Goal: Information Seeking & Learning: Learn about a topic

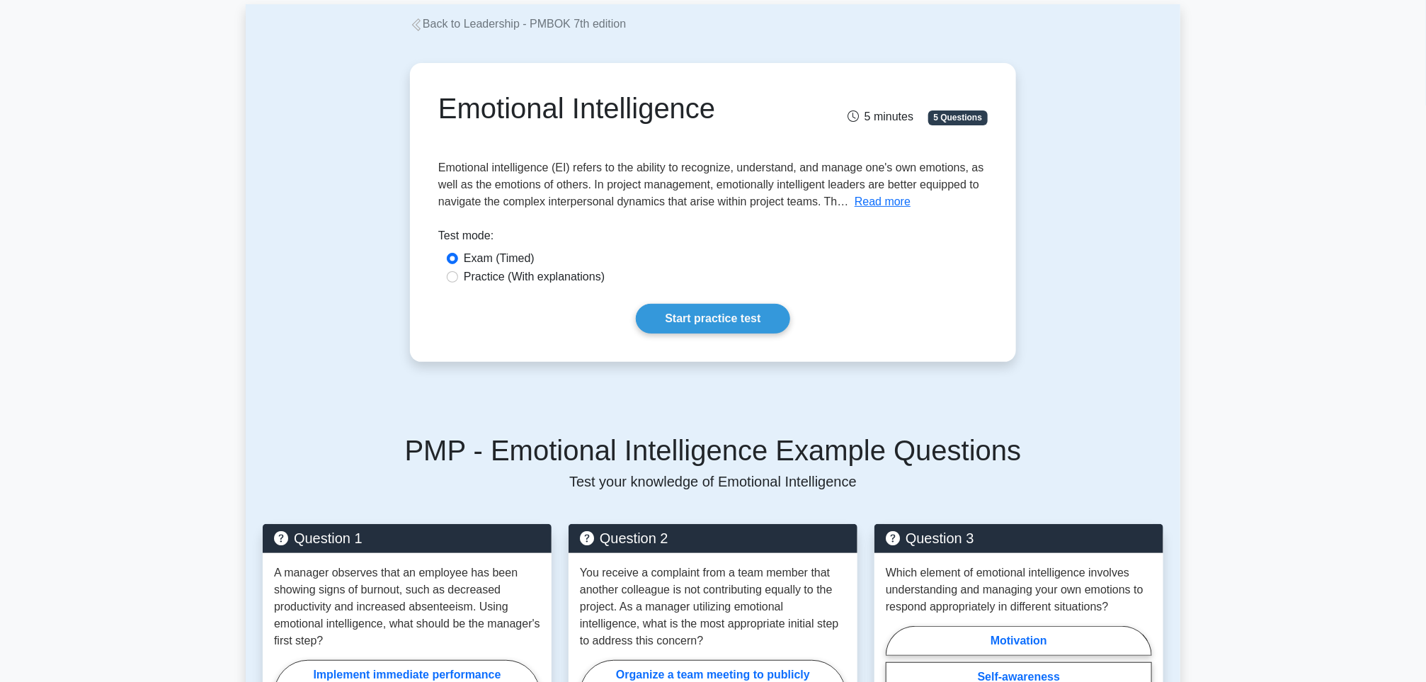
scroll to position [106, 0]
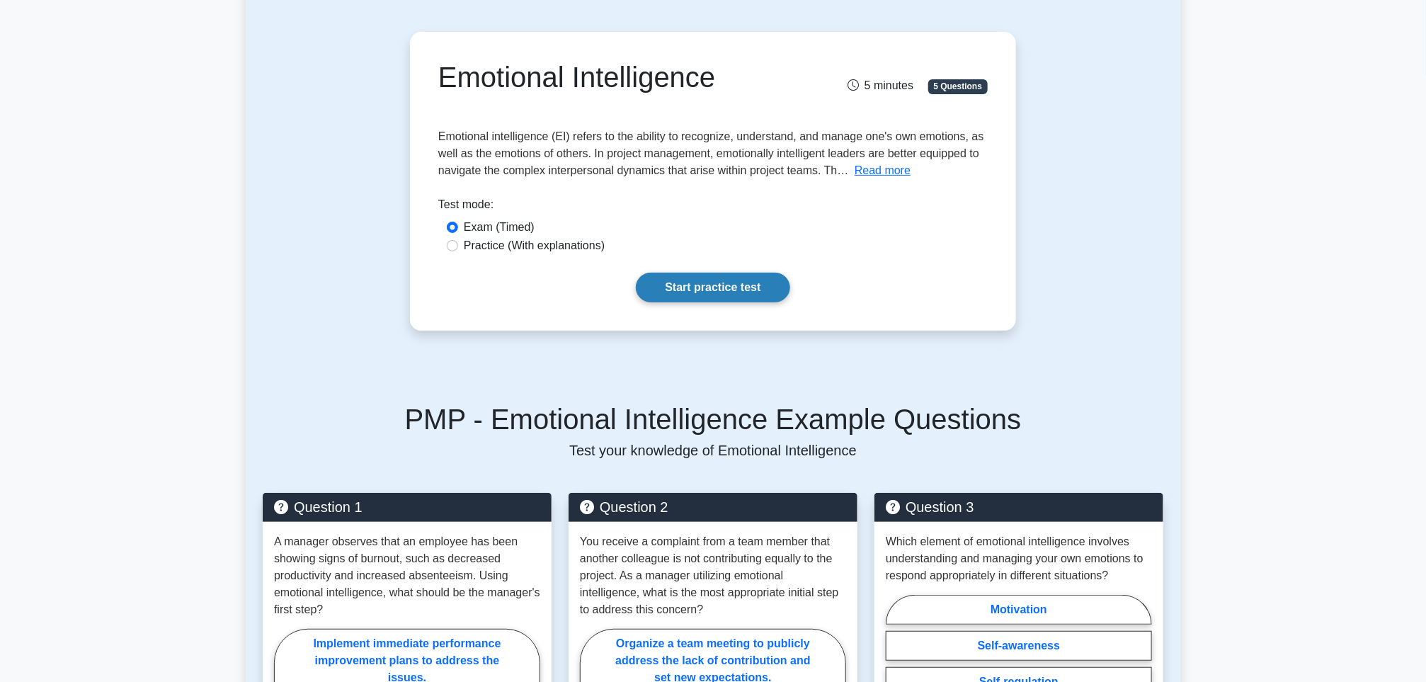
click at [708, 283] on link "Start practice test" at bounding box center [713, 288] width 154 height 30
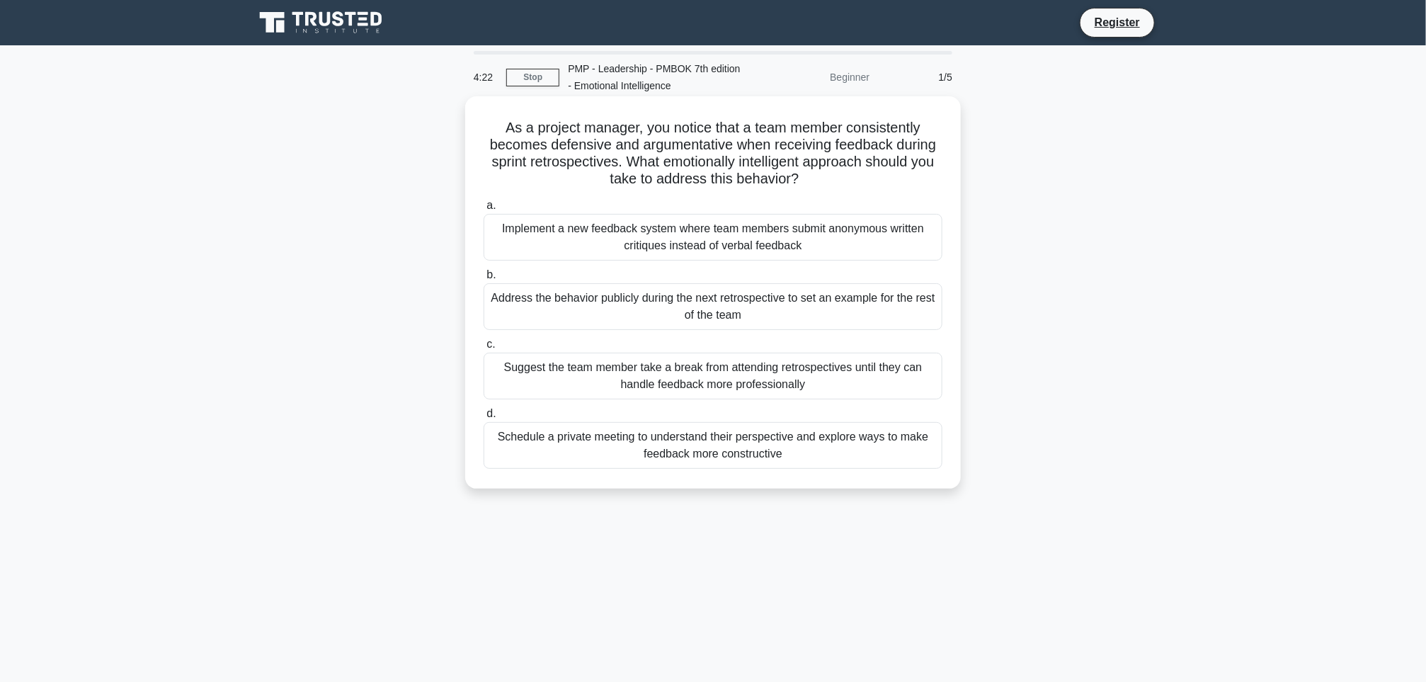
click at [784, 455] on div "Schedule a private meeting to understand their perspective and explore ways to …" at bounding box center [713, 445] width 459 height 47
click at [484, 419] on input "d. Schedule a private meeting to understand their perspective and explore ways …" at bounding box center [484, 413] width 0 height 9
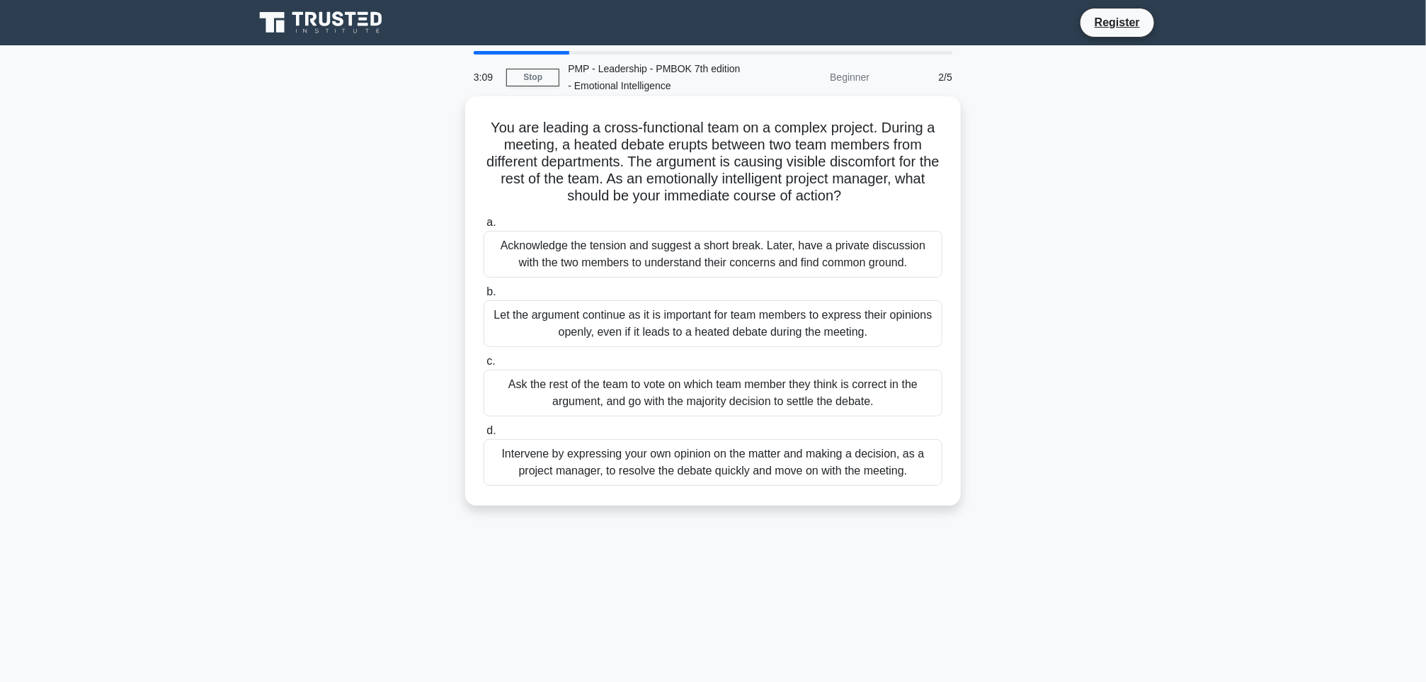
click at [645, 260] on div "Acknowledge the tension and suggest a short break. Later, have a private discus…" at bounding box center [713, 254] width 459 height 47
click at [484, 227] on input "a. Acknowledge the tension and suggest a short break. Later, have a private dis…" at bounding box center [484, 222] width 0 height 9
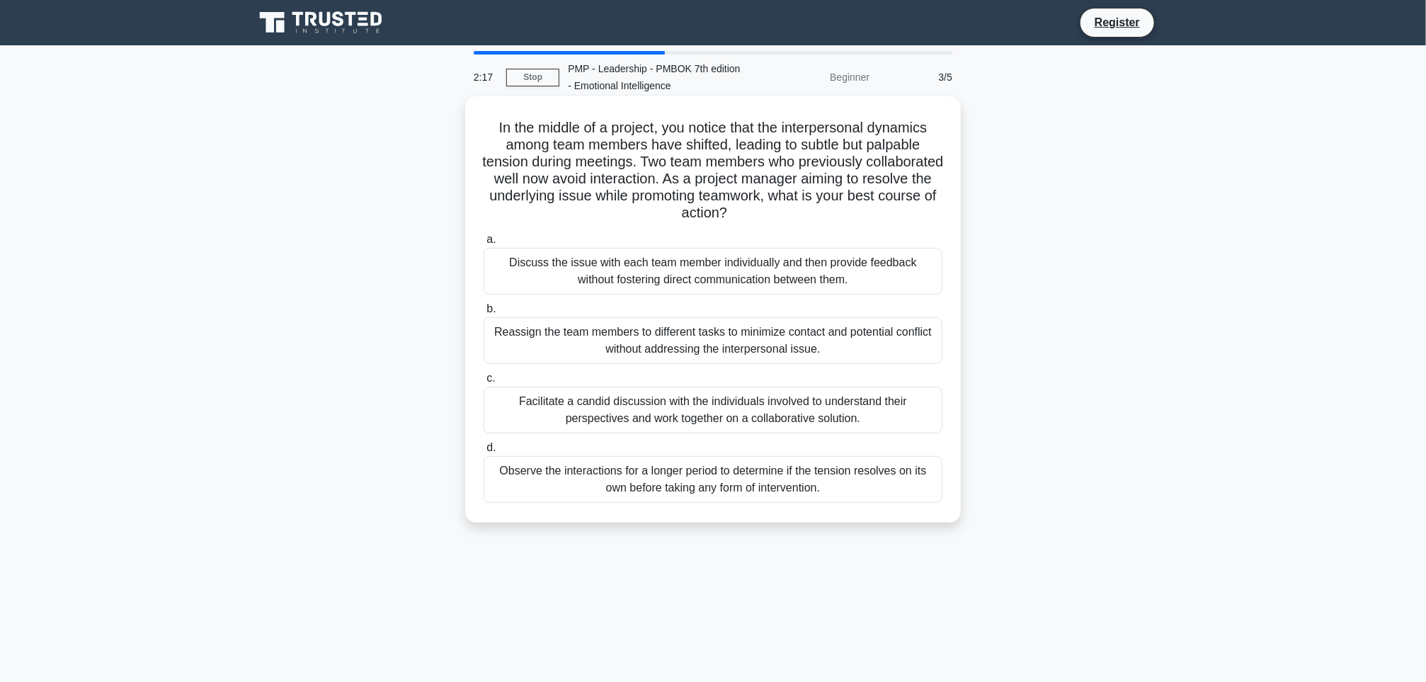
click at [703, 414] on div "Facilitate a candid discussion with the individuals involved to understand thei…" at bounding box center [713, 410] width 459 height 47
click at [484, 383] on input "c. Facilitate a candid discussion with the individuals involved to understand t…" at bounding box center [484, 378] width 0 height 9
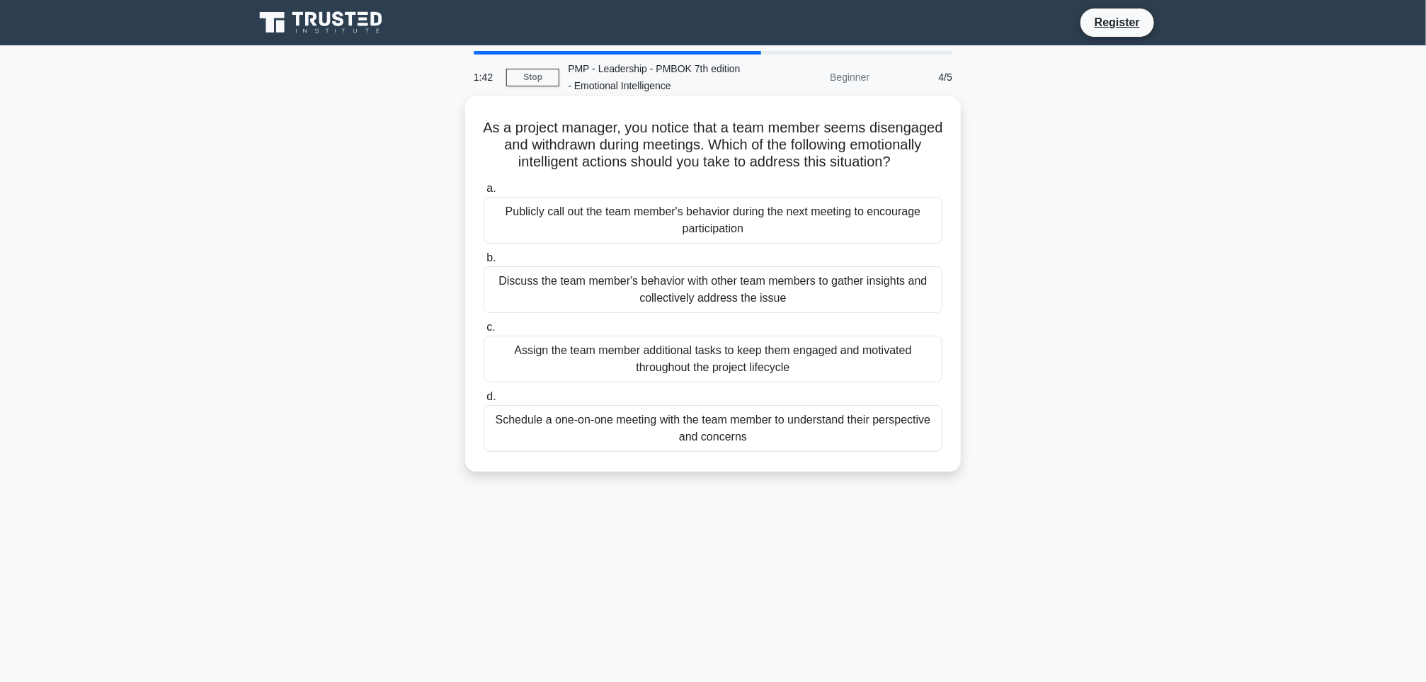
click at [803, 452] on div "Schedule a one-on-one meeting with the team member to understand their perspect…" at bounding box center [713, 428] width 459 height 47
click at [484, 402] on input "d. Schedule a one-on-one meeting with the team member to understand their persp…" at bounding box center [484, 396] width 0 height 9
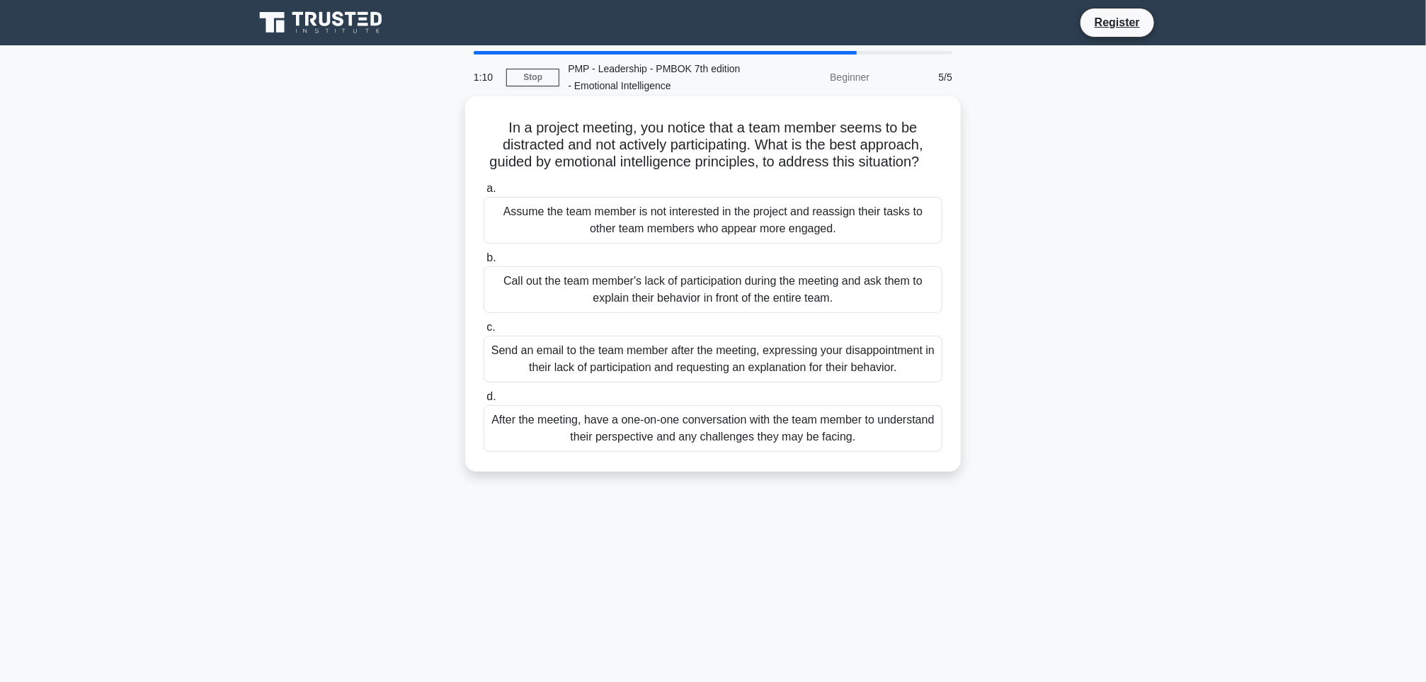
click at [742, 450] on div "After the meeting, have a one-on-one conversation with the team member to under…" at bounding box center [713, 428] width 459 height 47
click at [484, 402] on input "d. After the meeting, have a one-on-one conversation with the team member to un…" at bounding box center [484, 396] width 0 height 9
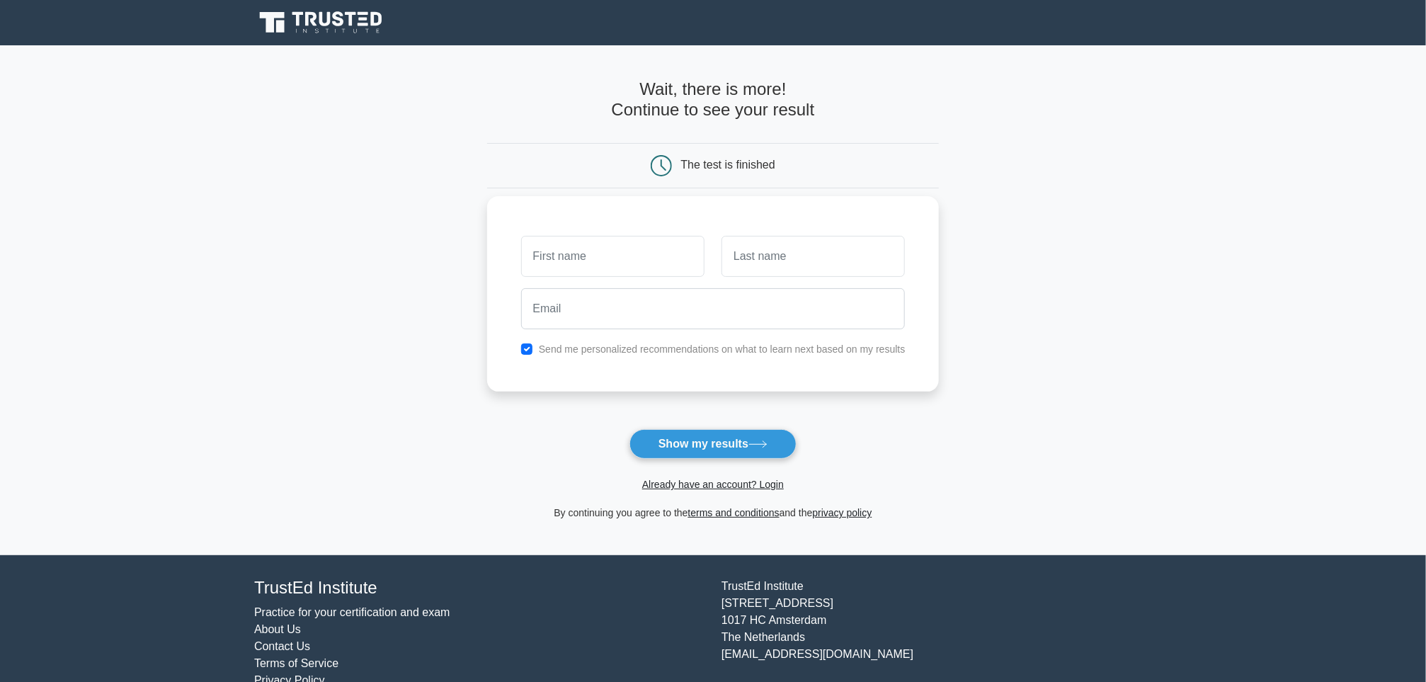
click at [601, 255] on input "text" at bounding box center [612, 256] width 183 height 41
type input "grace"
click at [744, 263] on input "text" at bounding box center [813, 256] width 183 height 41
type input "chavez"
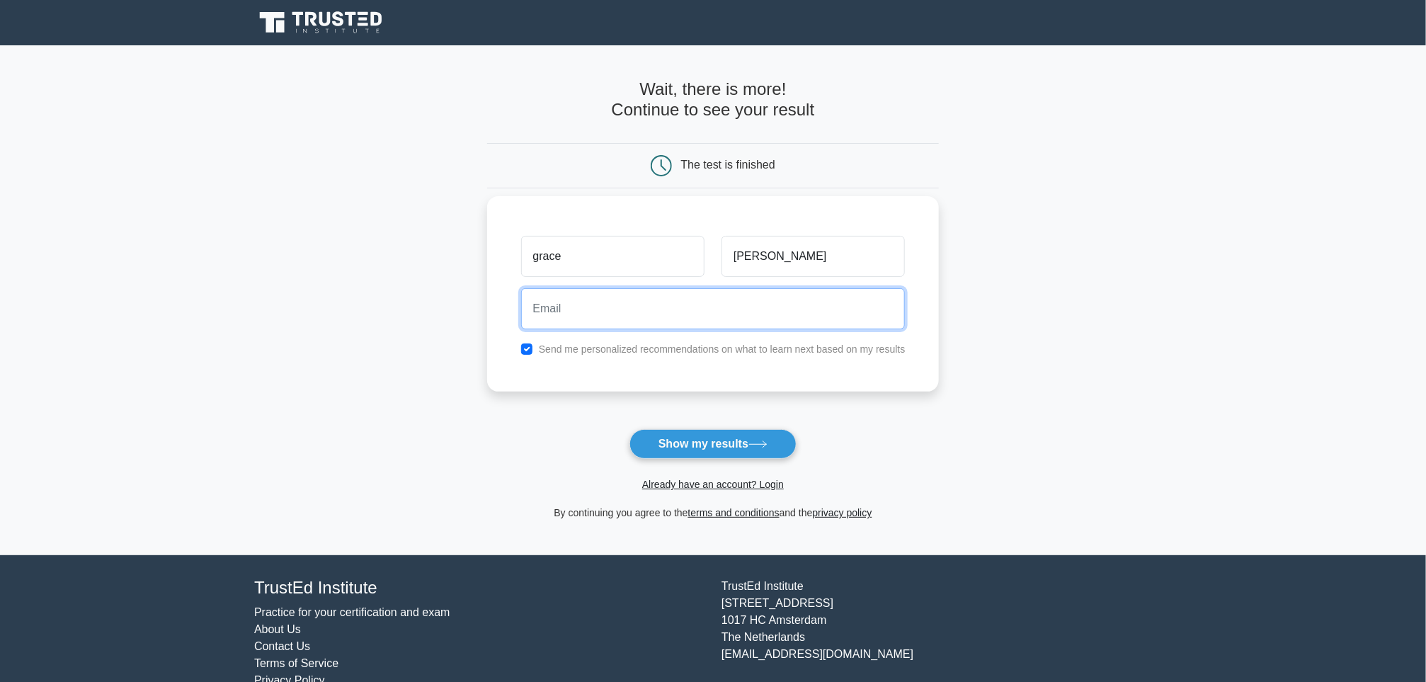
click at [699, 298] on input "email" at bounding box center [713, 308] width 385 height 41
type input "mpchavez@smart.com.ph"
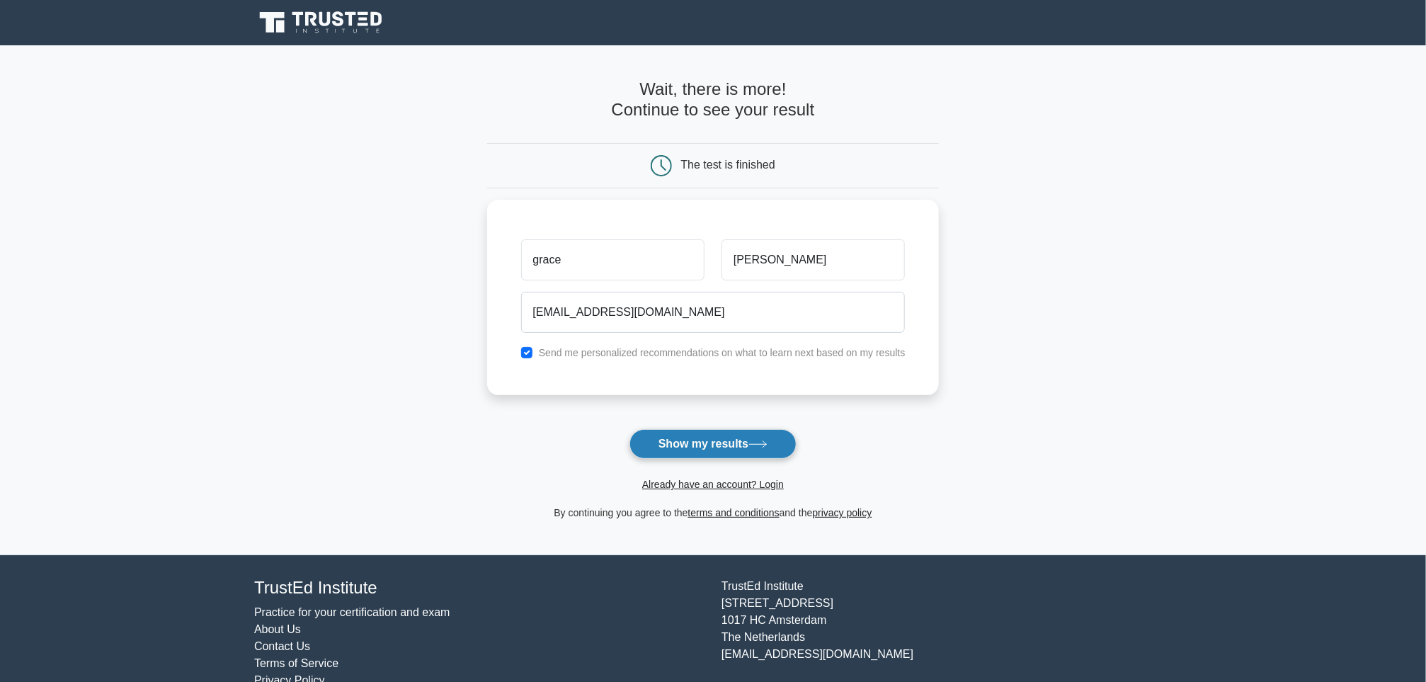
click at [725, 448] on button "Show my results" at bounding box center [713, 444] width 167 height 30
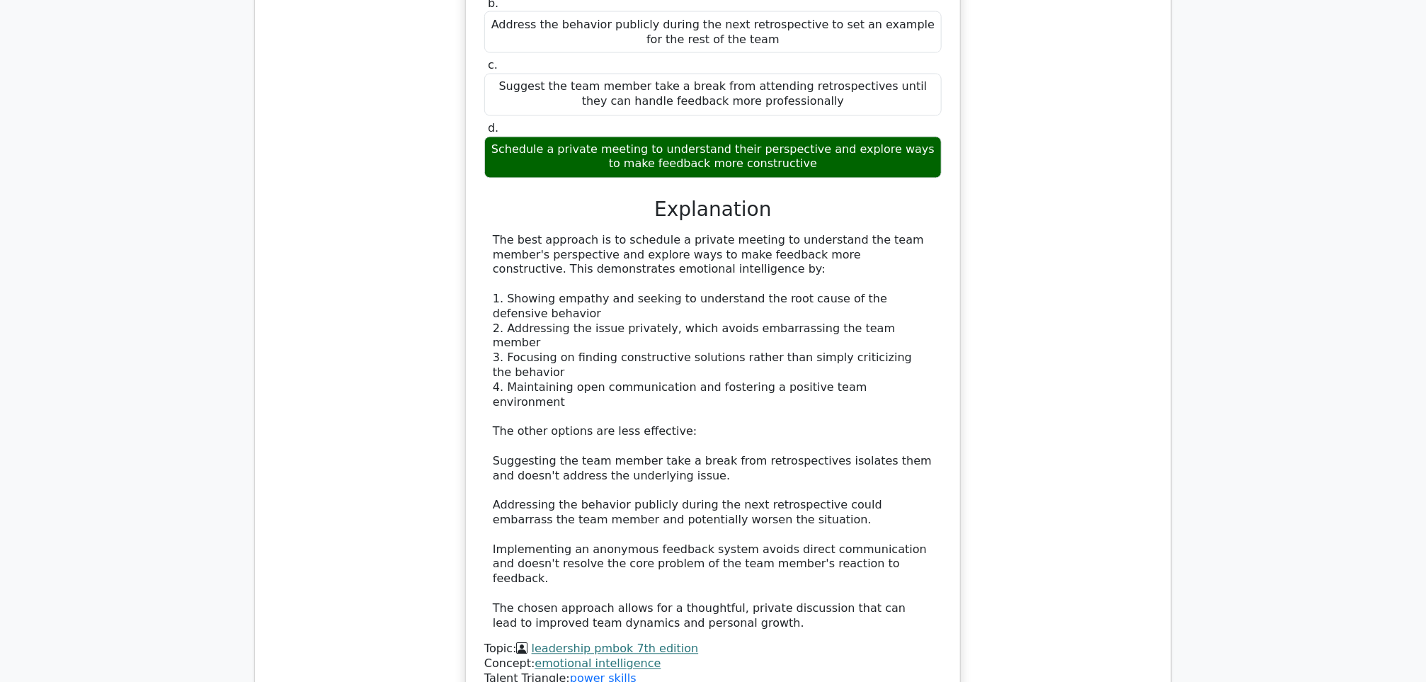
scroll to position [1806, 0]
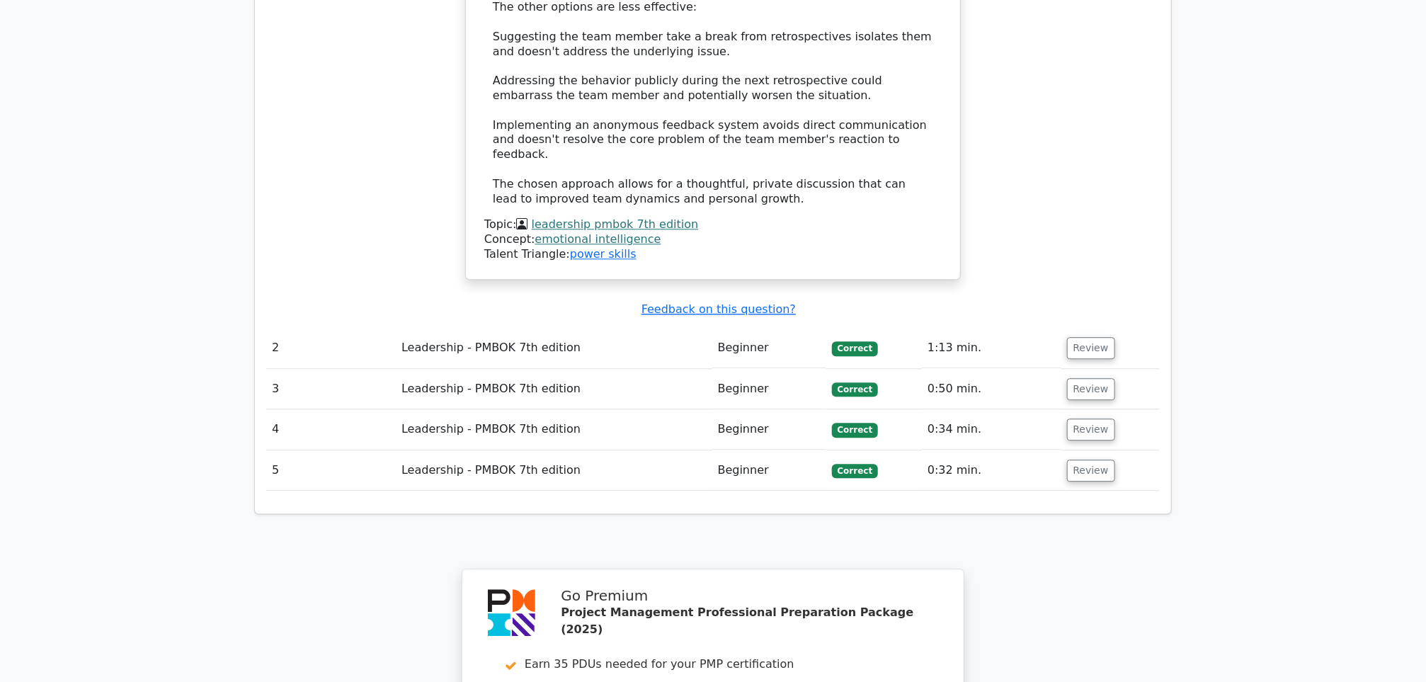
click at [273, 328] on td "2" at bounding box center [331, 348] width 130 height 40
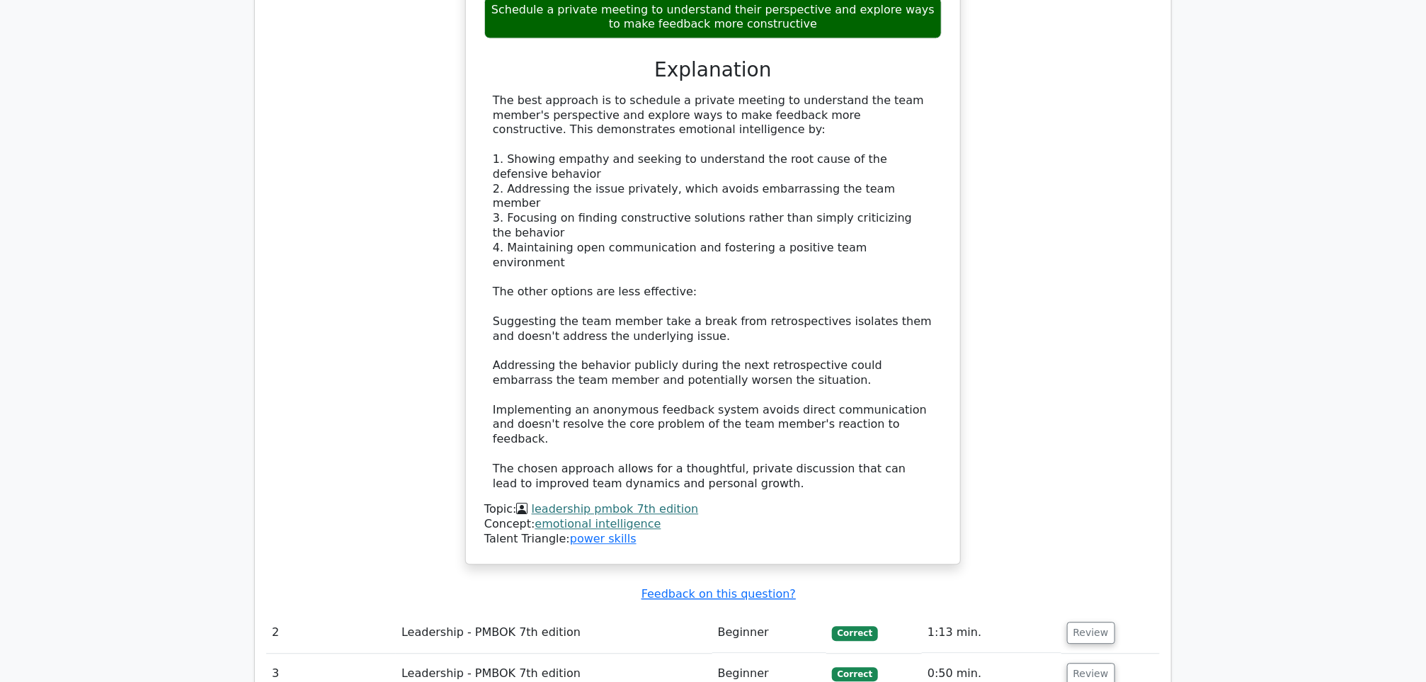
scroll to position [1700, 0]
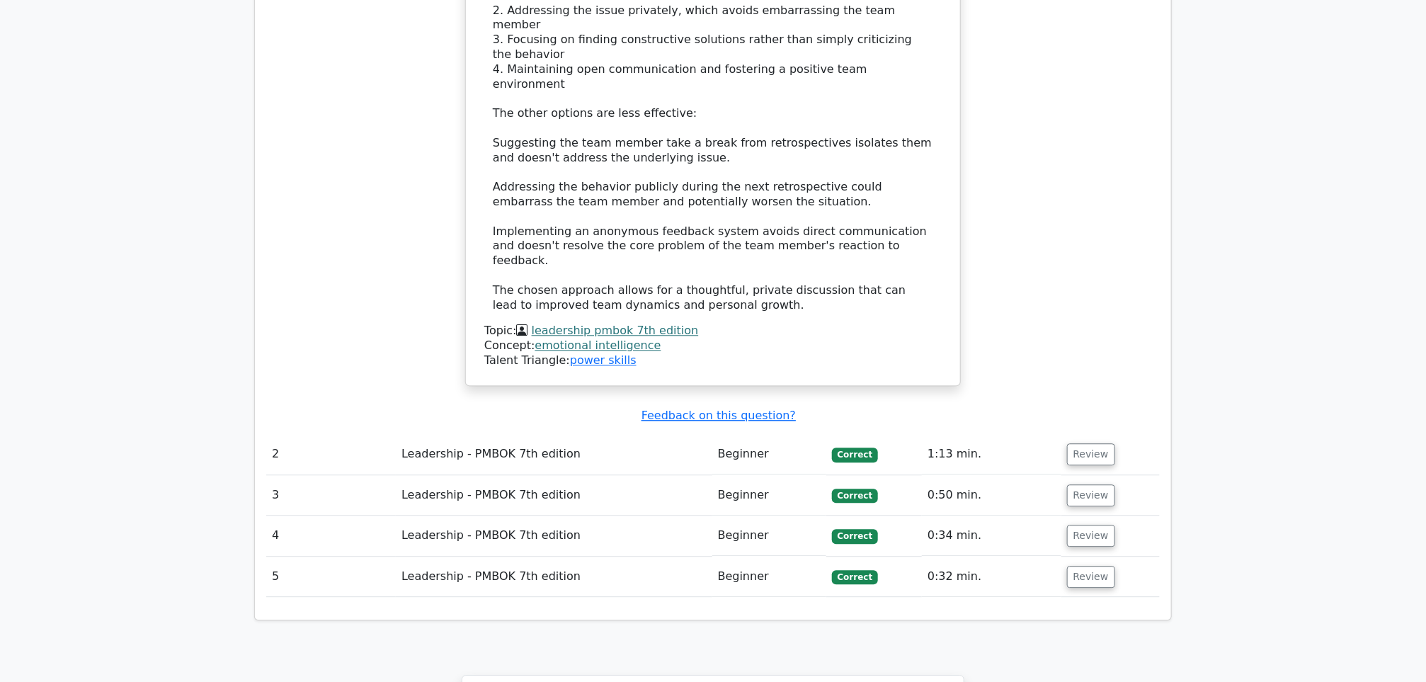
click at [866, 448] on span "Correct" at bounding box center [855, 455] width 46 height 14
click at [1078, 443] on button "Review" at bounding box center [1091, 454] width 48 height 22
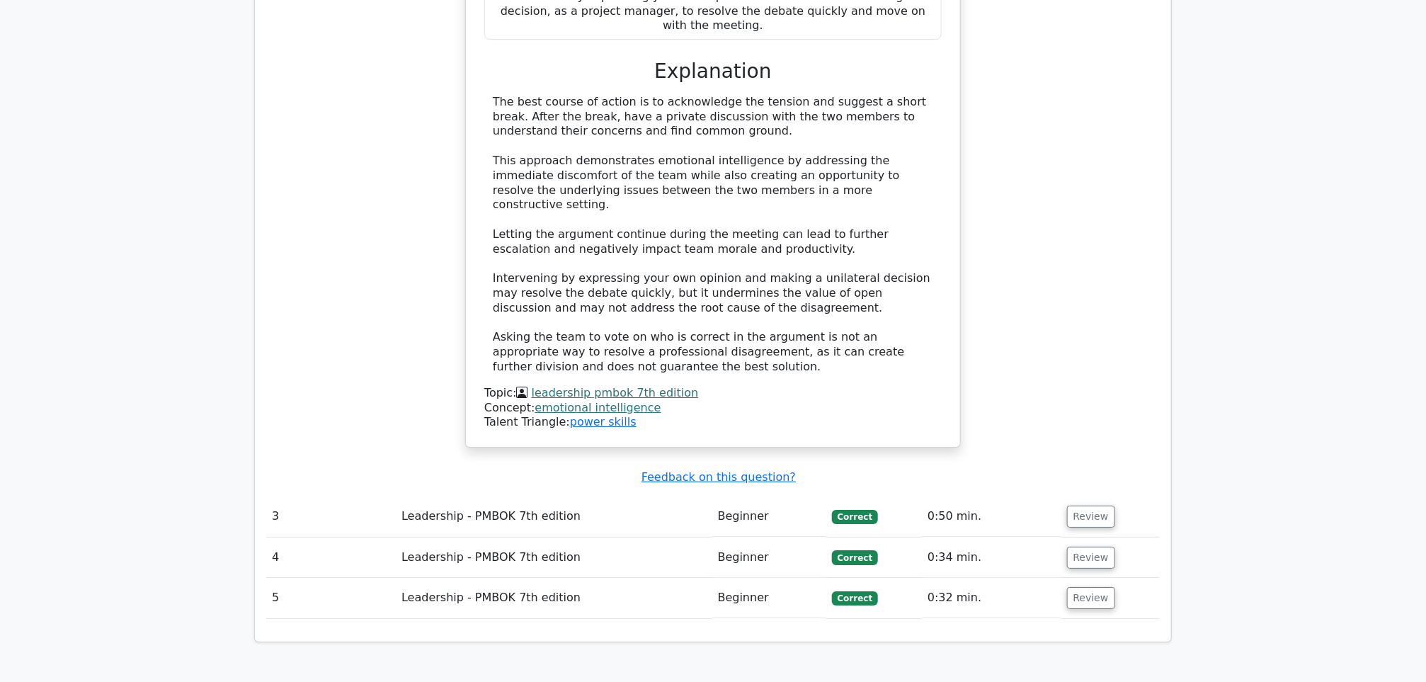
scroll to position [2550, 0]
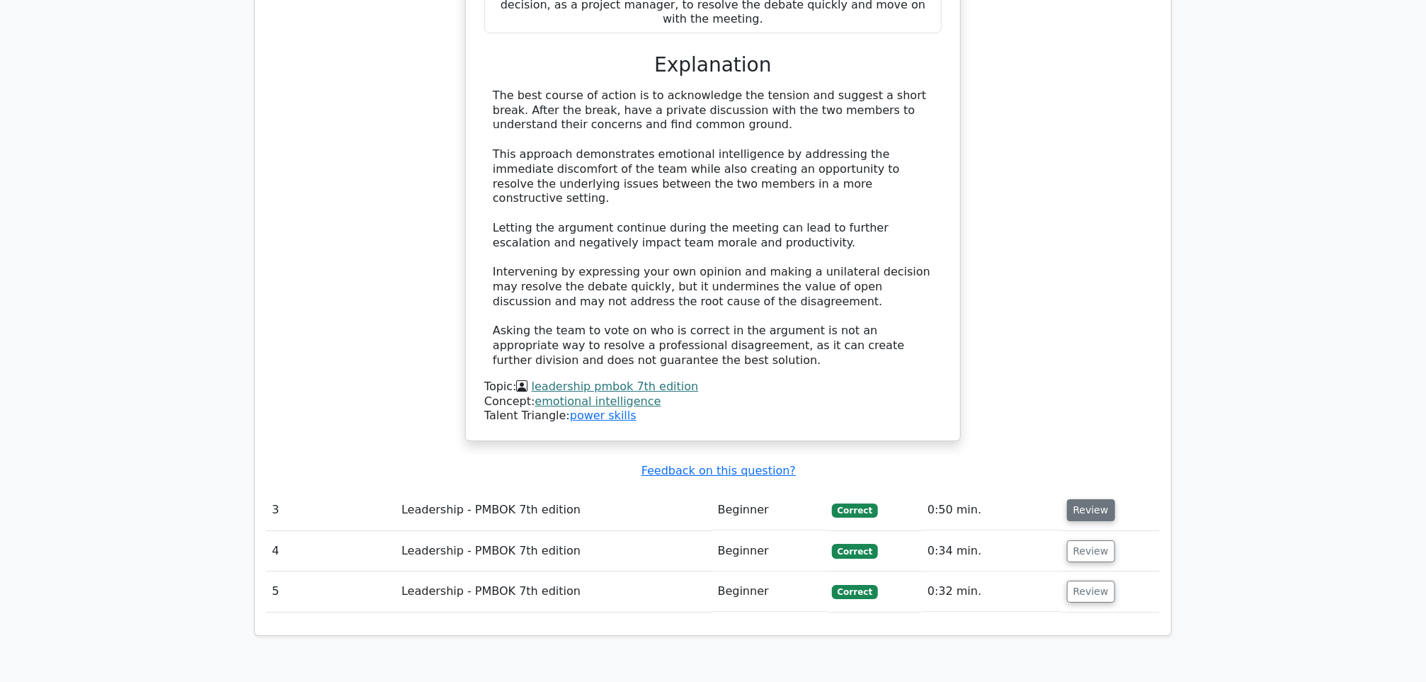
click at [1078, 499] on button "Review" at bounding box center [1091, 510] width 48 height 22
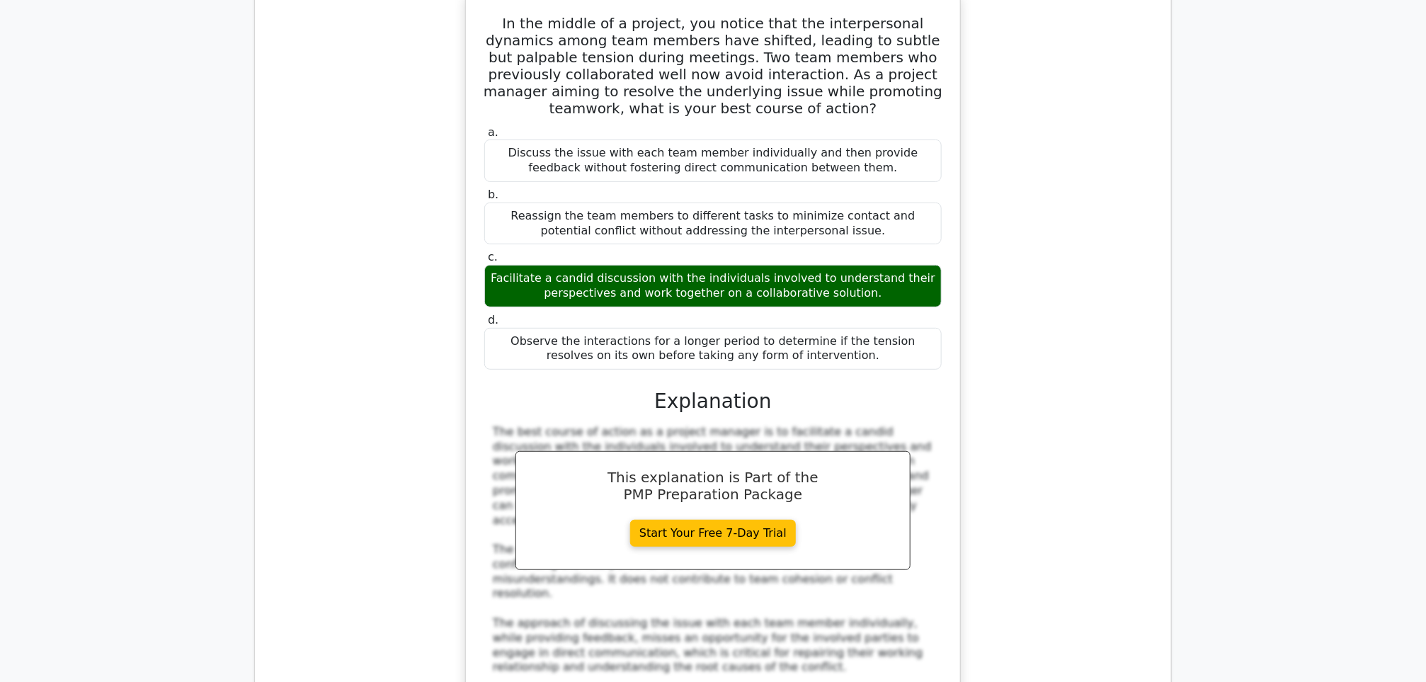
scroll to position [3294, 0]
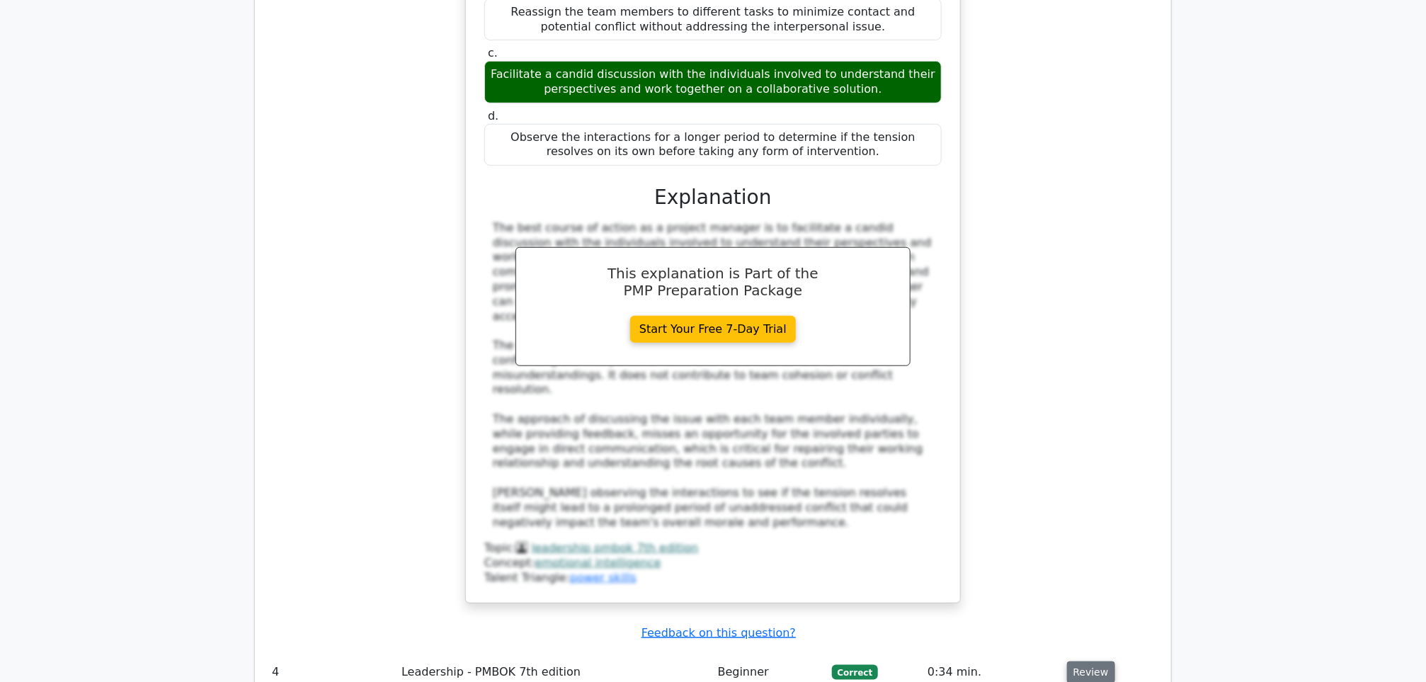
click at [1076, 662] on button "Review" at bounding box center [1091, 673] width 48 height 22
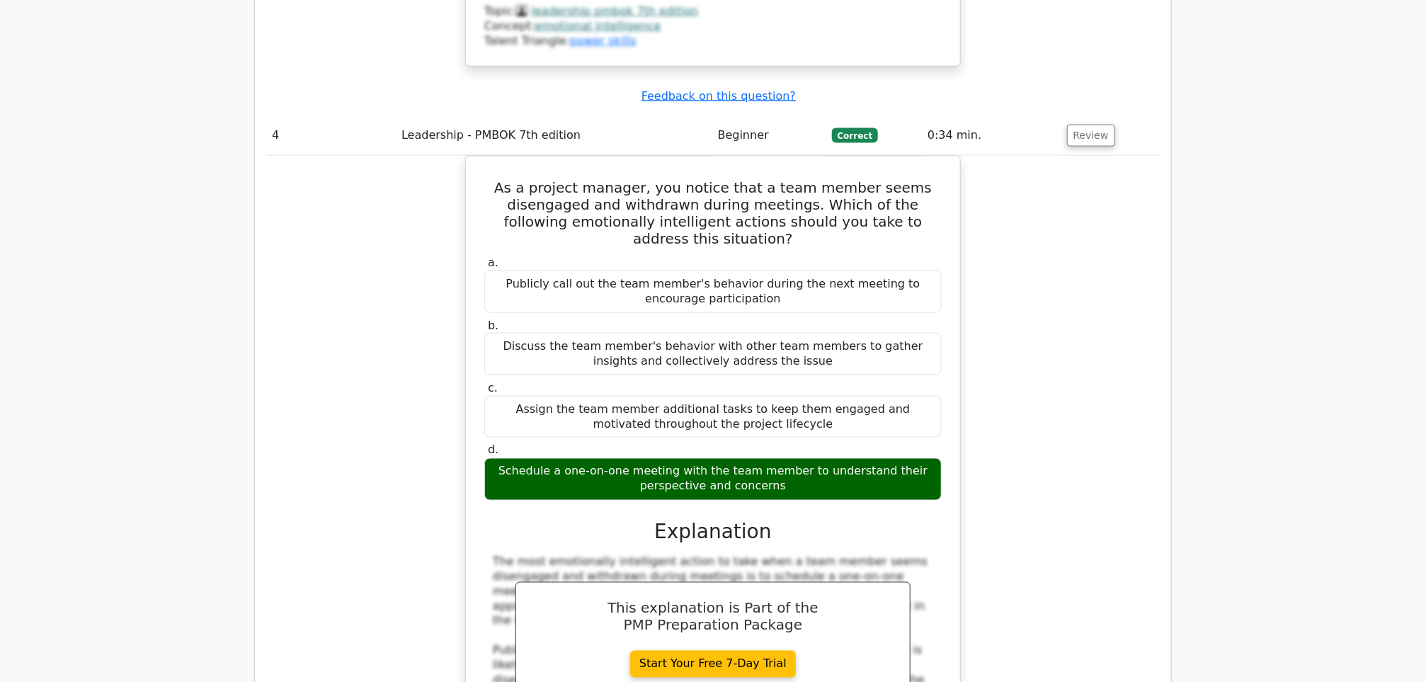
scroll to position [4250, 0]
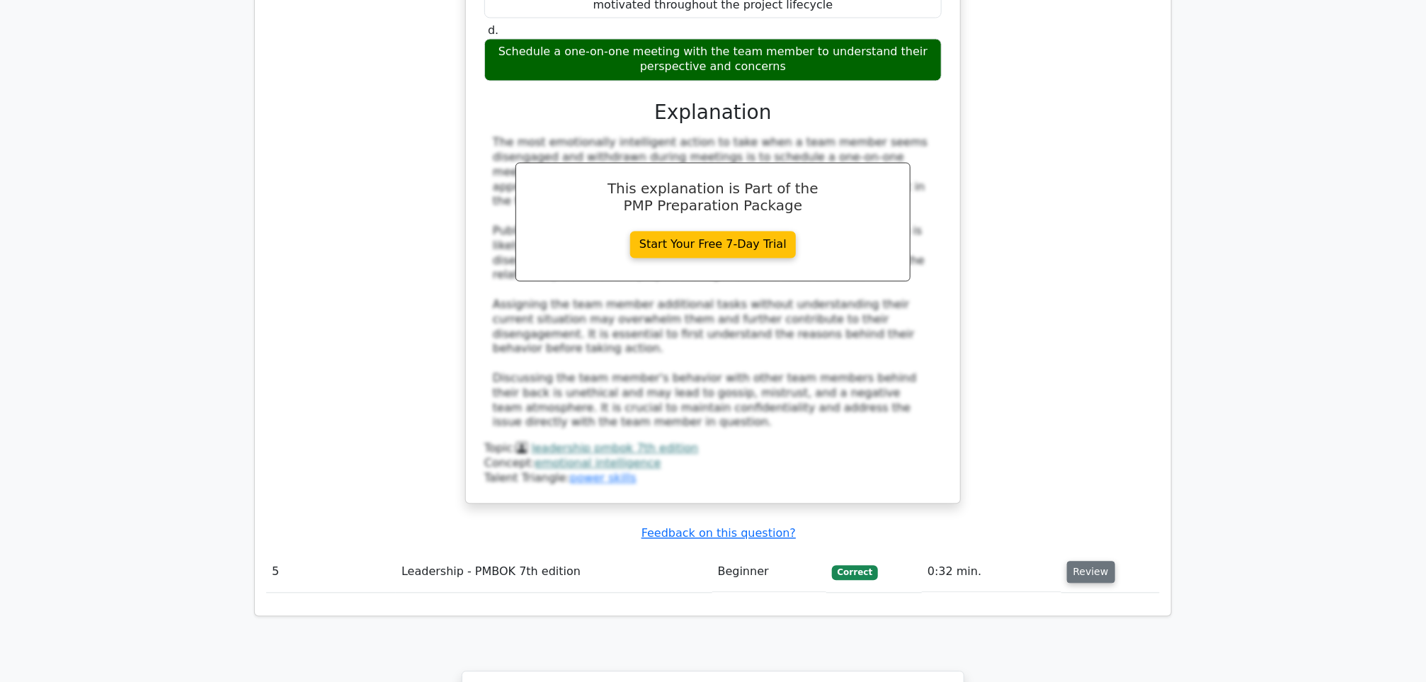
click at [1097, 562] on button "Review" at bounding box center [1091, 573] width 48 height 22
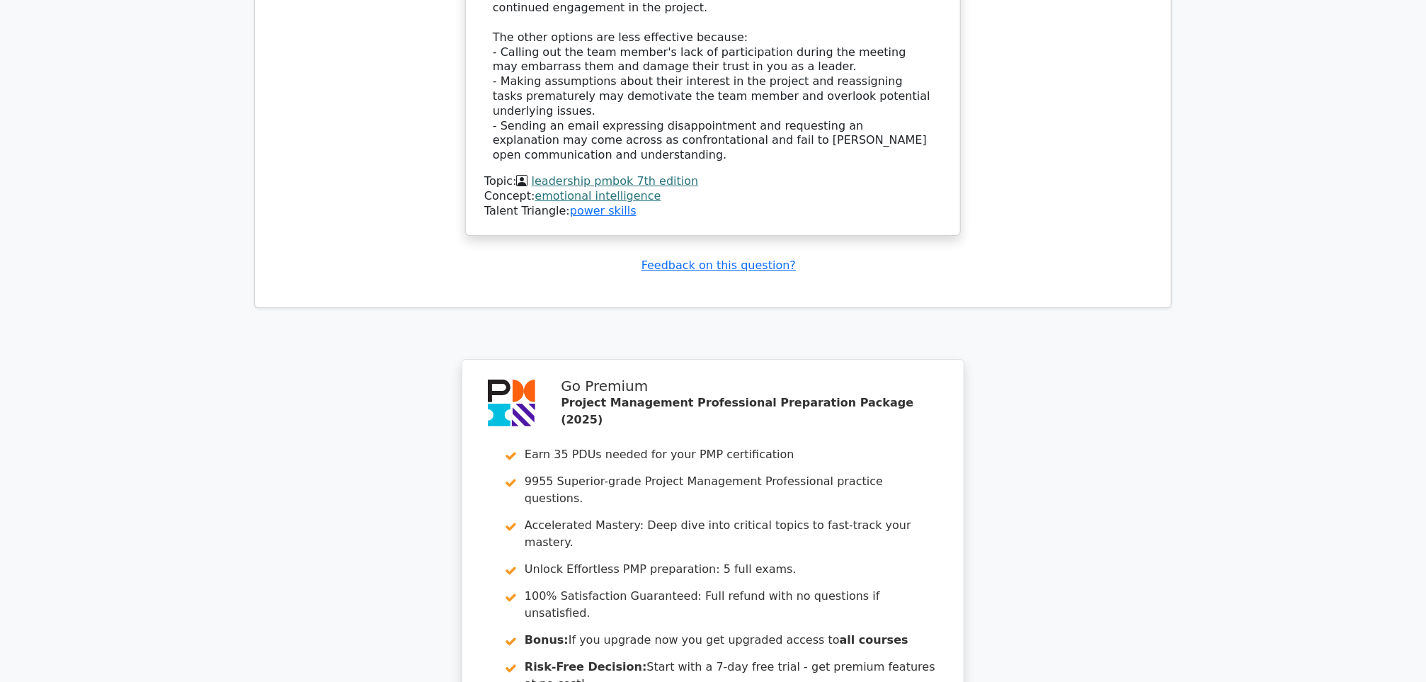
scroll to position [5428, 0]
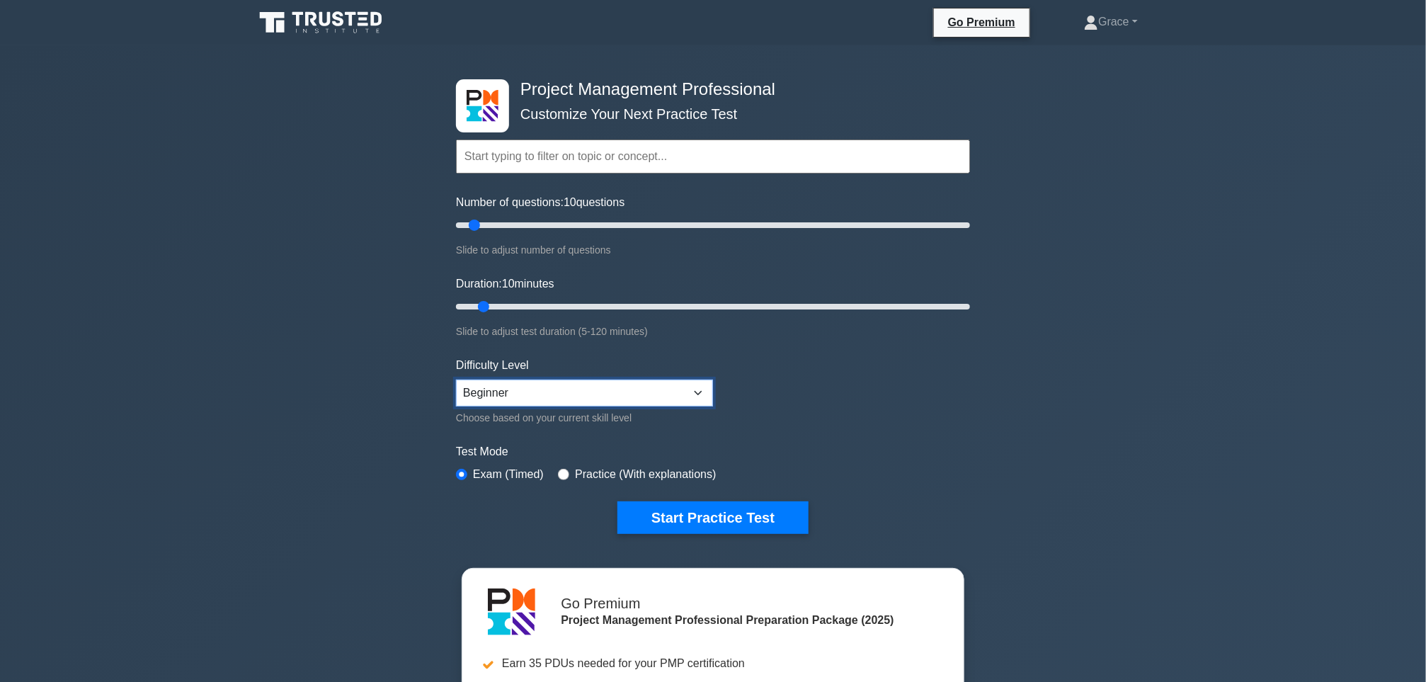
click at [700, 394] on select "Beginner Intermediate Expert" at bounding box center [584, 393] width 257 height 27
click at [924, 424] on form "Topics Scope Management Time Management Cost Management Quality Management Risk…" at bounding box center [713, 315] width 514 height 438
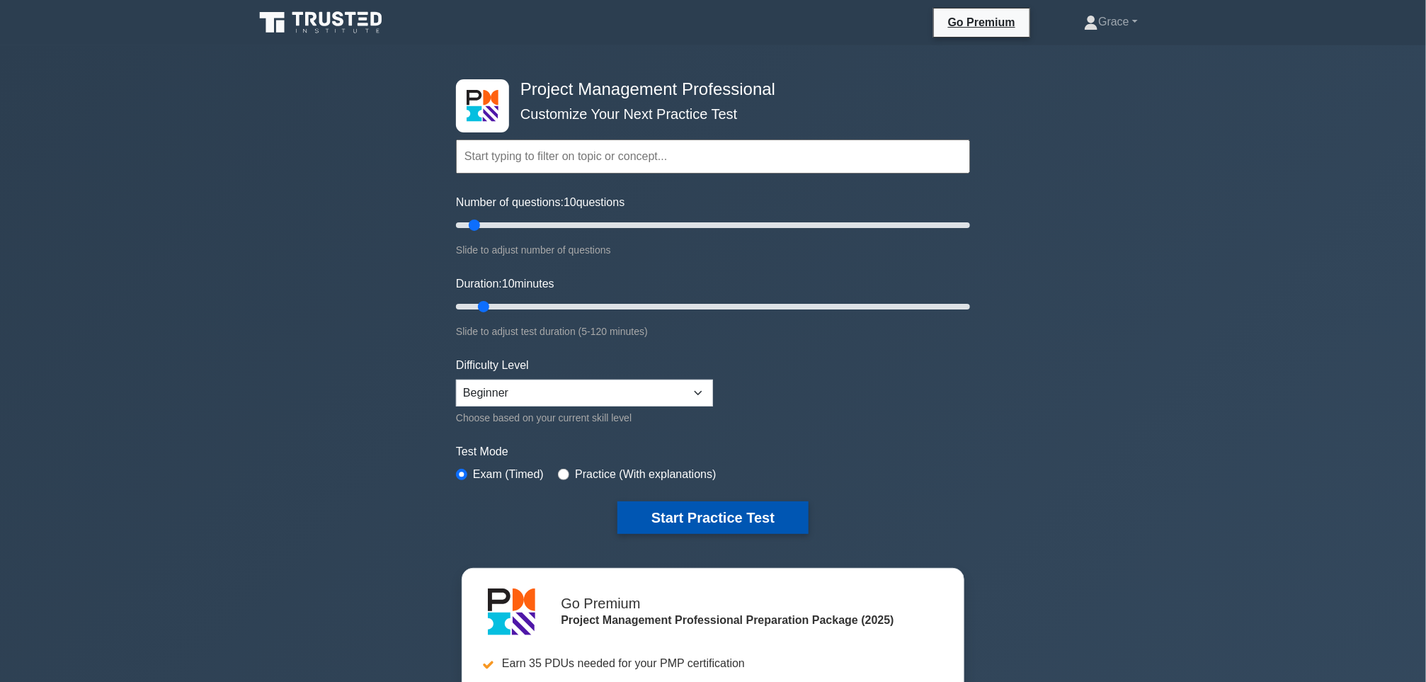
click at [716, 512] on button "Start Practice Test" at bounding box center [713, 517] width 191 height 33
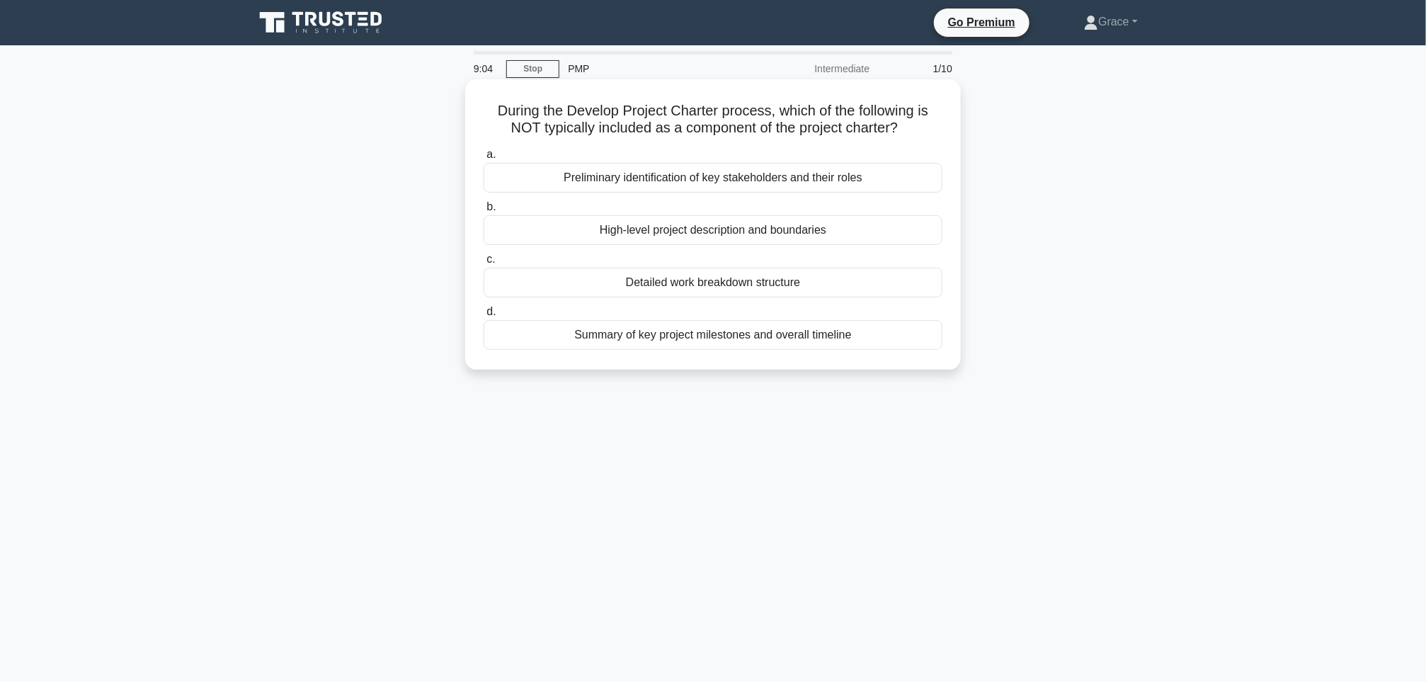
click at [876, 338] on div "Summary of key project milestones and overall timeline" at bounding box center [713, 335] width 459 height 30
click at [484, 317] on input "d. Summary of key project milestones and overall timeline" at bounding box center [484, 311] width 0 height 9
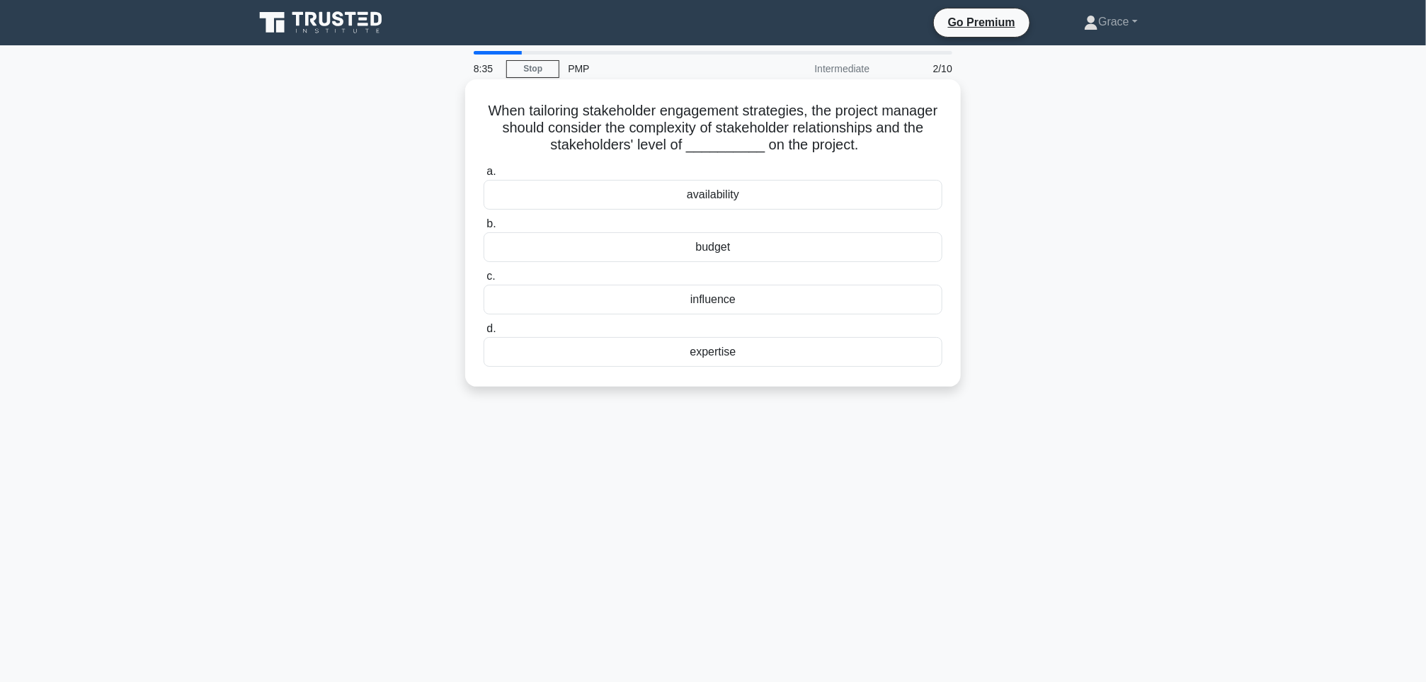
click at [770, 357] on div "expertise" at bounding box center [713, 352] width 459 height 30
click at [484, 334] on input "d. expertise" at bounding box center [484, 328] width 0 height 9
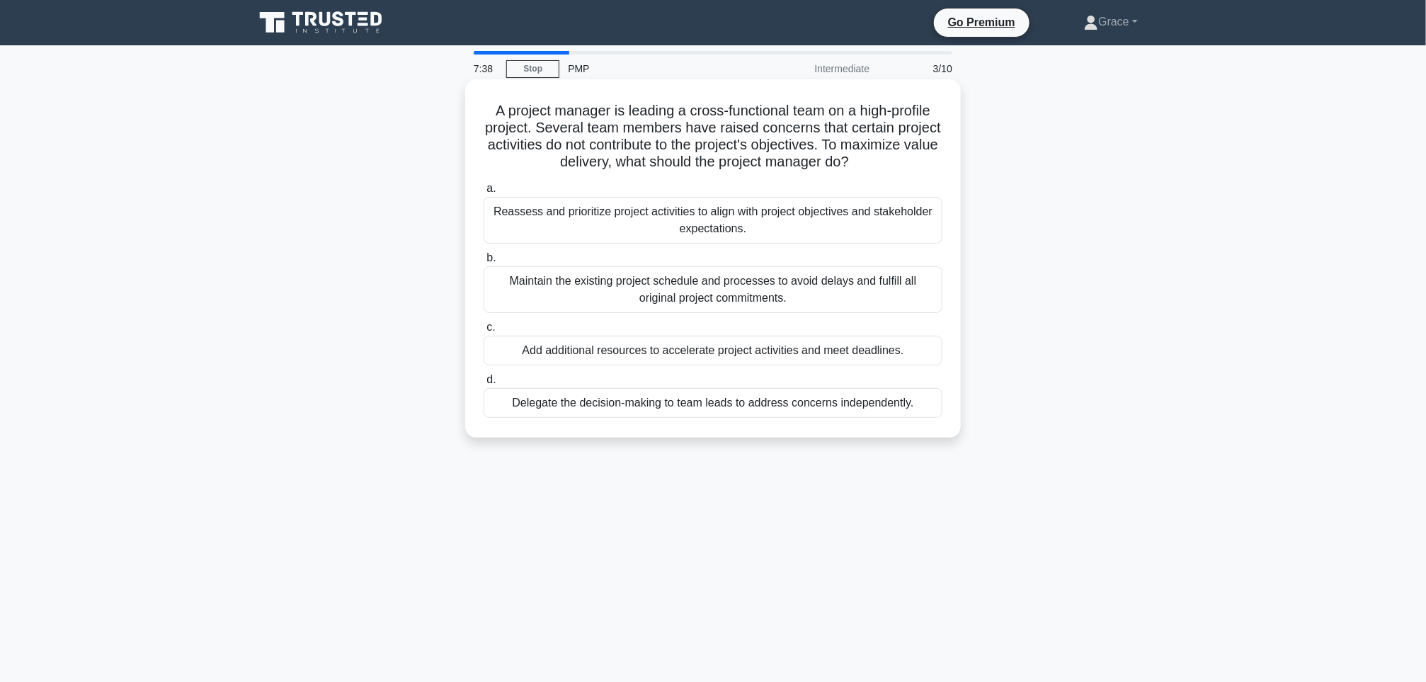
click at [825, 404] on div "Delegate the decision-making to team leads to address concerns independently." at bounding box center [713, 403] width 459 height 30
click at [484, 385] on input "d. Delegate the decision-making to team leads to address concerns independently." at bounding box center [484, 379] width 0 height 9
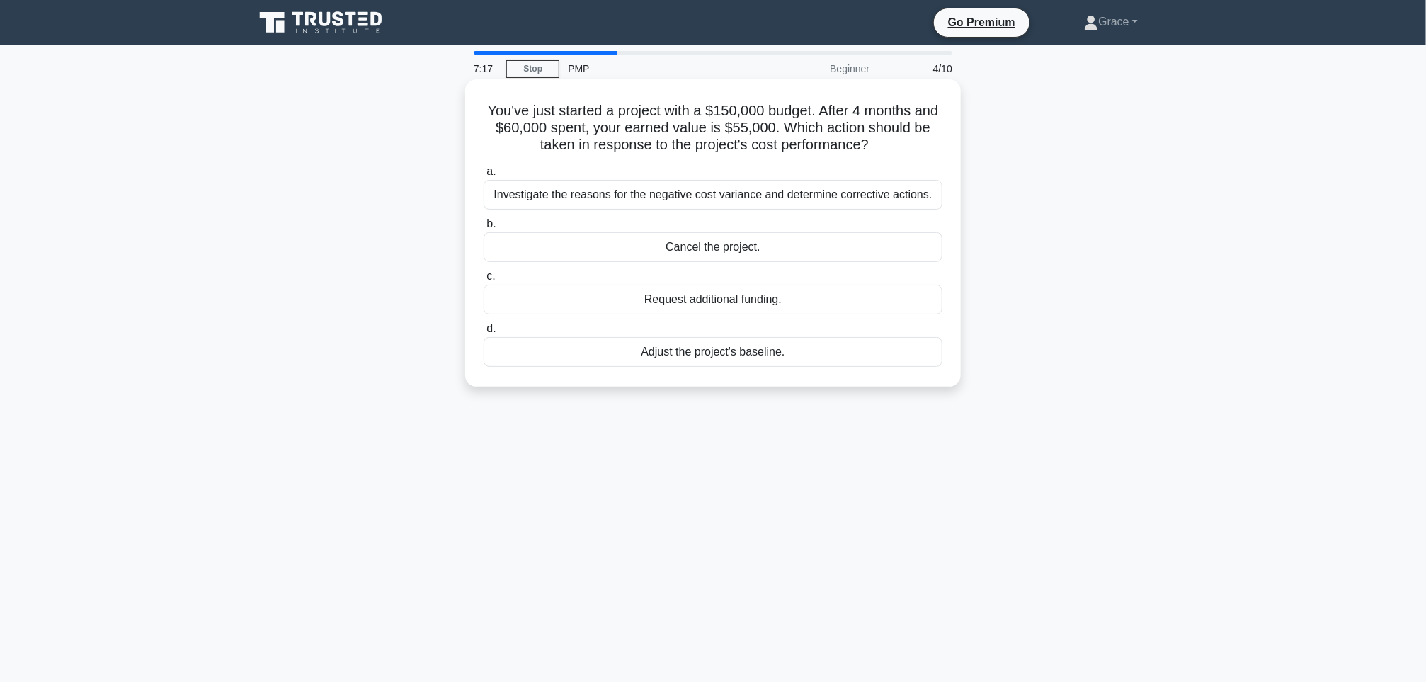
click at [821, 360] on div "Adjust the project's baseline." at bounding box center [713, 352] width 459 height 30
click at [484, 334] on input "d. Adjust the project's baseline." at bounding box center [484, 328] width 0 height 9
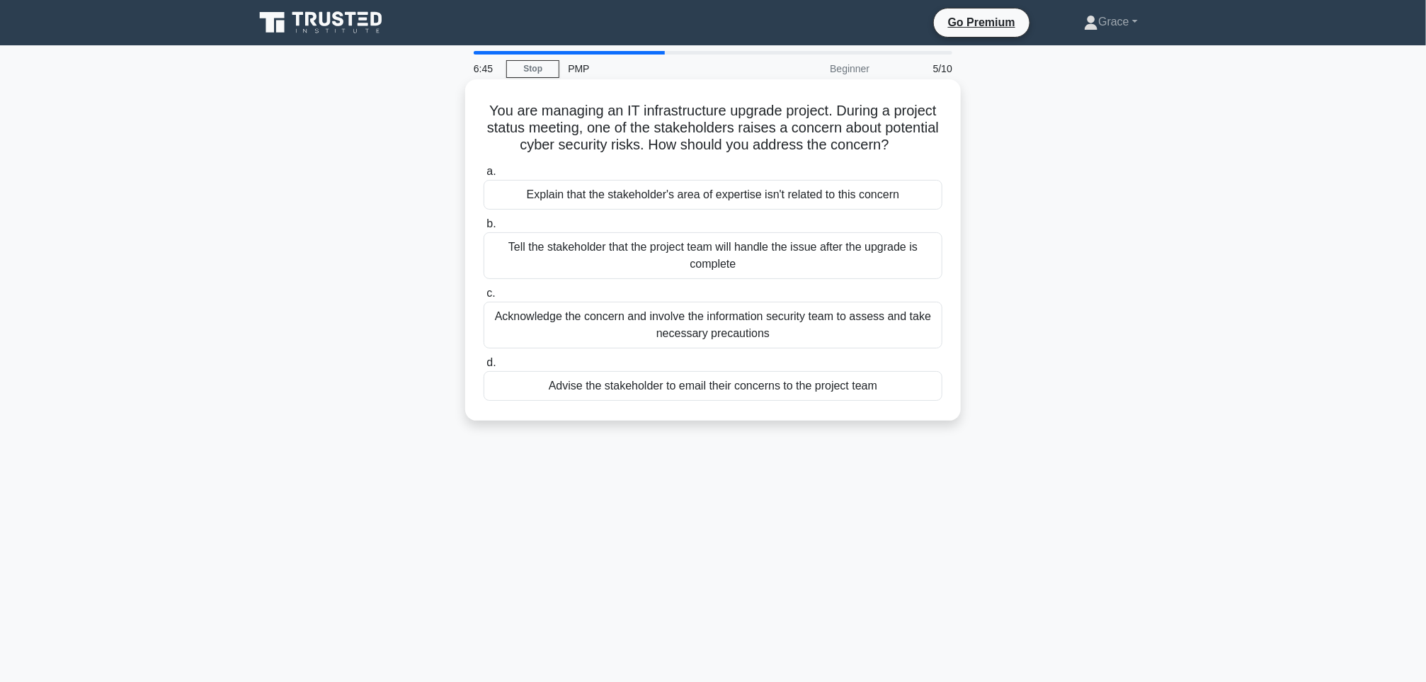
click at [804, 338] on div "Acknowledge the concern and involve the information security team to assess and…" at bounding box center [713, 325] width 459 height 47
click at [484, 298] on input "c. Acknowledge the concern and involve the information security team to assess …" at bounding box center [484, 293] width 0 height 9
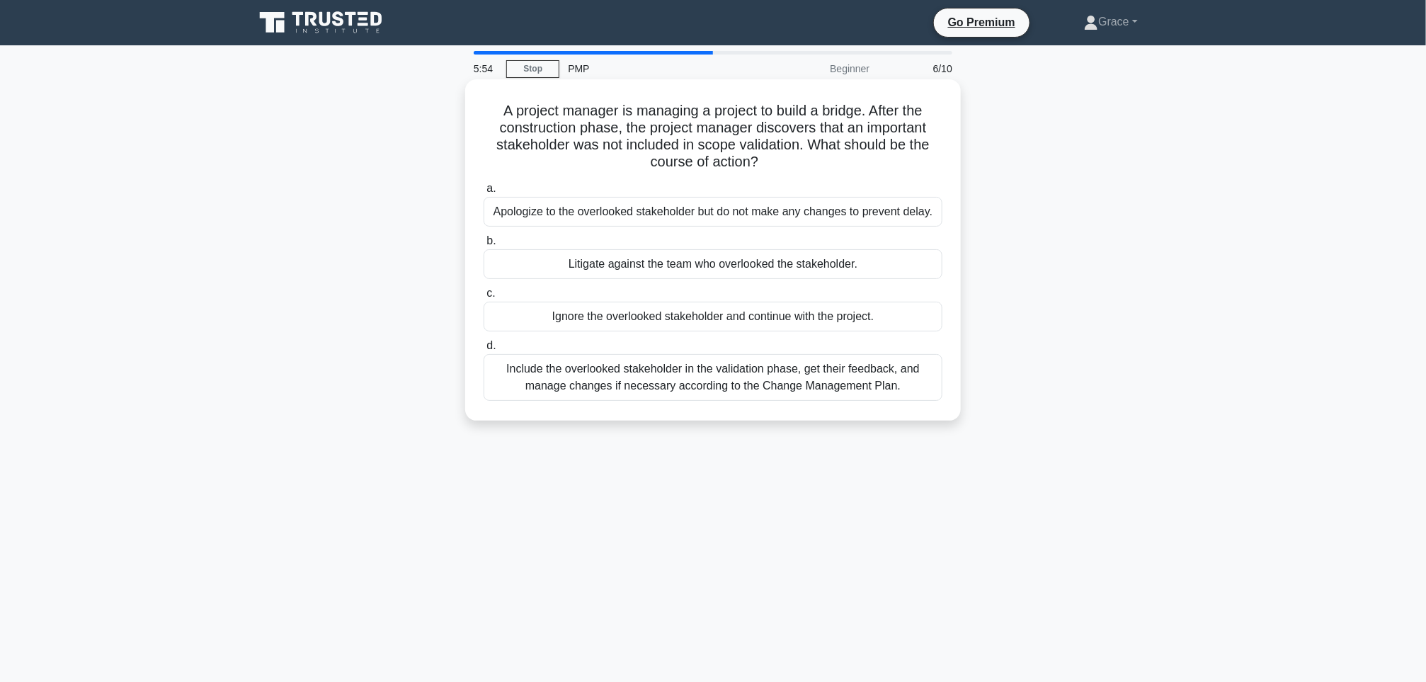
click at [790, 395] on div "Include the overlooked stakeholder in the validation phase, get their feedback,…" at bounding box center [713, 377] width 459 height 47
click at [484, 351] on input "d. Include the overlooked stakeholder in the validation phase, get their feedba…" at bounding box center [484, 345] width 0 height 9
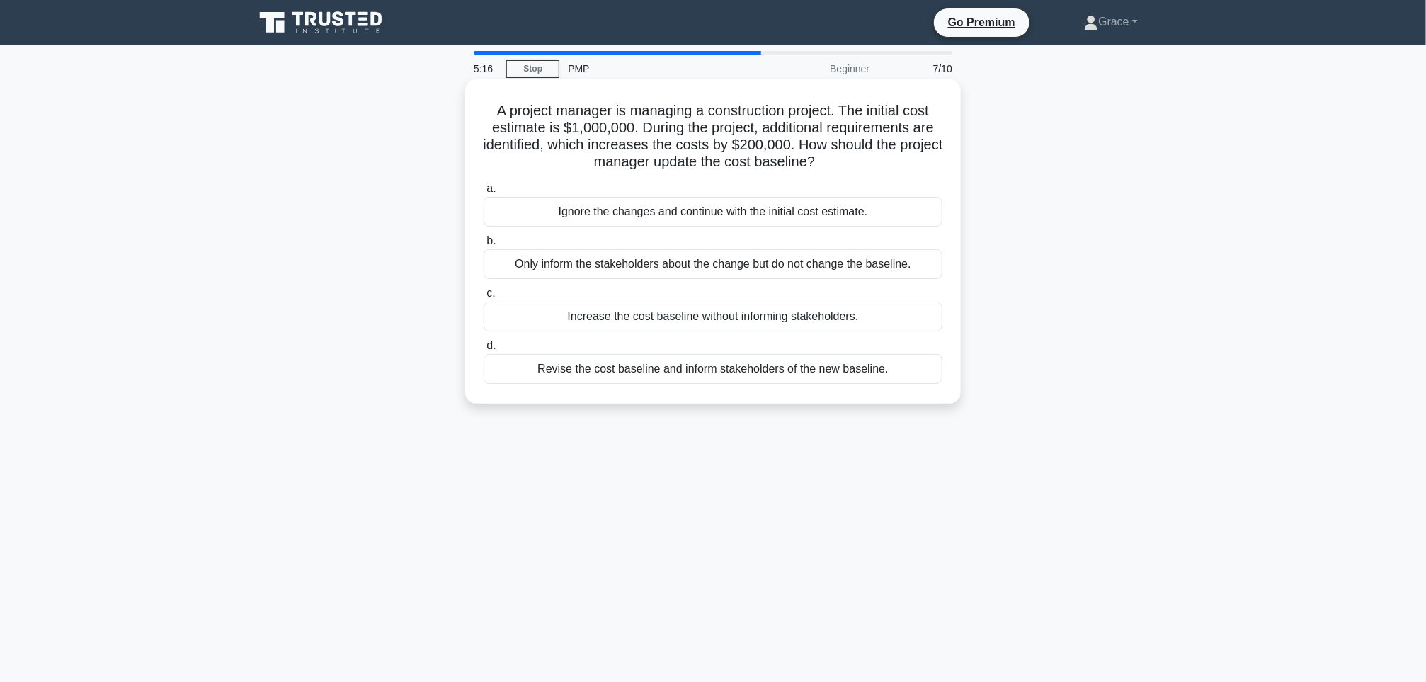
click at [748, 375] on div "Revise the cost baseline and inform stakeholders of the new baseline." at bounding box center [713, 369] width 459 height 30
click at [484, 351] on input "d. Revise the cost baseline and inform stakeholders of the new baseline." at bounding box center [484, 345] width 0 height 9
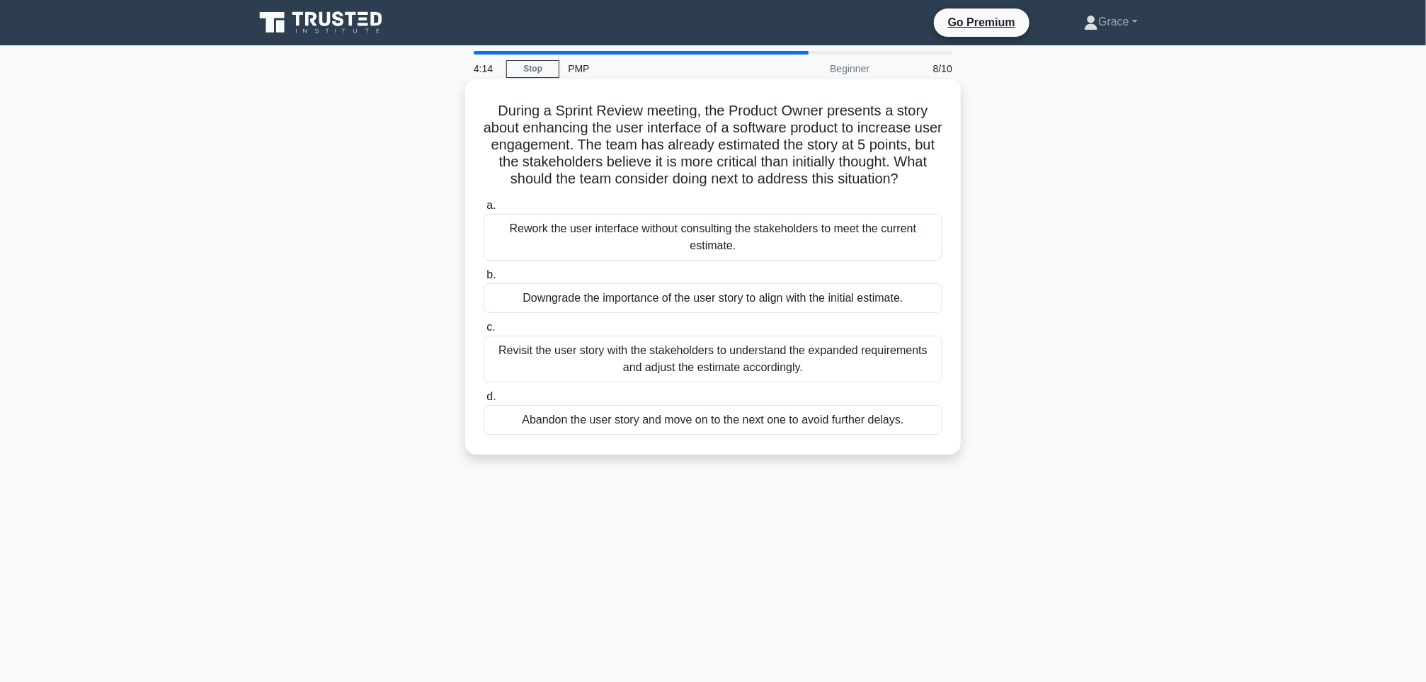
click at [560, 361] on div "Revisit the user story with the stakeholders to understand the expanded require…" at bounding box center [713, 359] width 459 height 47
click at [484, 332] on input "c. Revisit the user story with the stakeholders to understand the expanded requ…" at bounding box center [484, 327] width 0 height 9
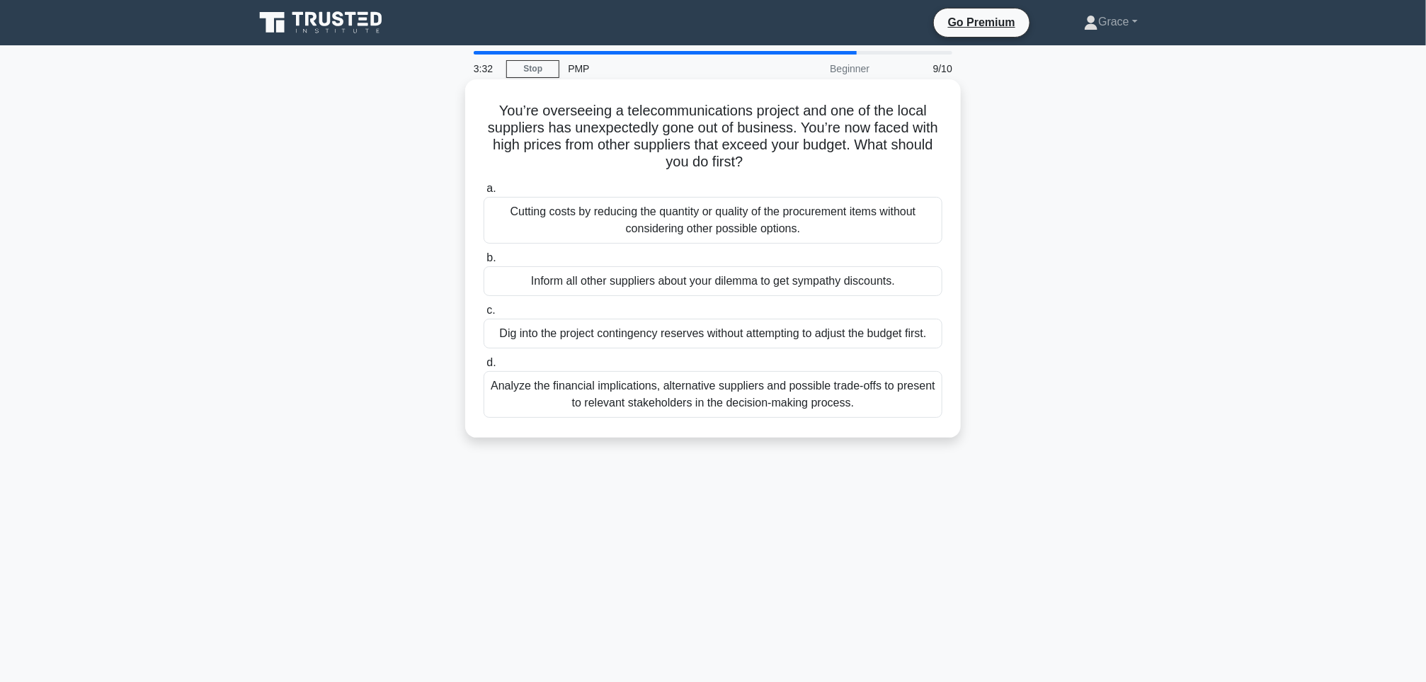
click at [687, 390] on div "Analyze the financial implications, alternative suppliers and possible trade-of…" at bounding box center [713, 394] width 459 height 47
click at [484, 368] on input "d. Analyze the financial implications, alternative suppliers and possible trade…" at bounding box center [484, 362] width 0 height 9
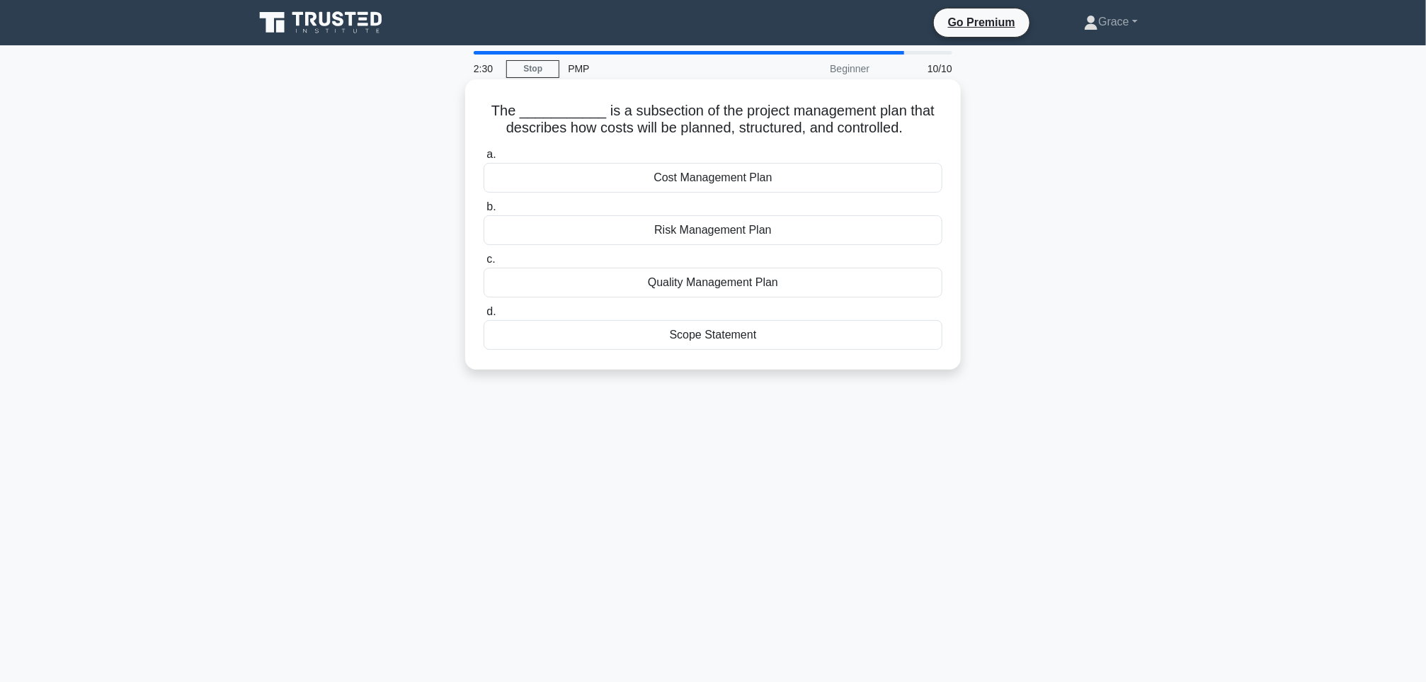
click at [720, 181] on div "Cost Management Plan" at bounding box center [713, 178] width 459 height 30
click at [484, 159] on input "a. Cost Management Plan" at bounding box center [484, 154] width 0 height 9
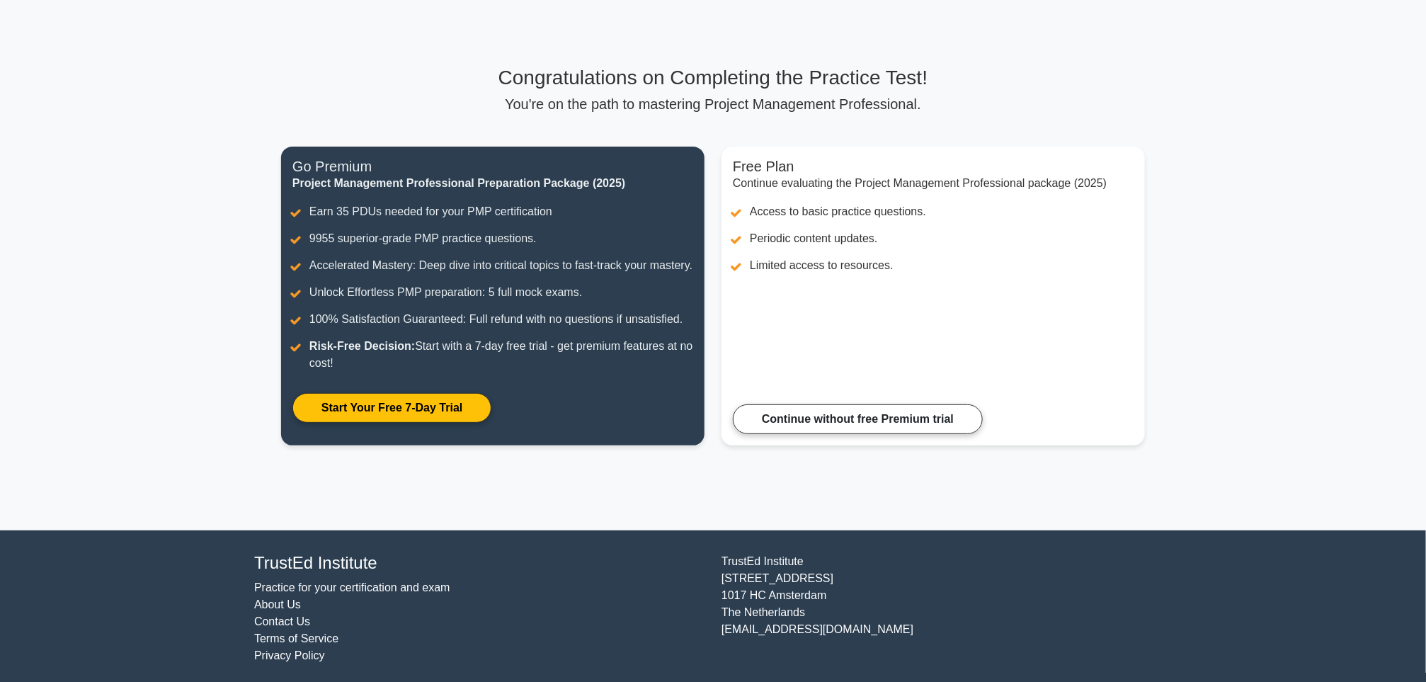
scroll to position [70, 0]
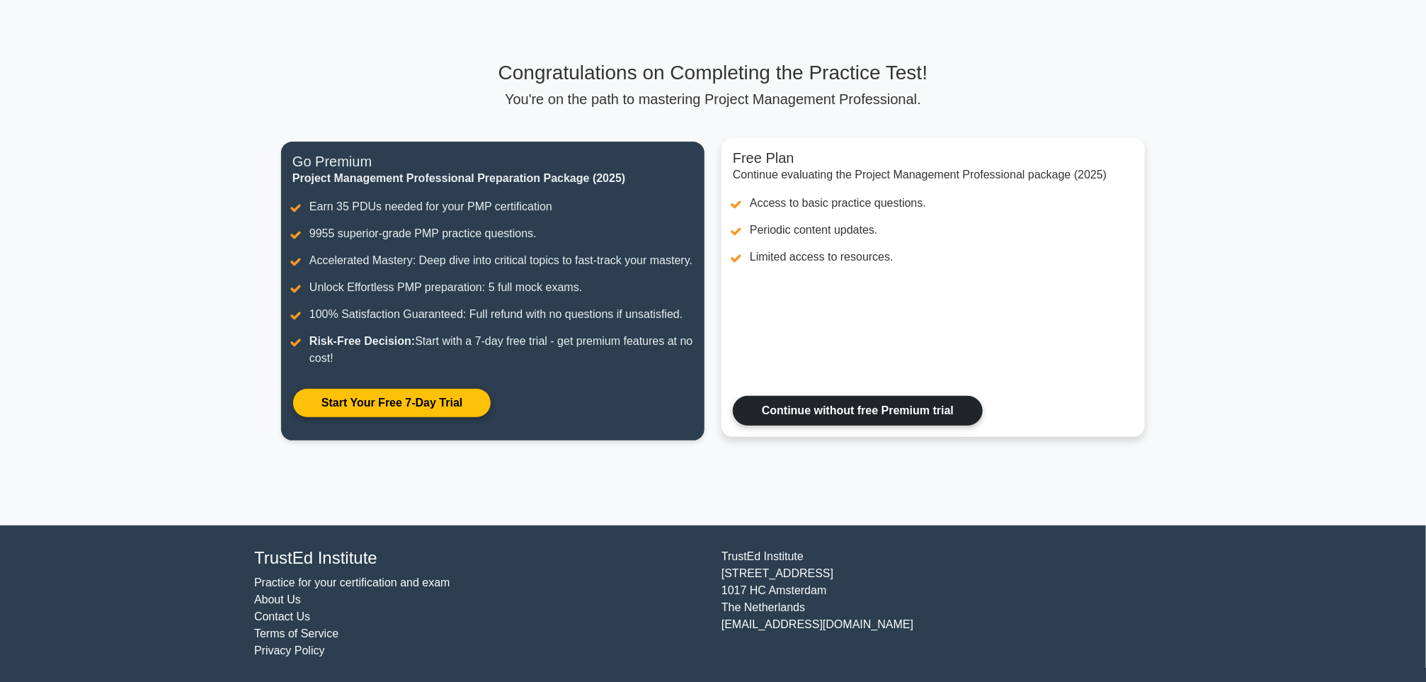
click at [814, 408] on link "Continue without free Premium trial" at bounding box center [858, 411] width 250 height 30
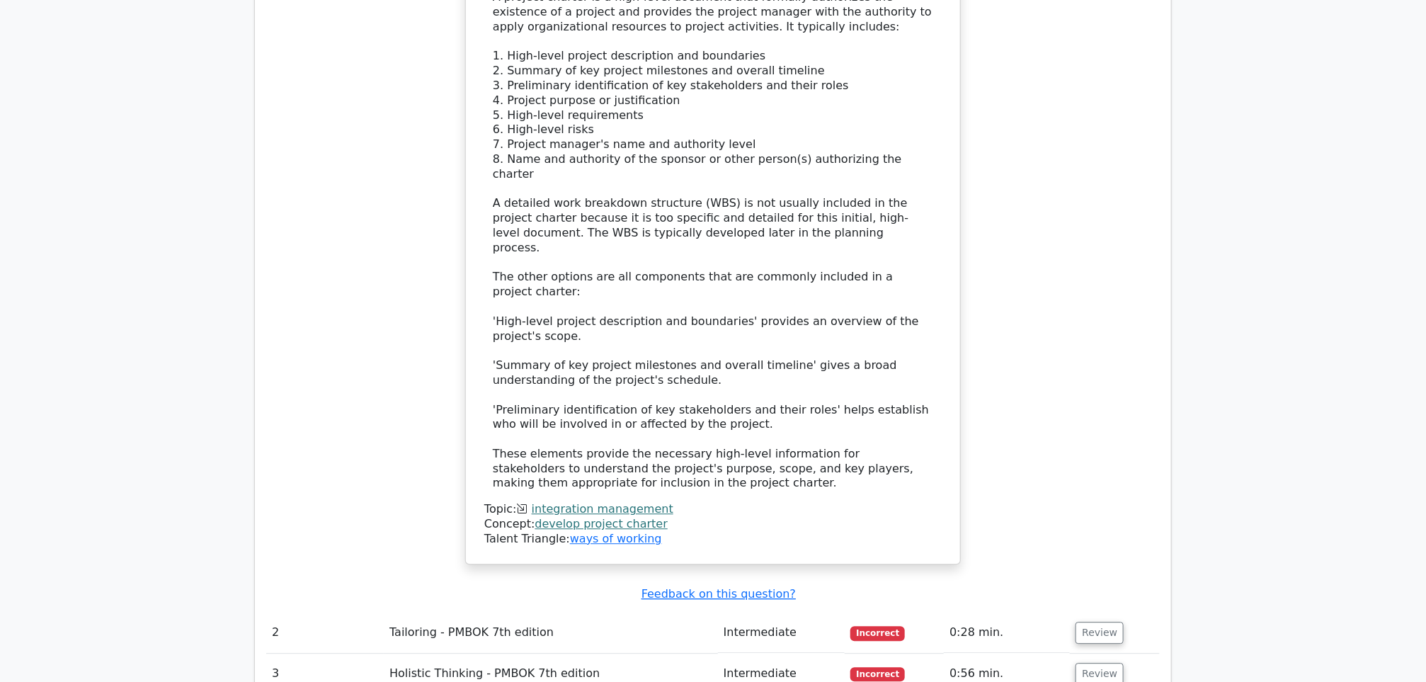
scroll to position [1700, 0]
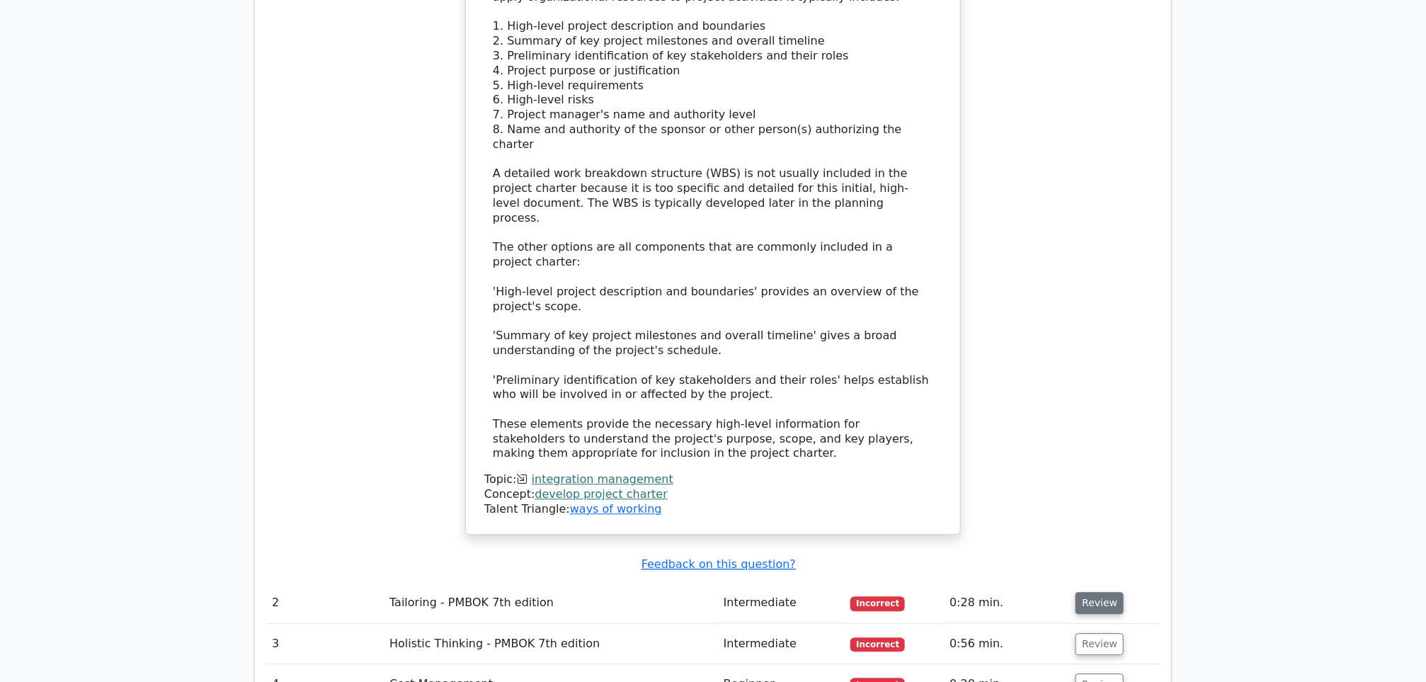
click at [1092, 592] on button "Review" at bounding box center [1100, 603] width 48 height 22
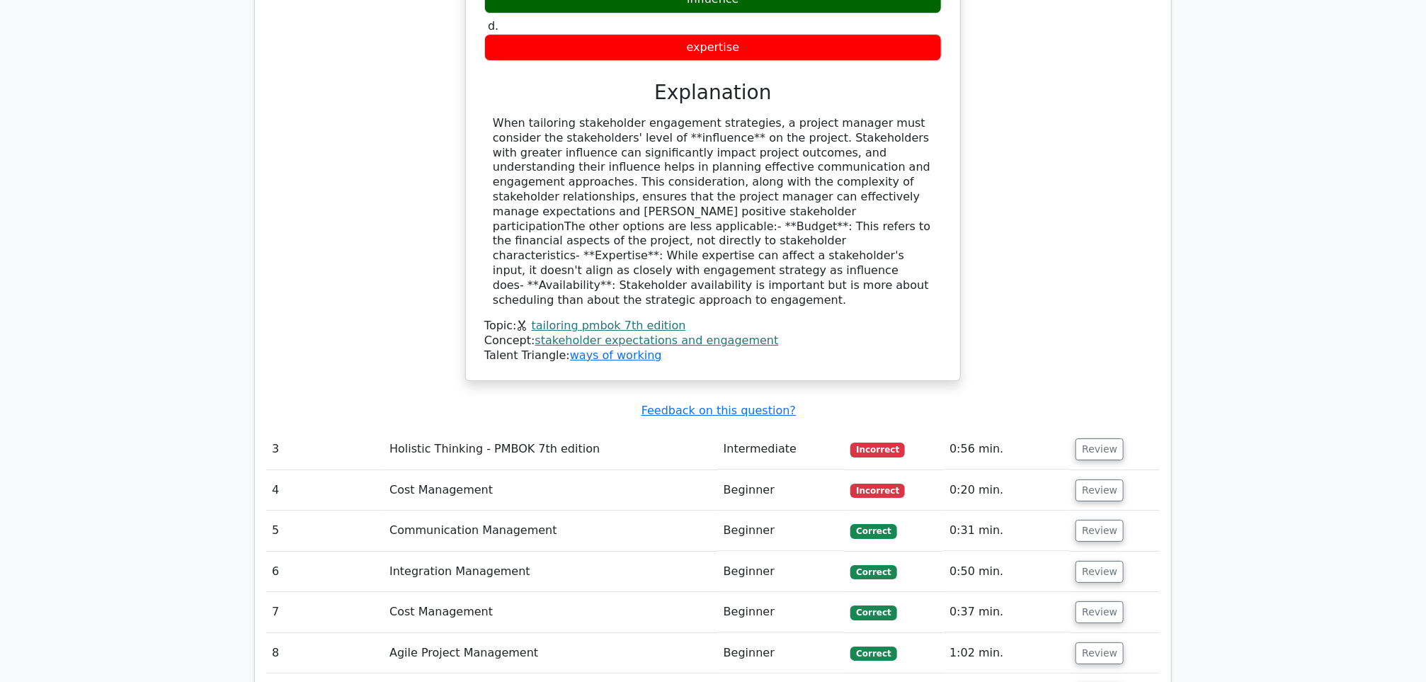
scroll to position [2550, 0]
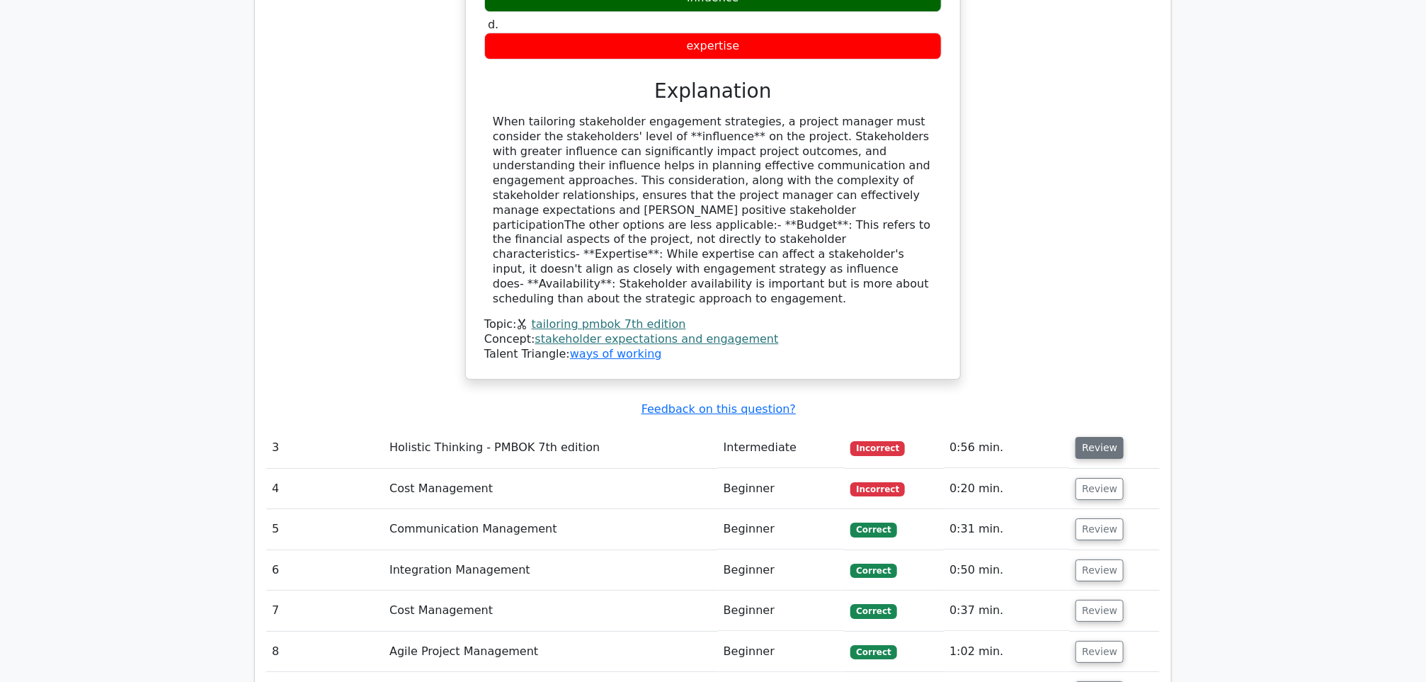
drag, startPoint x: 1082, startPoint y: 294, endPoint x: 1073, endPoint y: 306, distance: 15.2
click at [1082, 437] on button "Review" at bounding box center [1100, 448] width 48 height 22
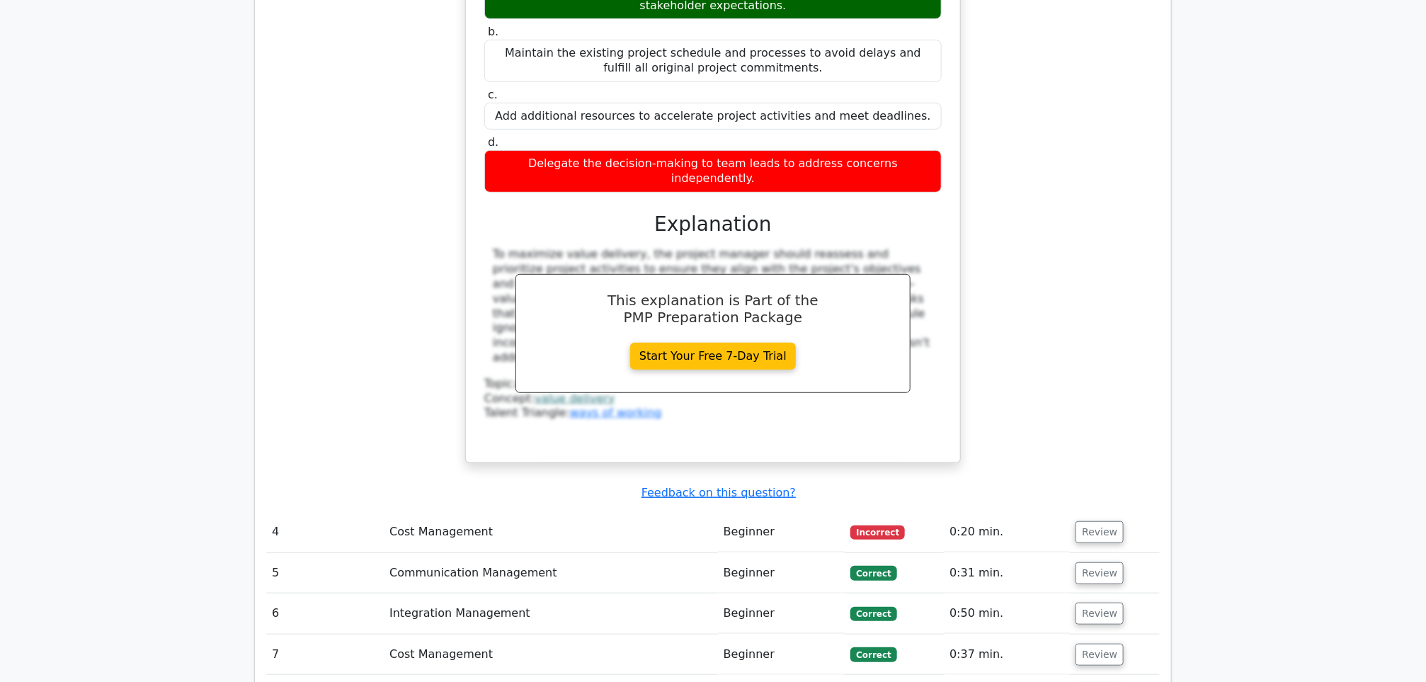
scroll to position [3187, 0]
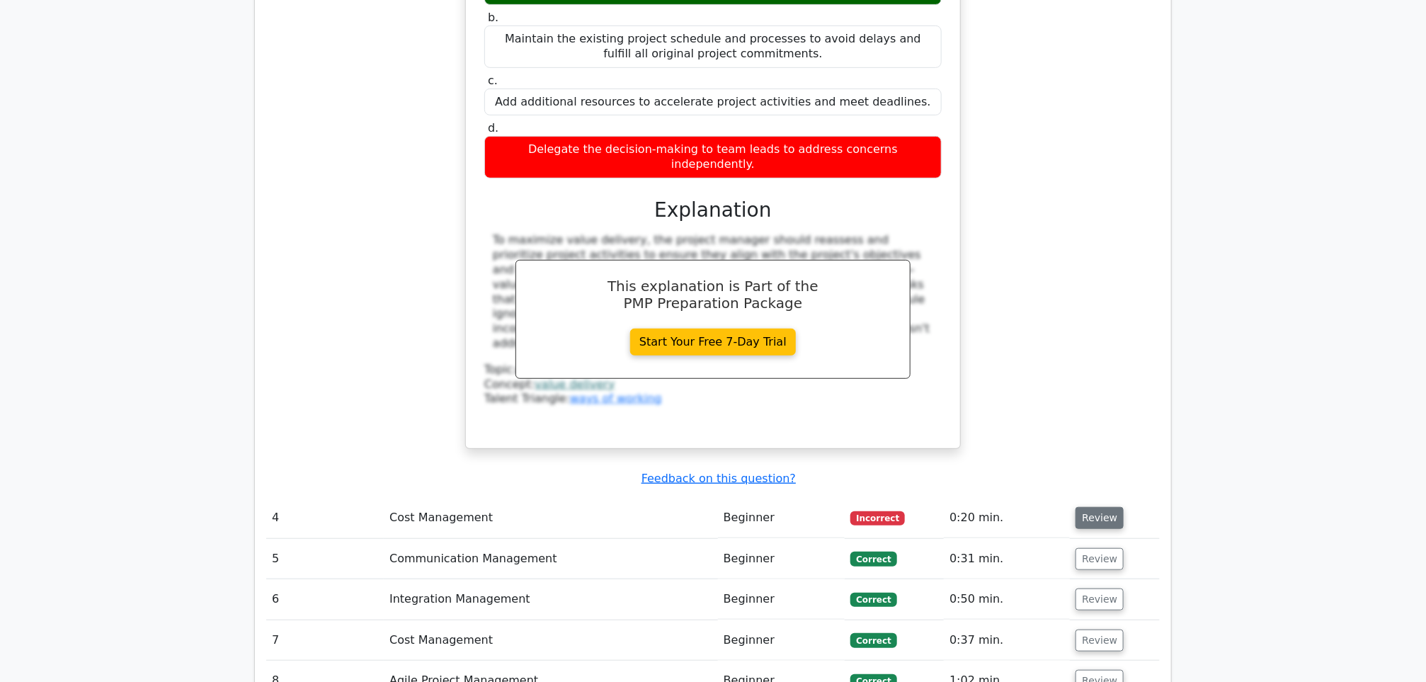
click at [1093, 507] on button "Review" at bounding box center [1100, 518] width 48 height 22
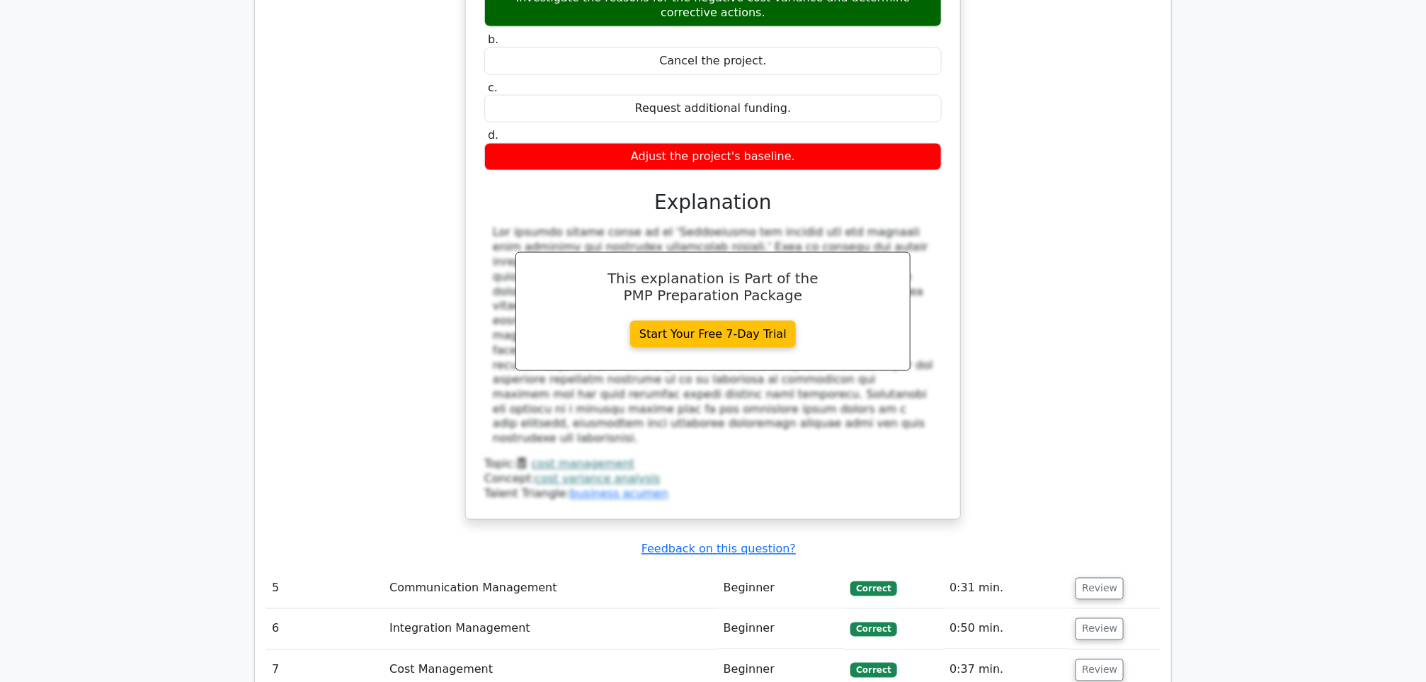
scroll to position [4143, 0]
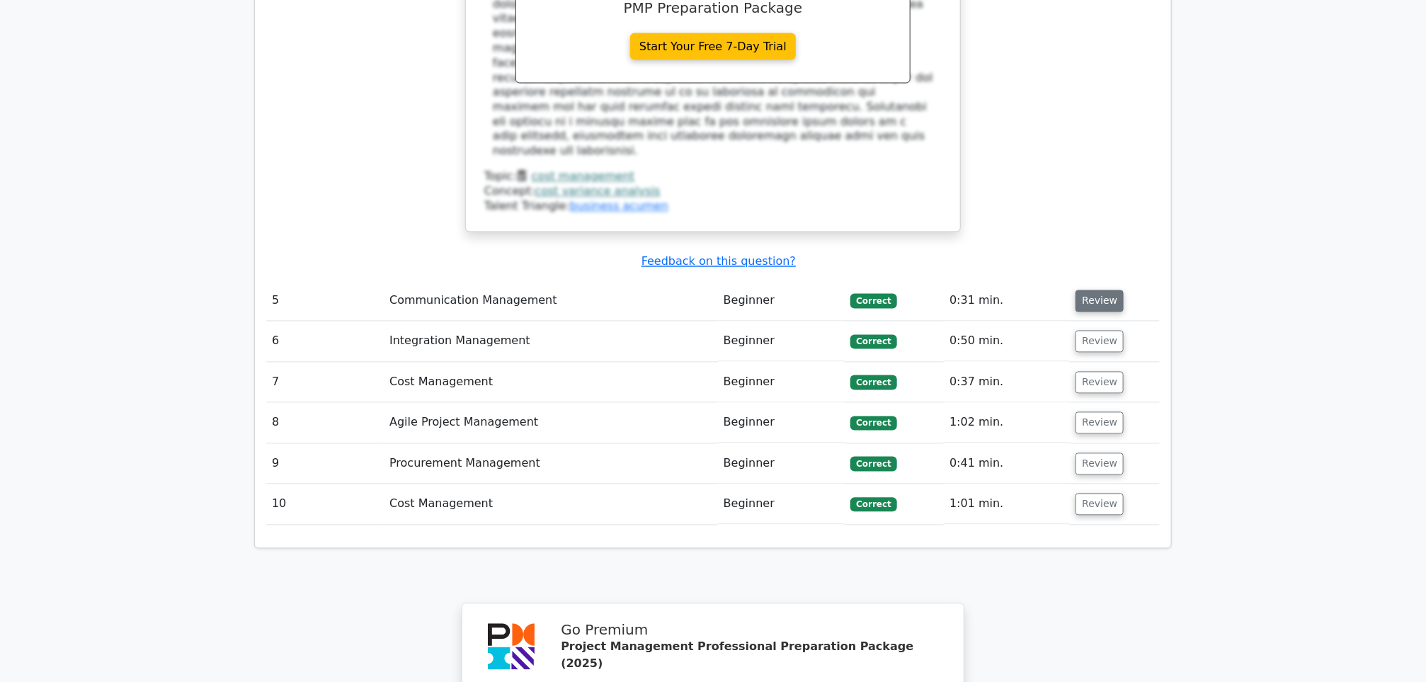
click at [1092, 290] on button "Review" at bounding box center [1100, 301] width 48 height 22
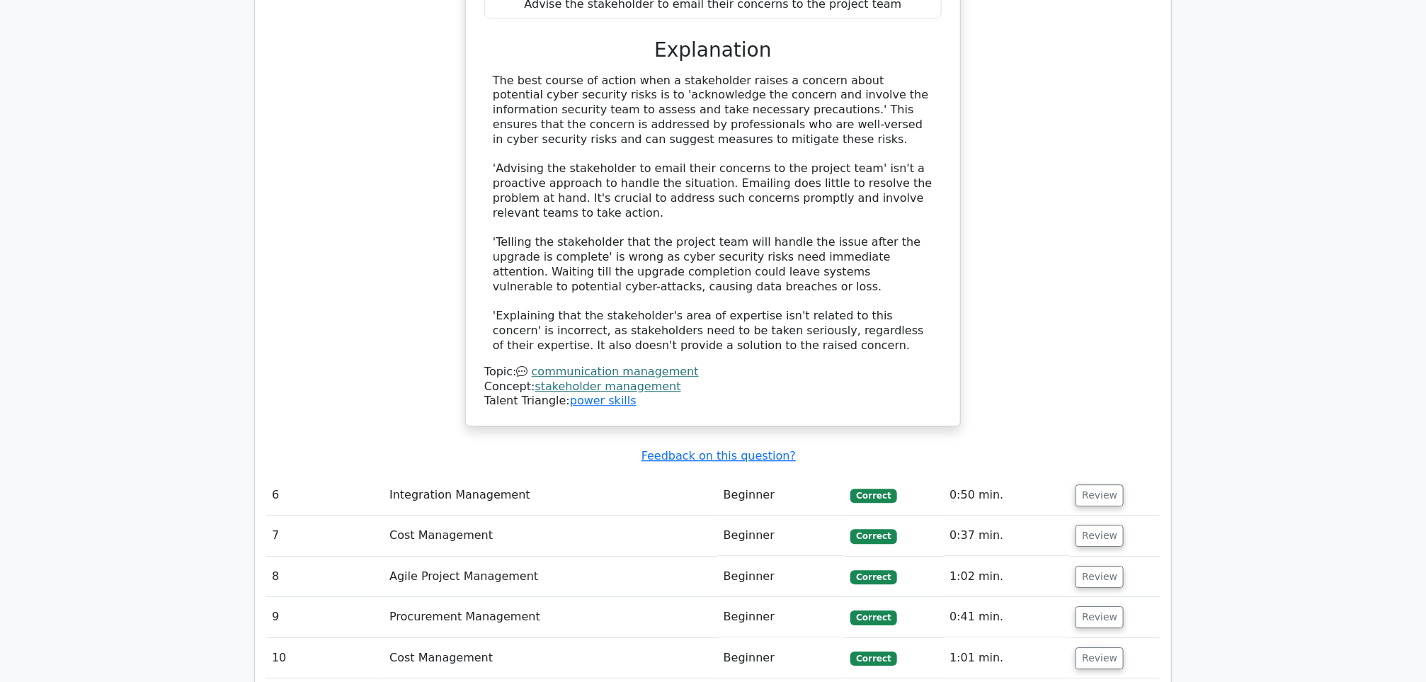
scroll to position [4781, 0]
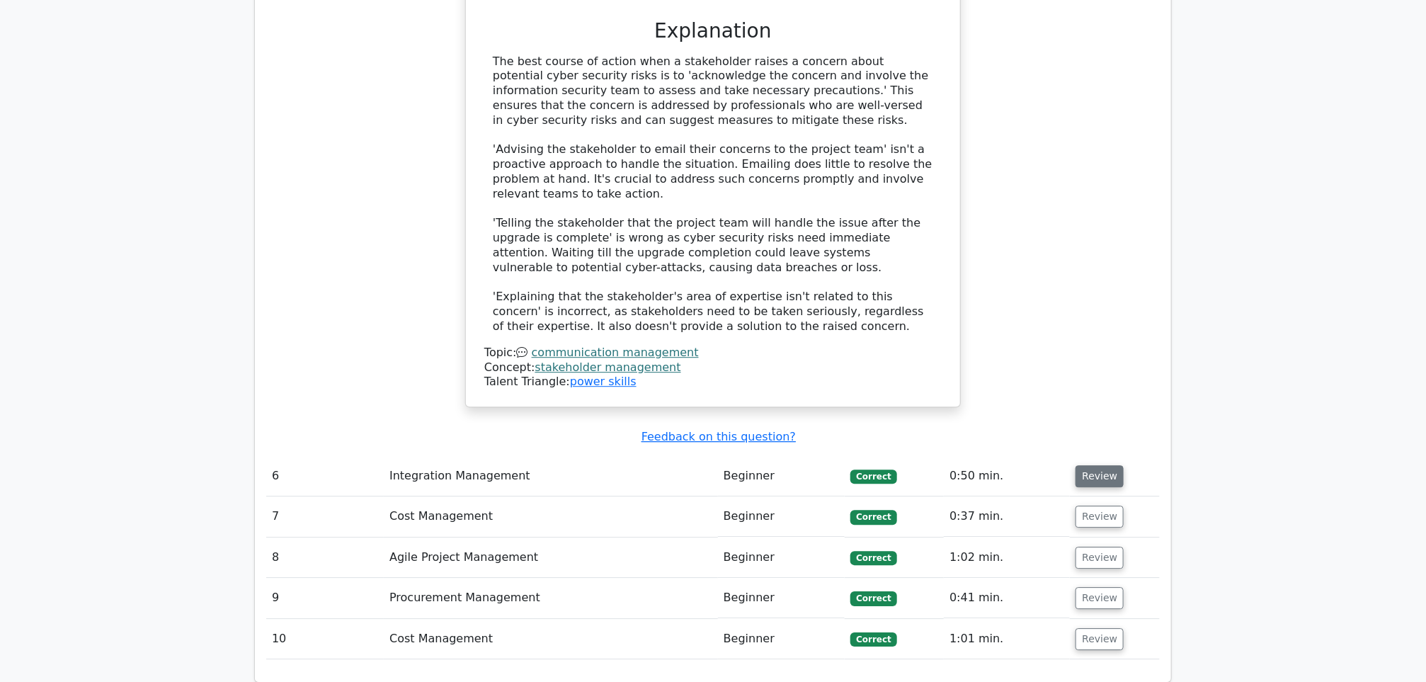
click at [1094, 465] on button "Review" at bounding box center [1100, 476] width 48 height 22
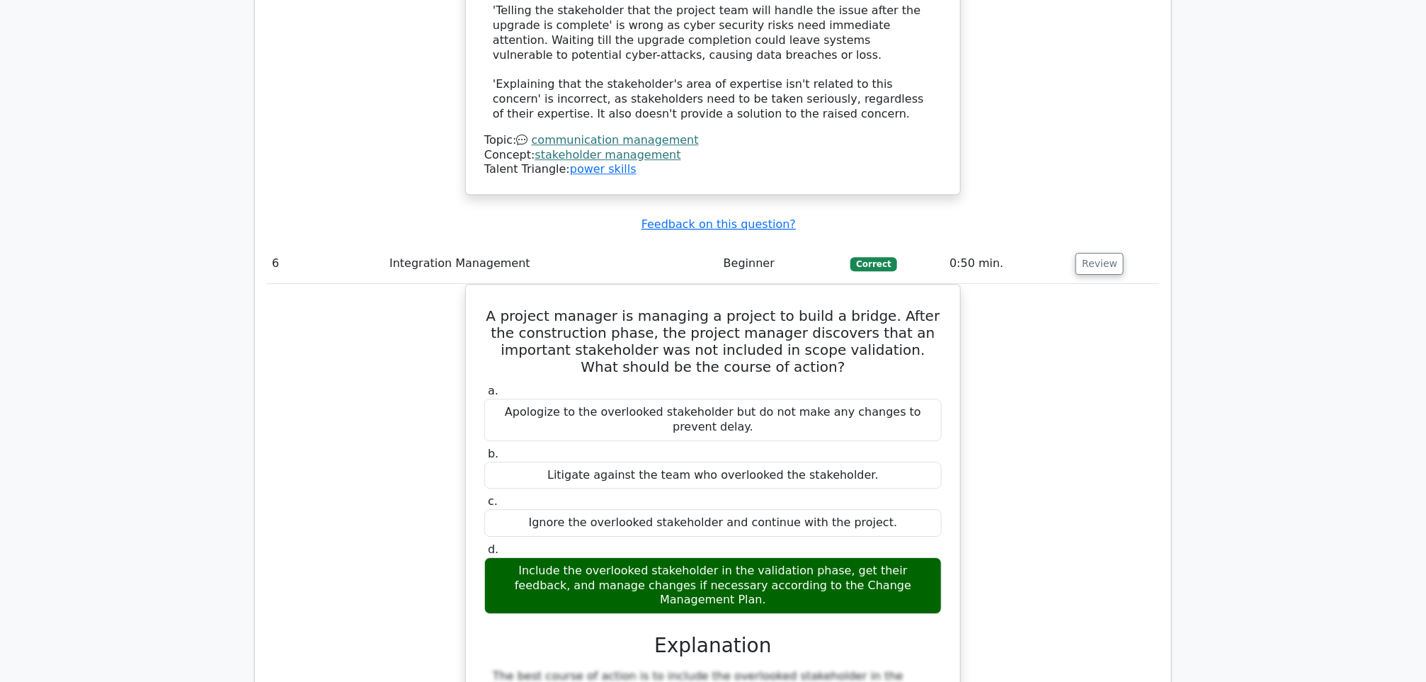
scroll to position [5525, 0]
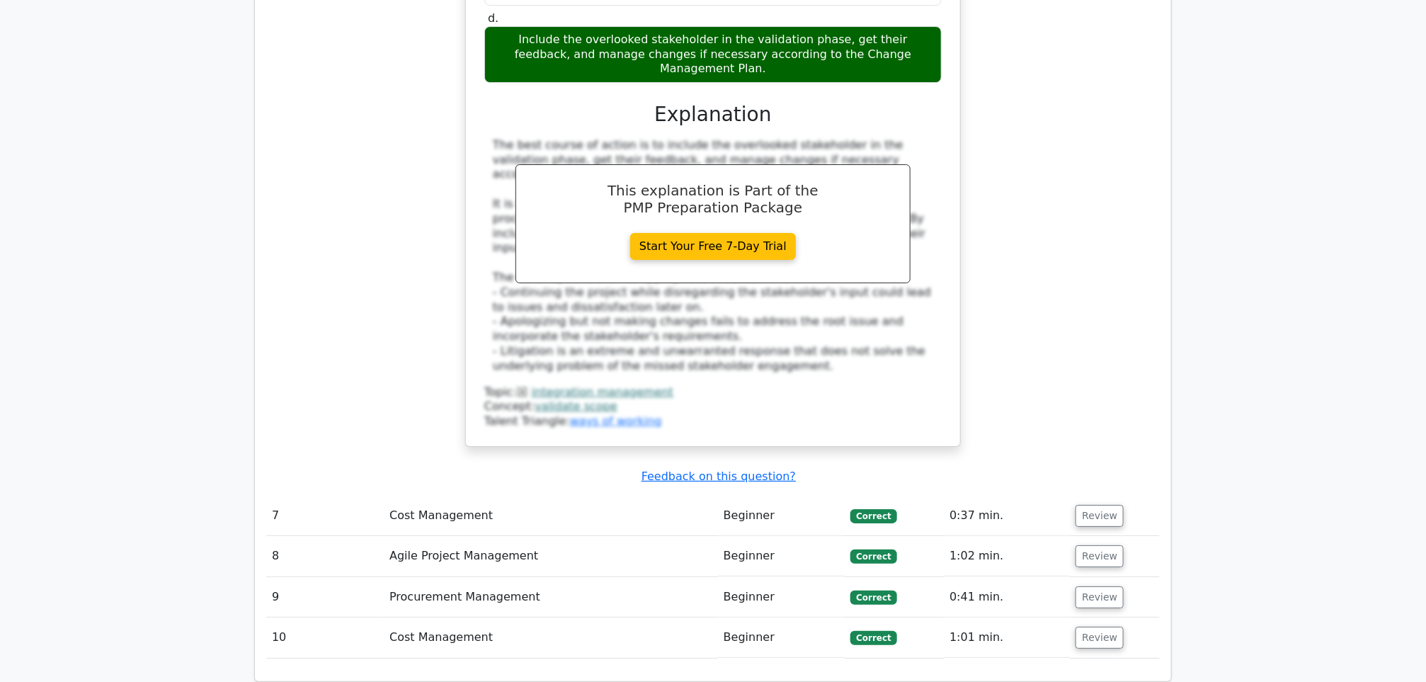
click at [1082, 496] on td "Review" at bounding box center [1115, 516] width 90 height 40
click at [1084, 505] on button "Review" at bounding box center [1100, 516] width 48 height 22
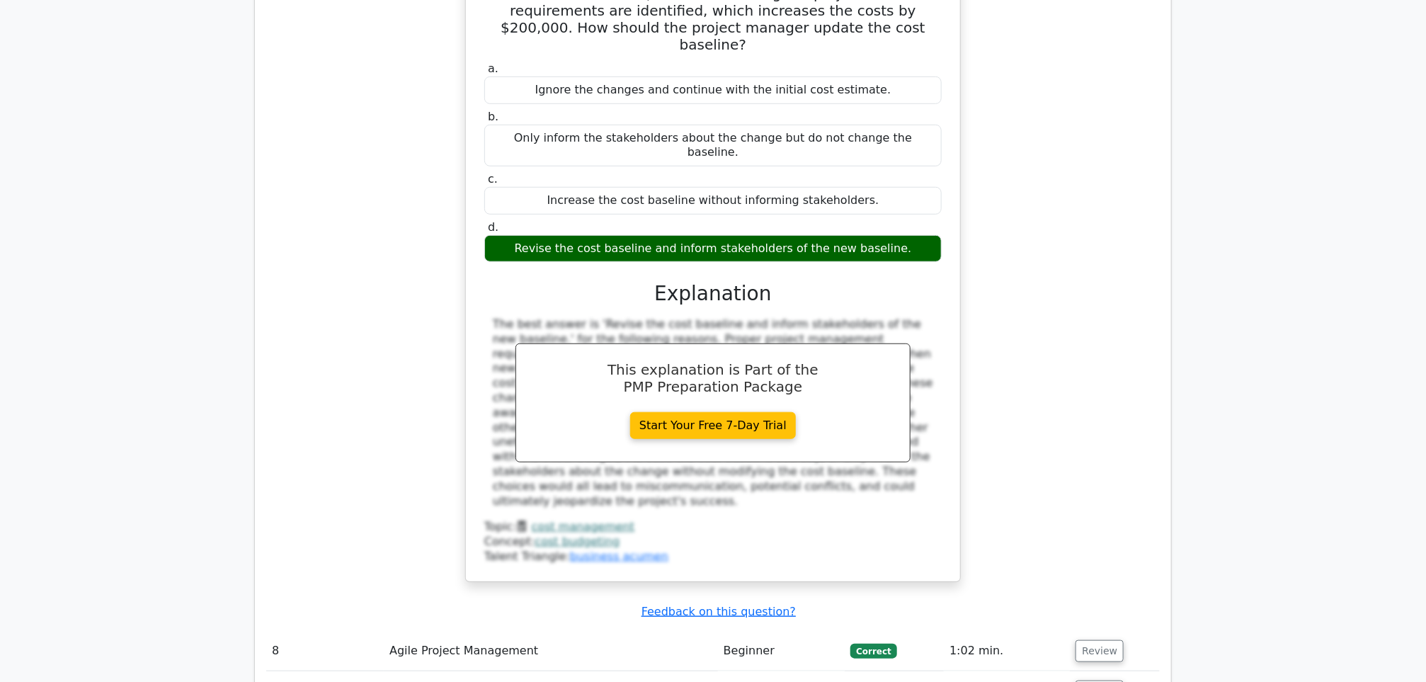
scroll to position [6162, 0]
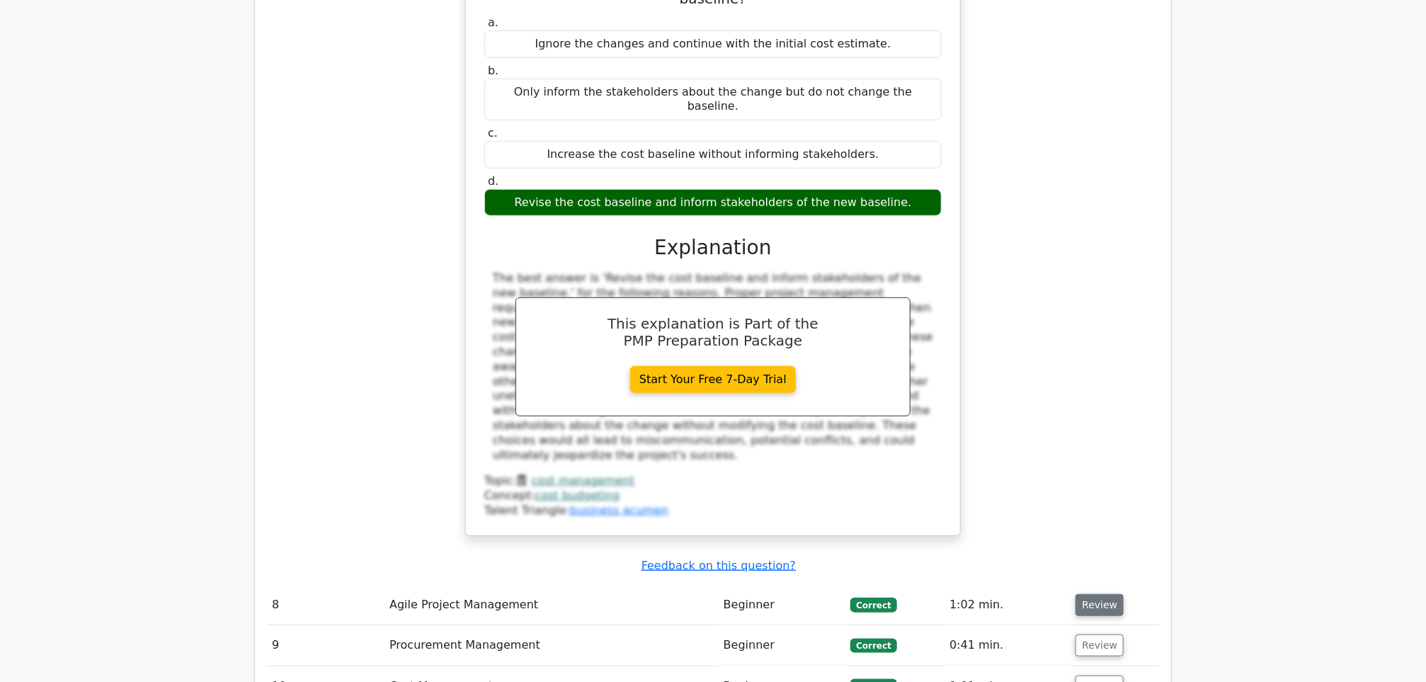
click at [1093, 594] on button "Review" at bounding box center [1100, 605] width 48 height 22
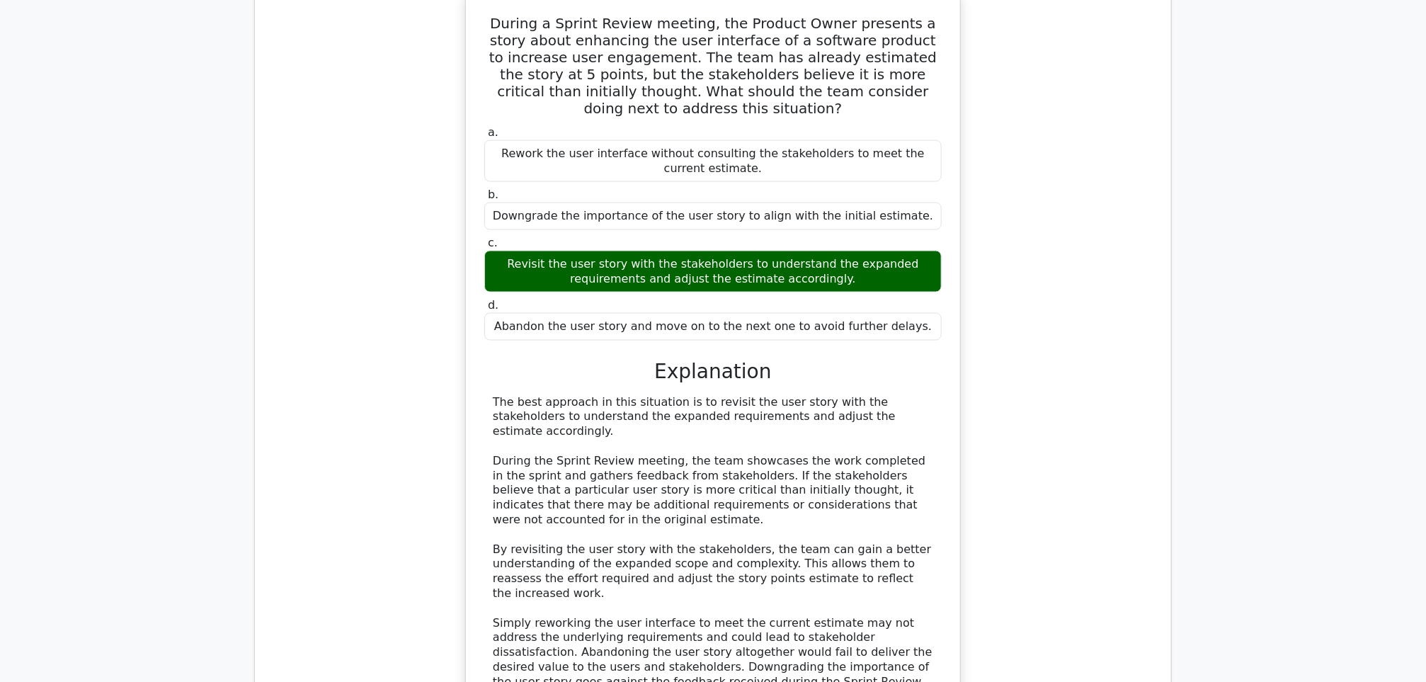
scroll to position [6800, 0]
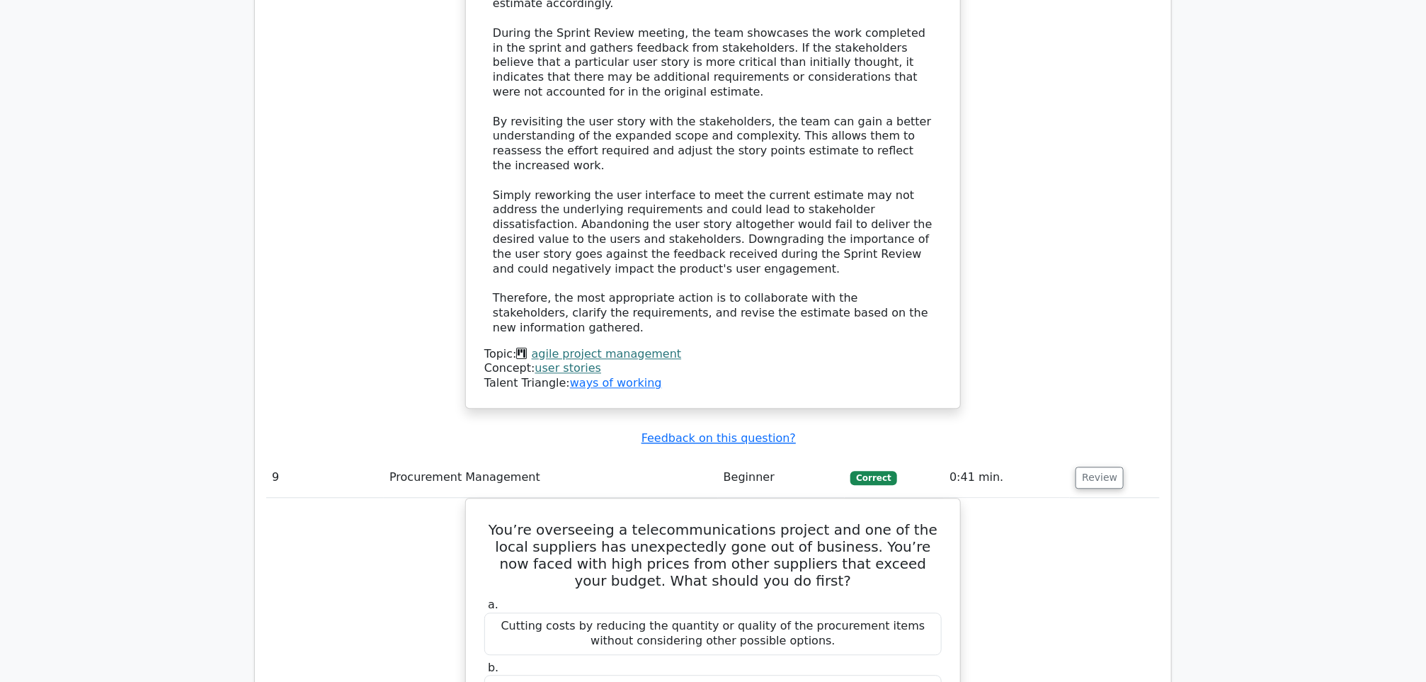
scroll to position [7543, 0]
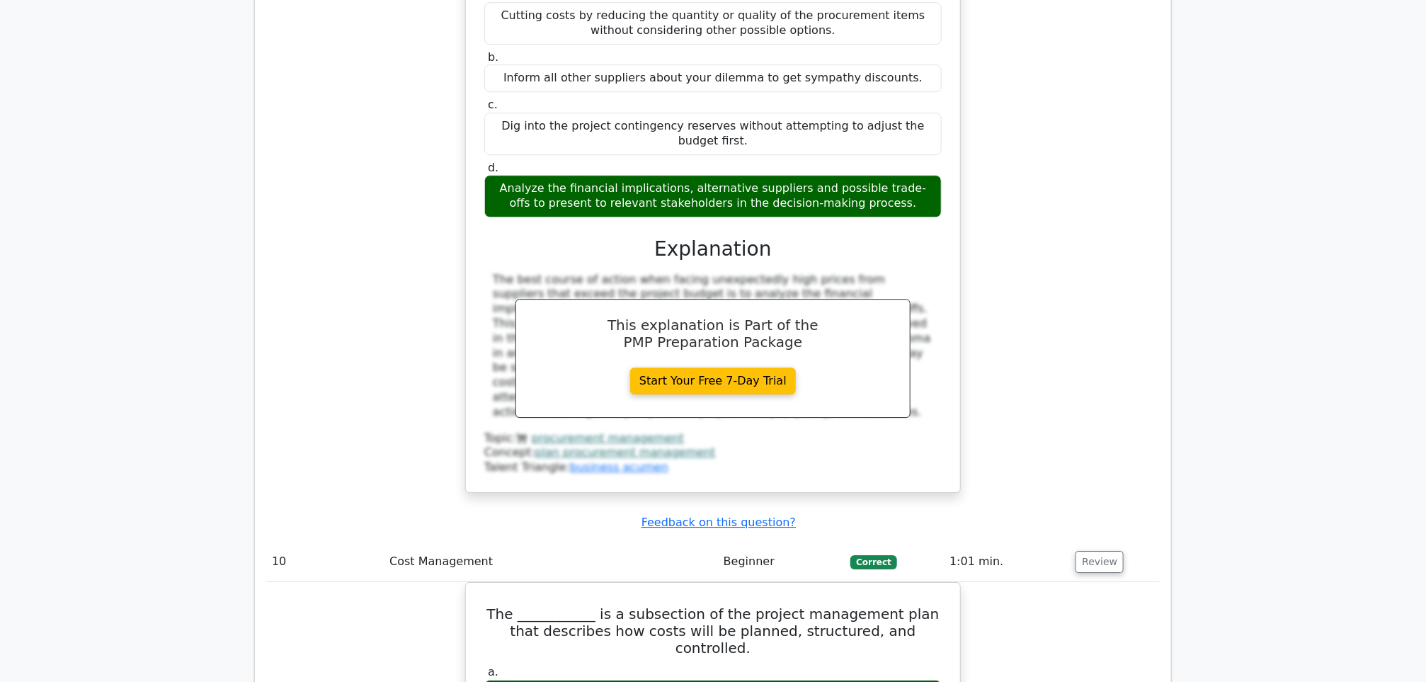
scroll to position [8651, 0]
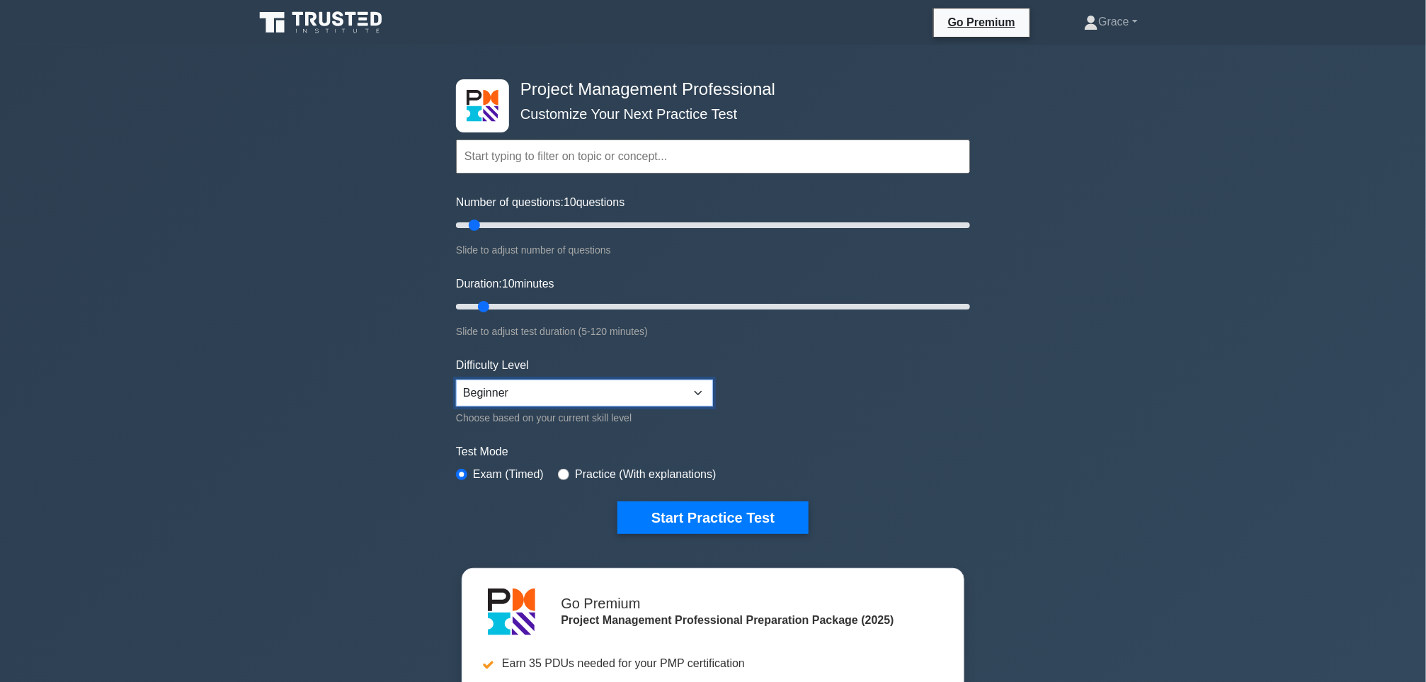
click at [713, 392] on select "Beginner Intermediate Expert" at bounding box center [584, 393] width 257 height 27
click at [456, 380] on select "Beginner Intermediate Expert" at bounding box center [584, 393] width 257 height 27
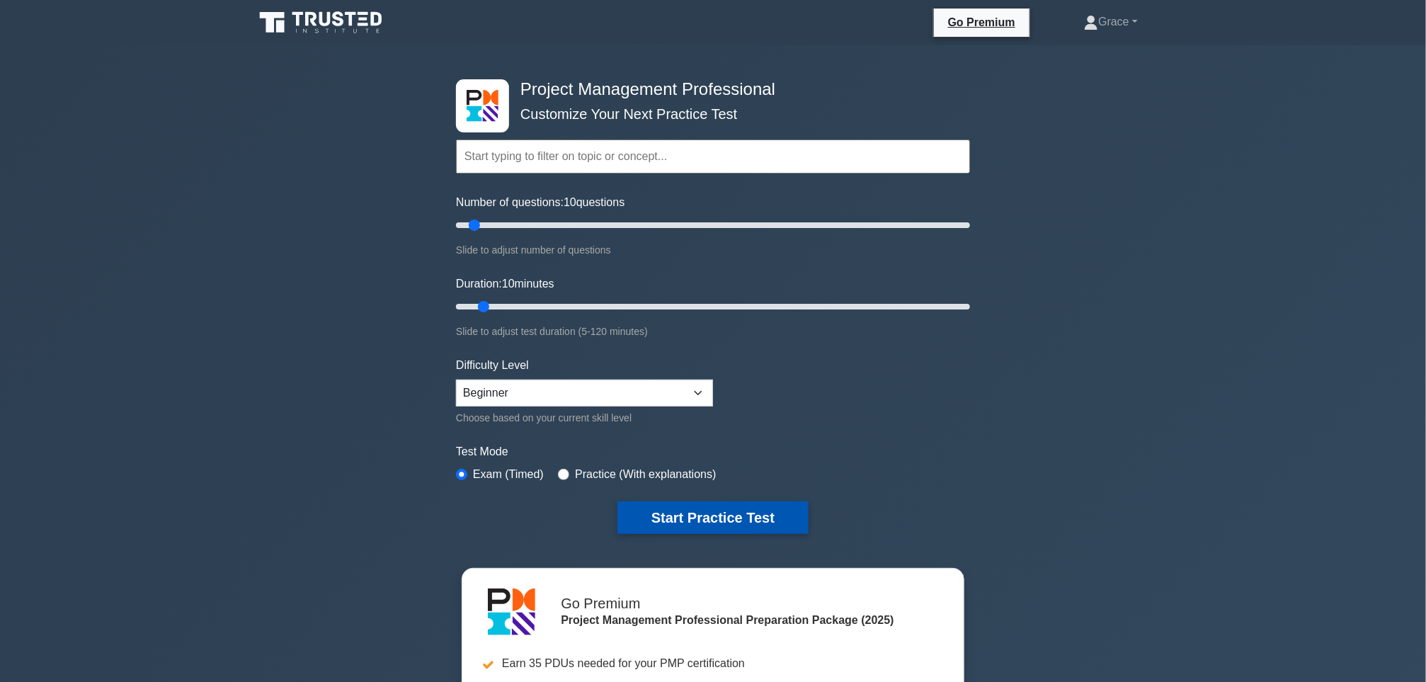
click at [718, 512] on button "Start Practice Test" at bounding box center [713, 517] width 191 height 33
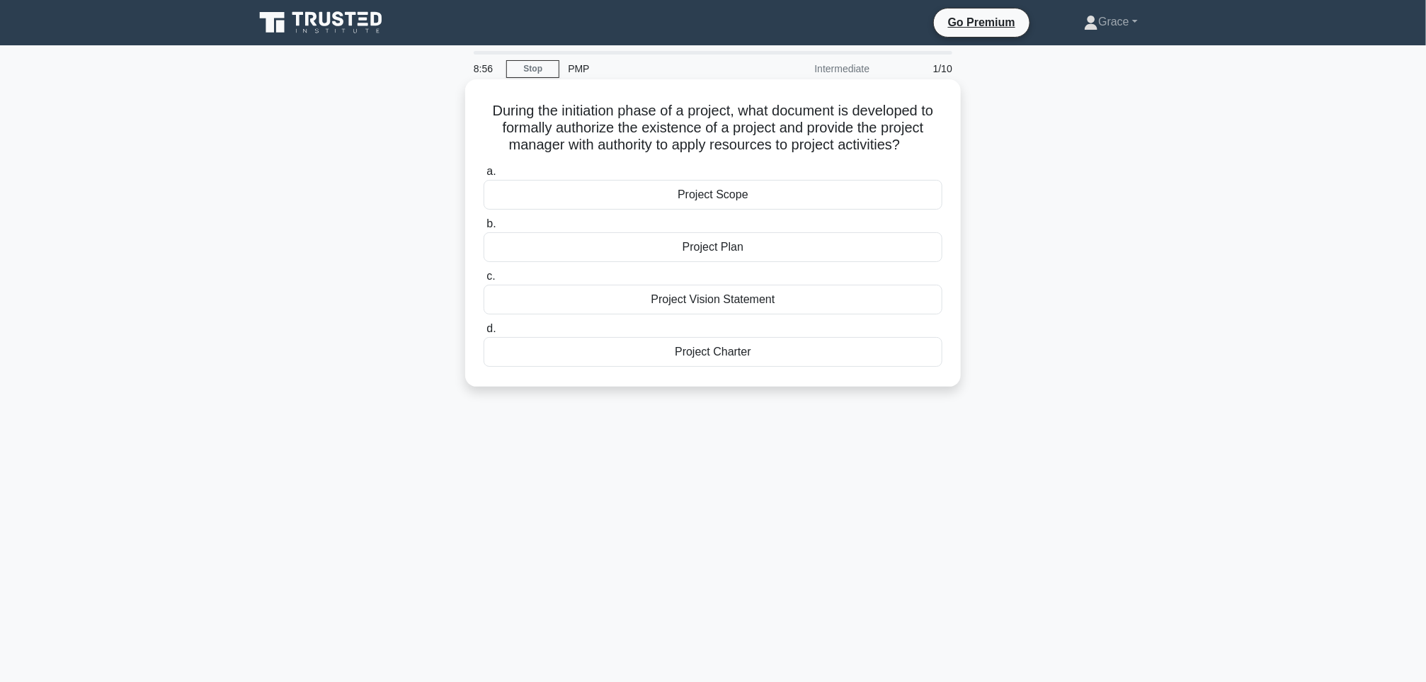
click at [766, 245] on div "Project Plan" at bounding box center [713, 247] width 459 height 30
click at [484, 229] on input "b. Project Plan" at bounding box center [484, 224] width 0 height 9
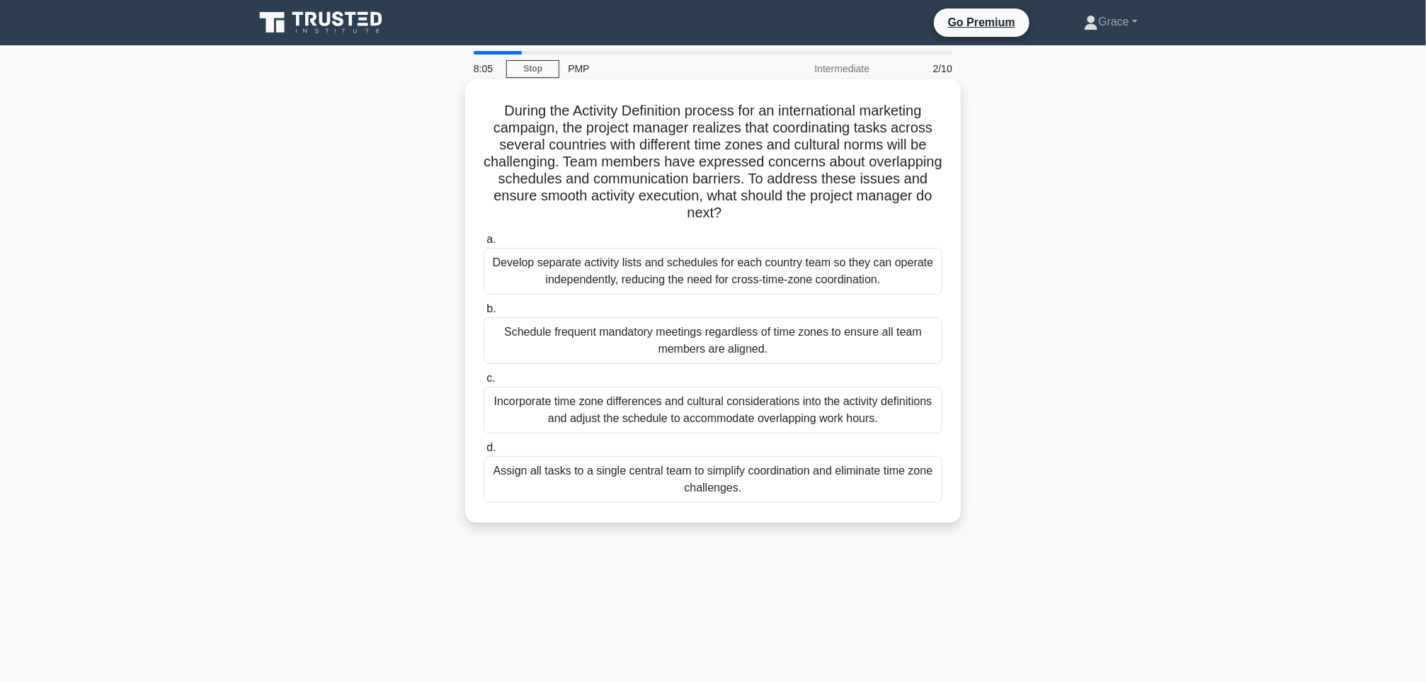
click at [746, 409] on div "Incorporate time zone differences and cultural considerations into the activity…" at bounding box center [713, 410] width 459 height 47
click at [484, 383] on input "c. Incorporate time zone differences and cultural considerations into the activ…" at bounding box center [484, 378] width 0 height 9
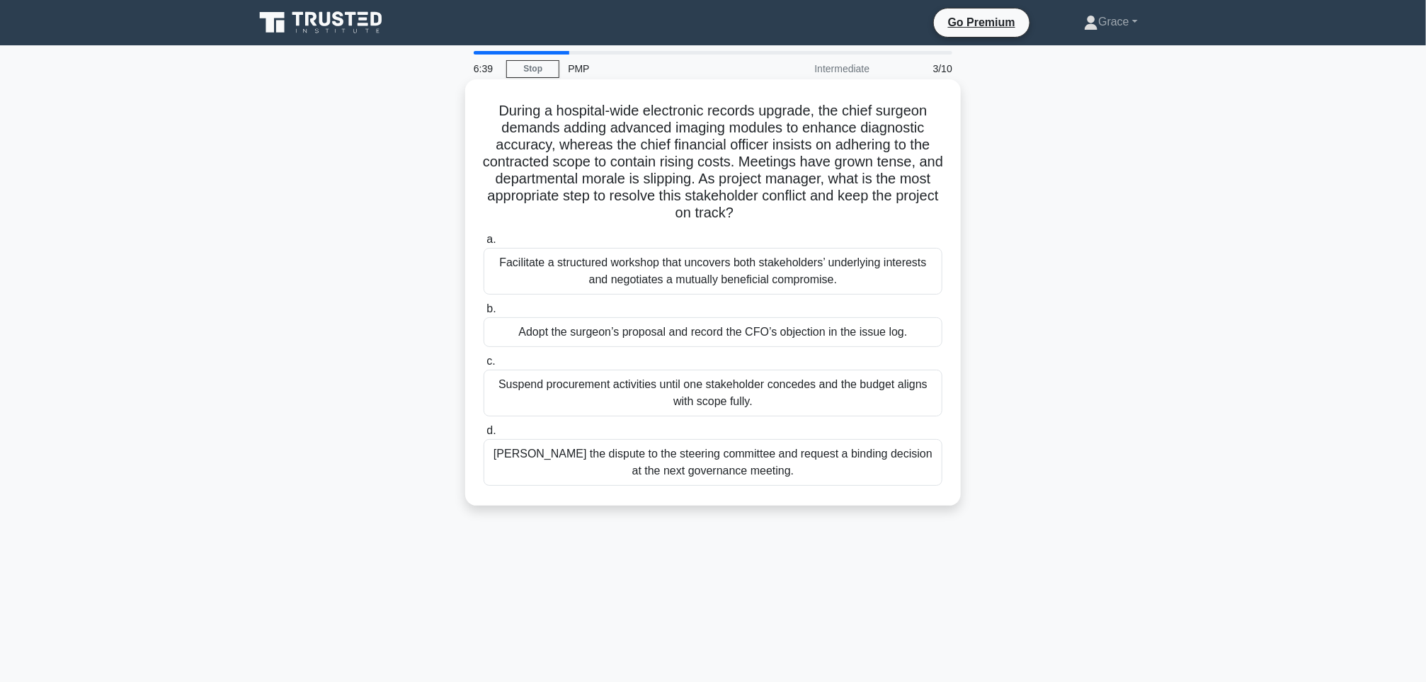
click at [814, 459] on div "[PERSON_NAME] the dispute to the steering committee and request a binding decis…" at bounding box center [713, 462] width 459 height 47
click at [484, 436] on input "d. Escalate the dispute to the steering committee and request a binding decisio…" at bounding box center [484, 430] width 0 height 9
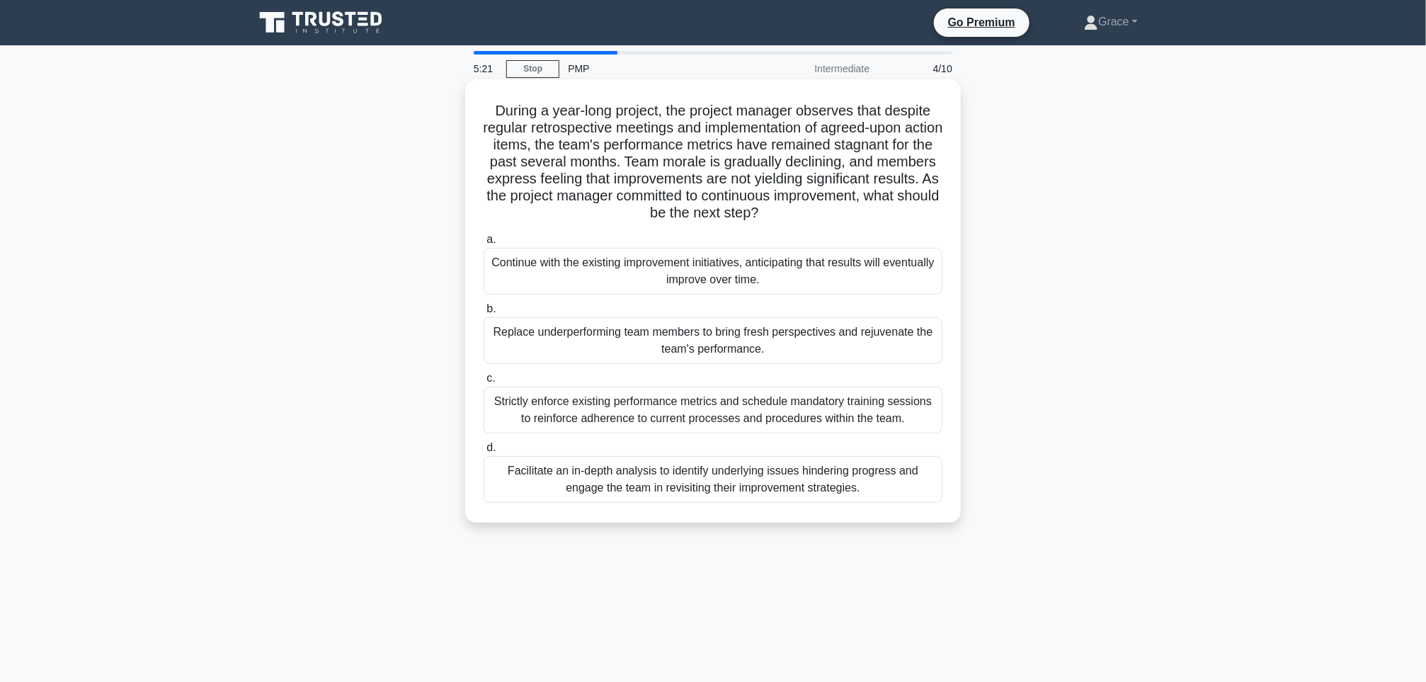
click at [685, 477] on div "Facilitate an in-depth analysis to identify underlying issues hindering progres…" at bounding box center [713, 479] width 459 height 47
click at [484, 453] on input "d. Facilitate an in-depth analysis to identify underlying issues hindering prog…" at bounding box center [484, 447] width 0 height 9
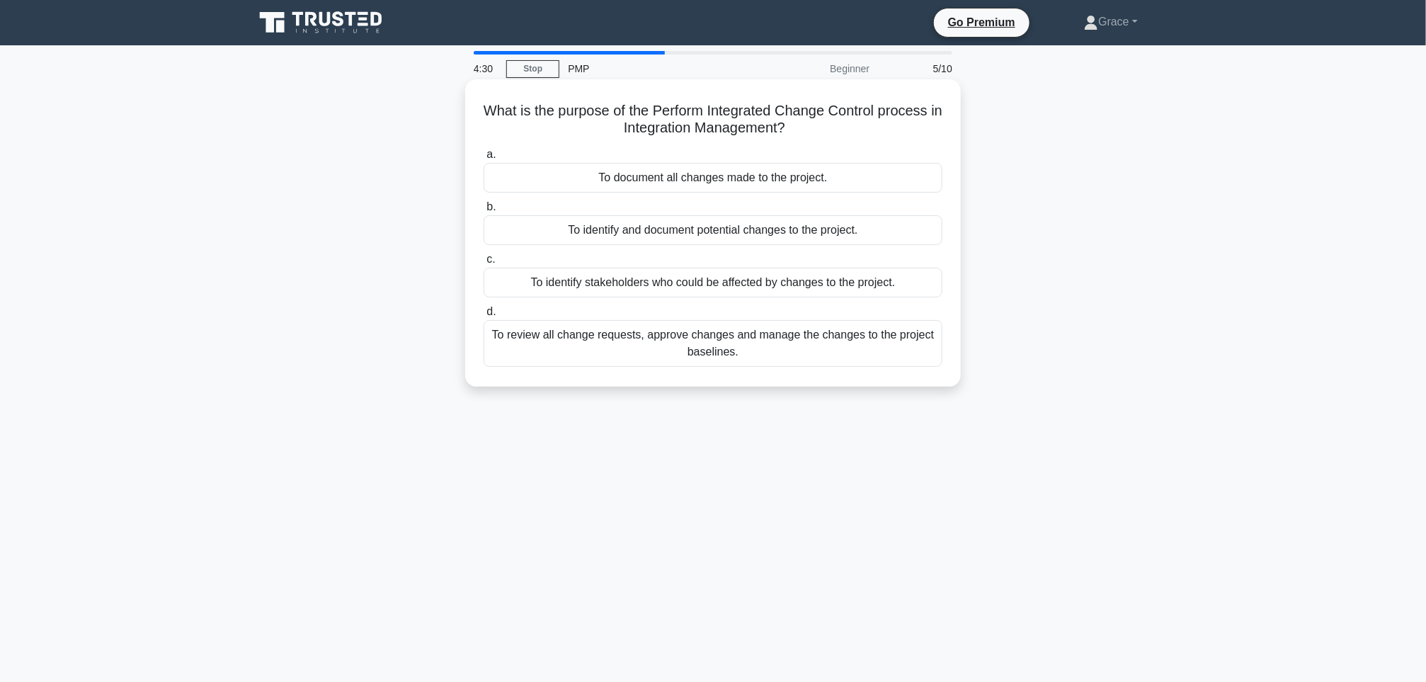
click at [789, 358] on div "To review all change requests, approve changes and manage the changes to the pr…" at bounding box center [713, 343] width 459 height 47
click at [484, 317] on input "d. To review all change requests, approve changes and manage the changes to the…" at bounding box center [484, 311] width 0 height 9
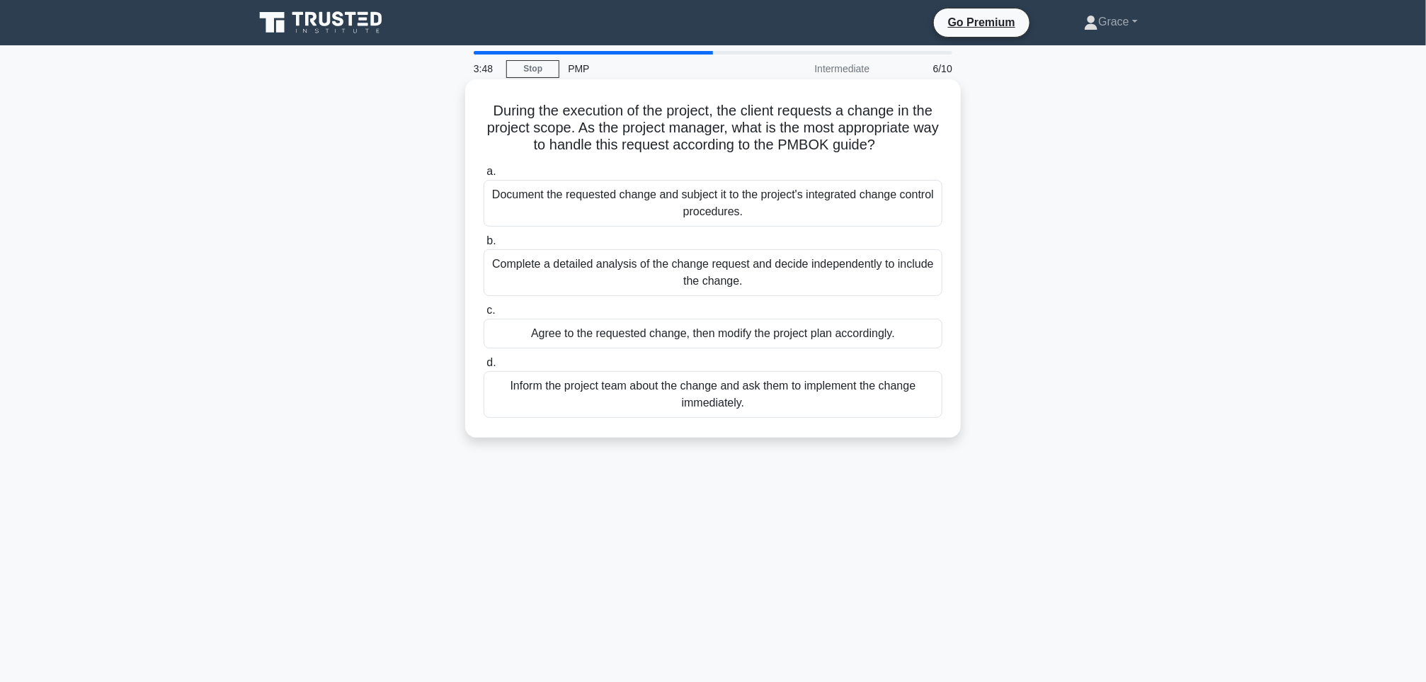
click at [814, 207] on div "Document the requested change and subject it to the project's integrated change…" at bounding box center [713, 203] width 459 height 47
click at [484, 176] on input "a. Document the requested change and subject it to the project's integrated cha…" at bounding box center [484, 171] width 0 height 9
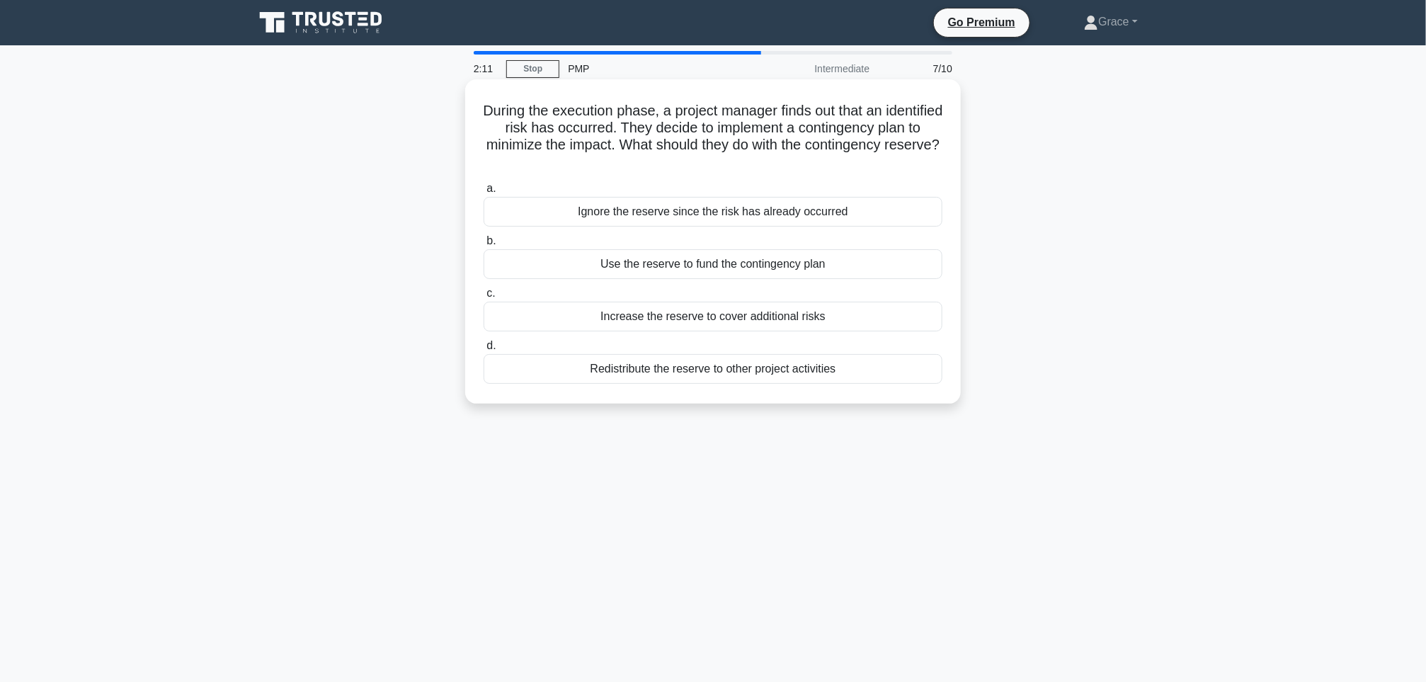
click at [769, 321] on div "Increase the reserve to cover additional risks" at bounding box center [713, 317] width 459 height 30
click at [484, 298] on input "c. Increase the reserve to cover additional risks" at bounding box center [484, 293] width 0 height 9
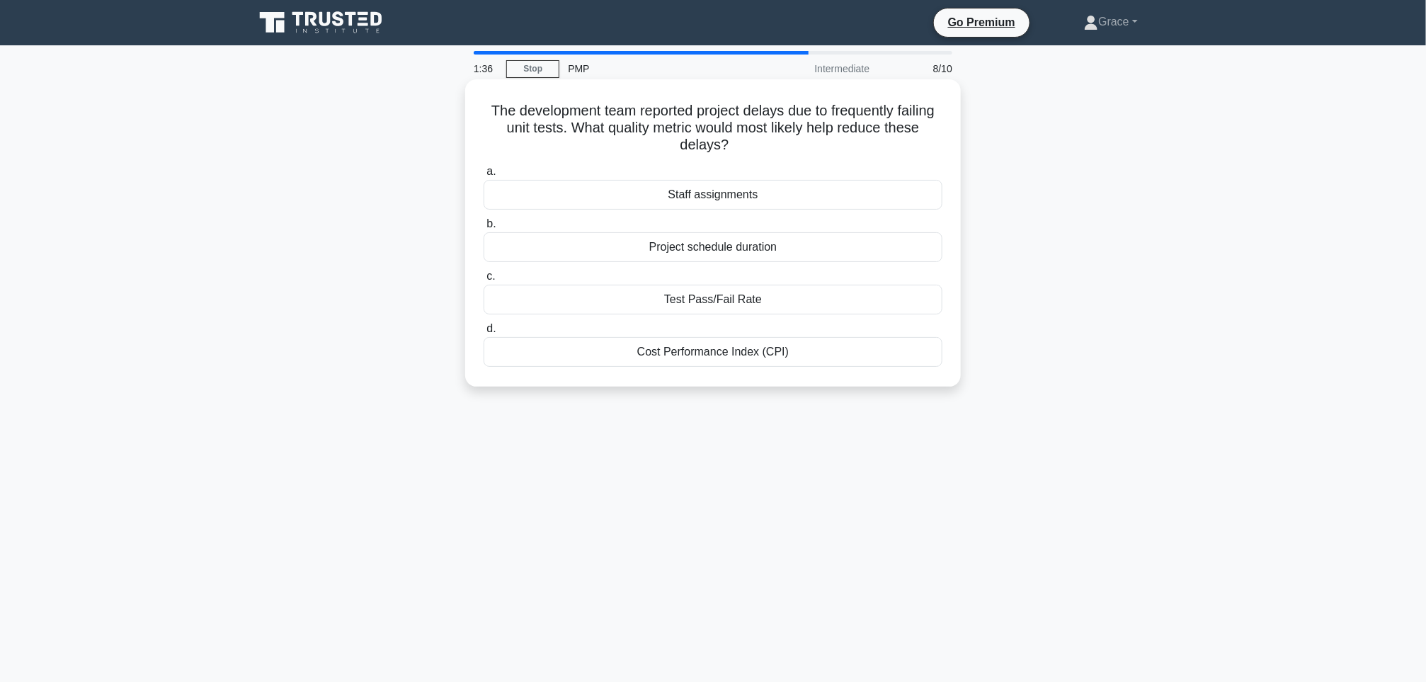
click at [787, 253] on div "Project schedule duration" at bounding box center [713, 247] width 459 height 30
click at [484, 229] on input "b. Project schedule duration" at bounding box center [484, 224] width 0 height 9
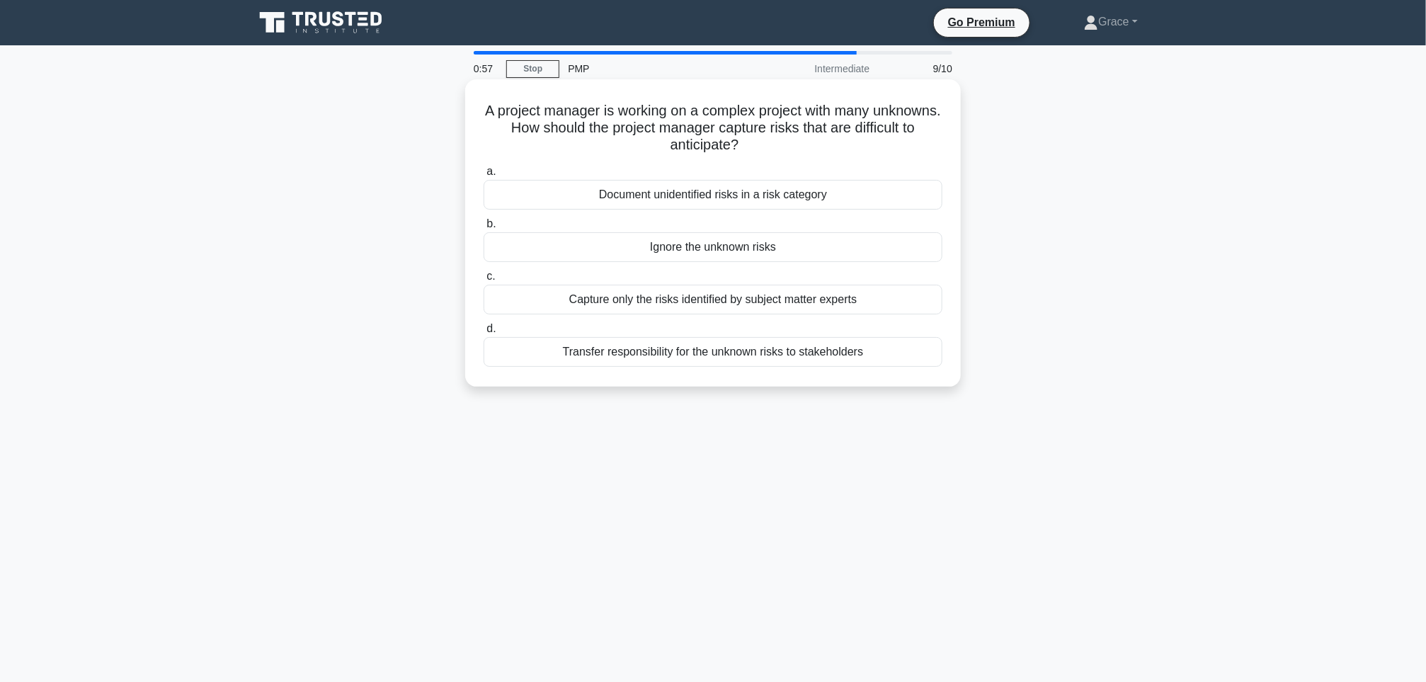
click at [763, 200] on div "Document unidentified risks in a risk category" at bounding box center [713, 195] width 459 height 30
click at [484, 176] on input "a. Document unidentified risks in a risk category" at bounding box center [484, 171] width 0 height 9
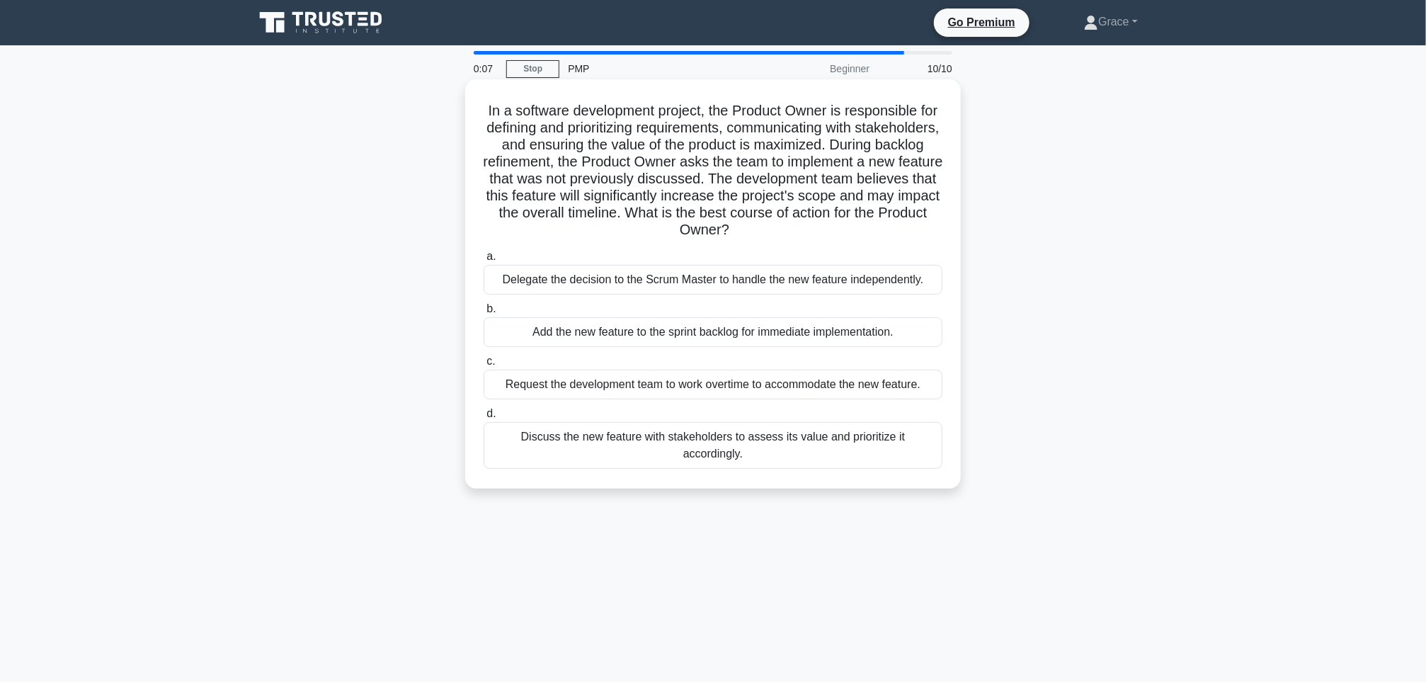
click at [842, 427] on div "Discuss the new feature with stakeholders to assess its value and prioritize it…" at bounding box center [713, 445] width 459 height 47
click at [484, 419] on input "d. Discuss the new feature with stakeholders to assess its value and prioritize…" at bounding box center [484, 413] width 0 height 9
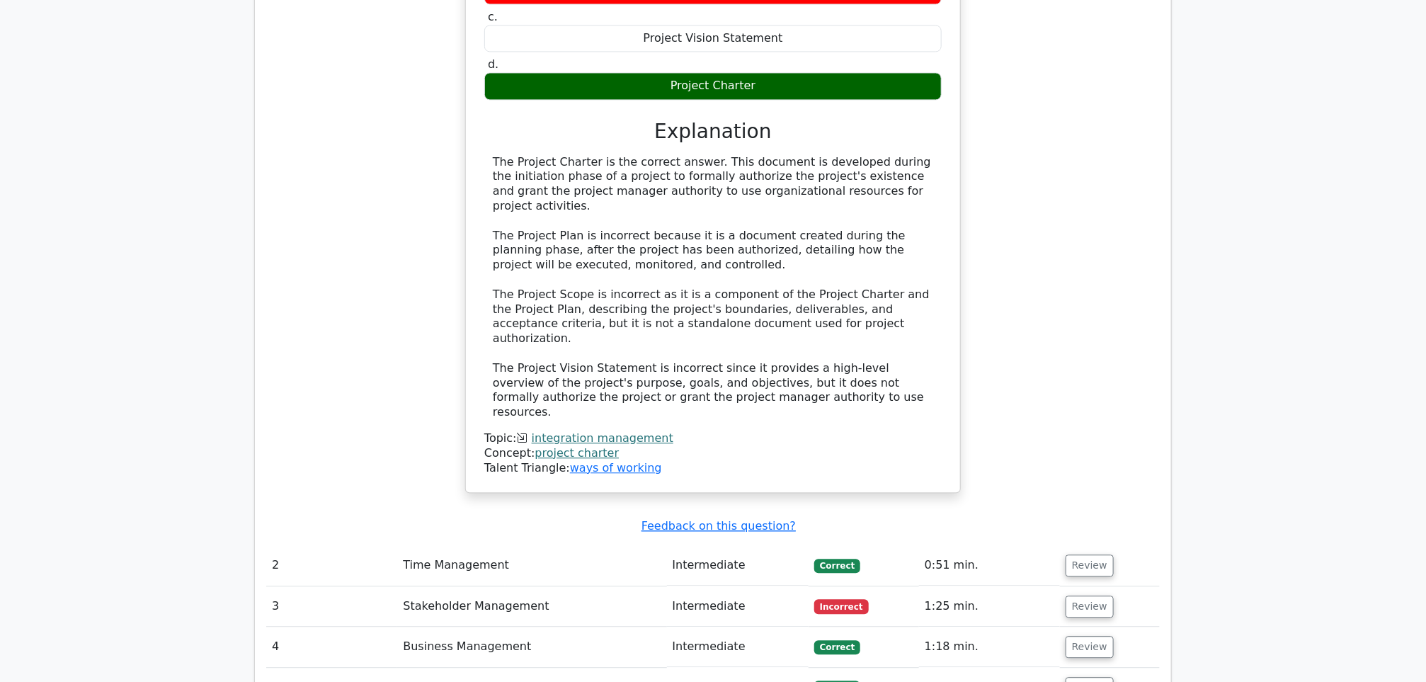
scroll to position [1671, 0]
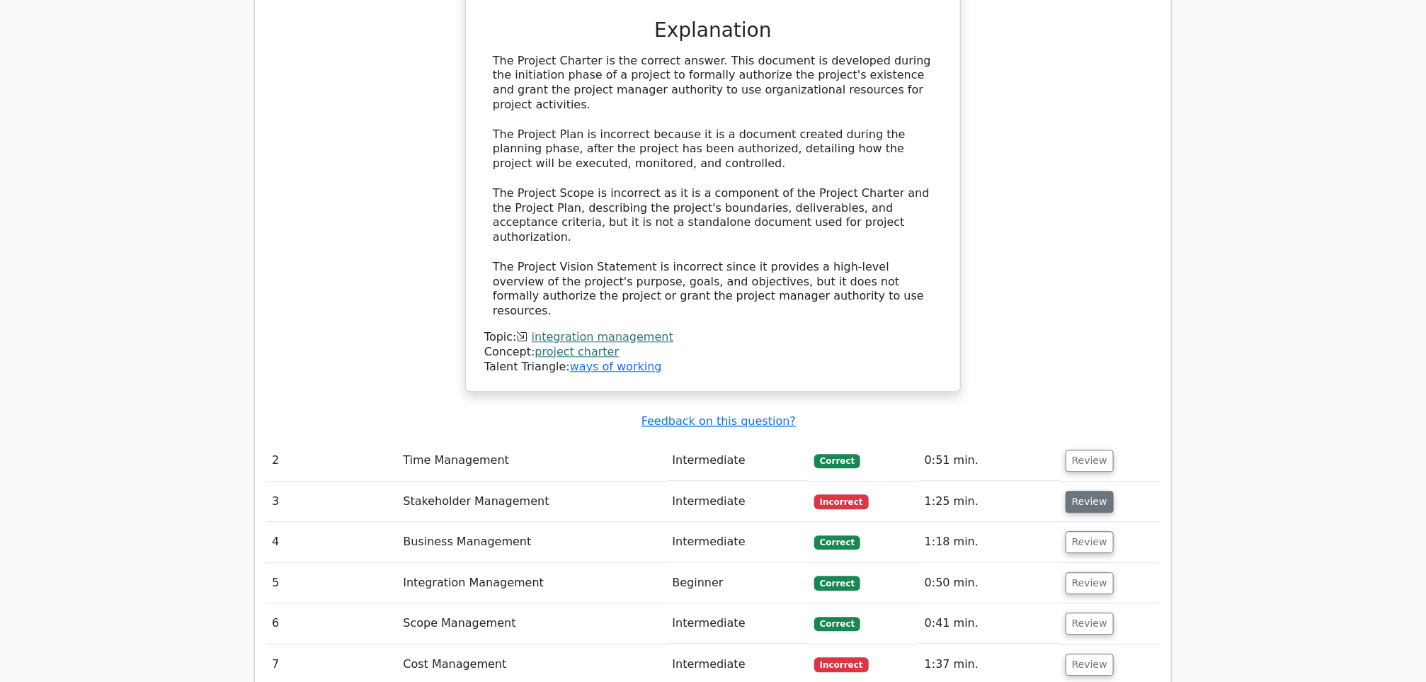
click at [1097, 491] on button "Review" at bounding box center [1090, 502] width 48 height 22
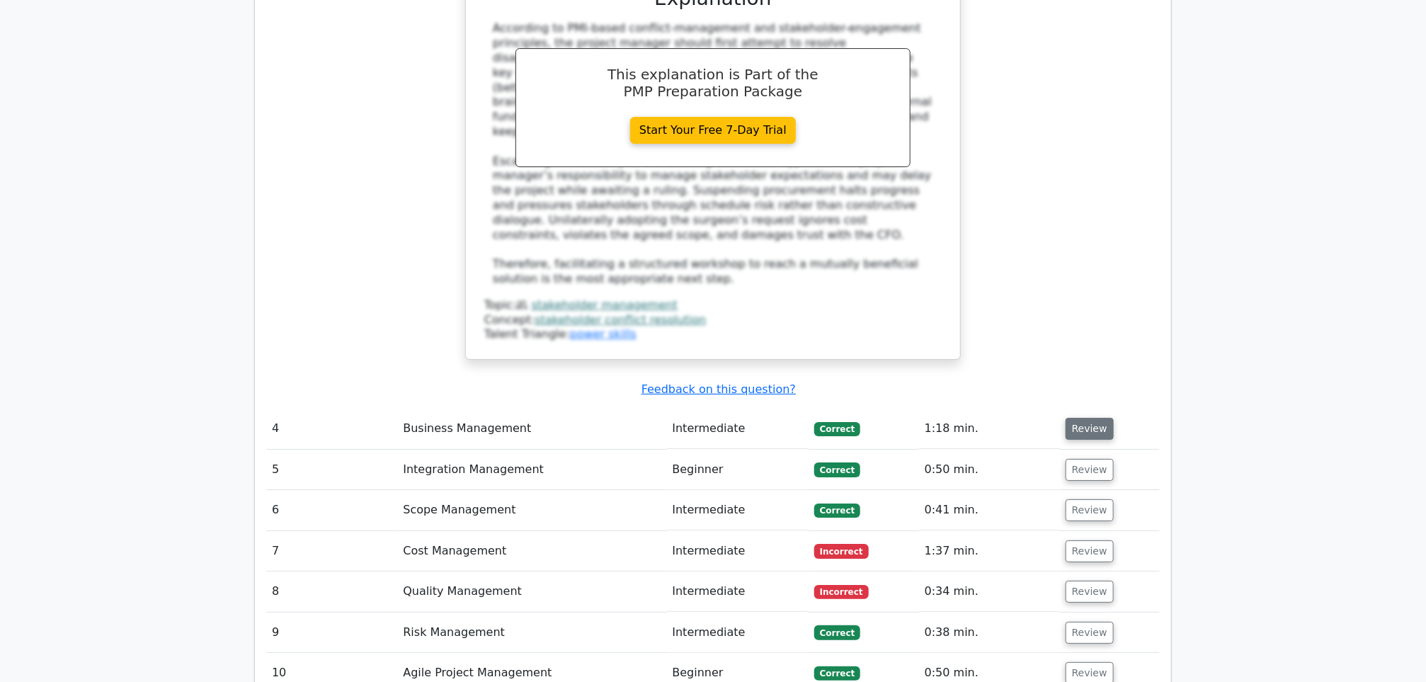
scroll to position [2627, 0]
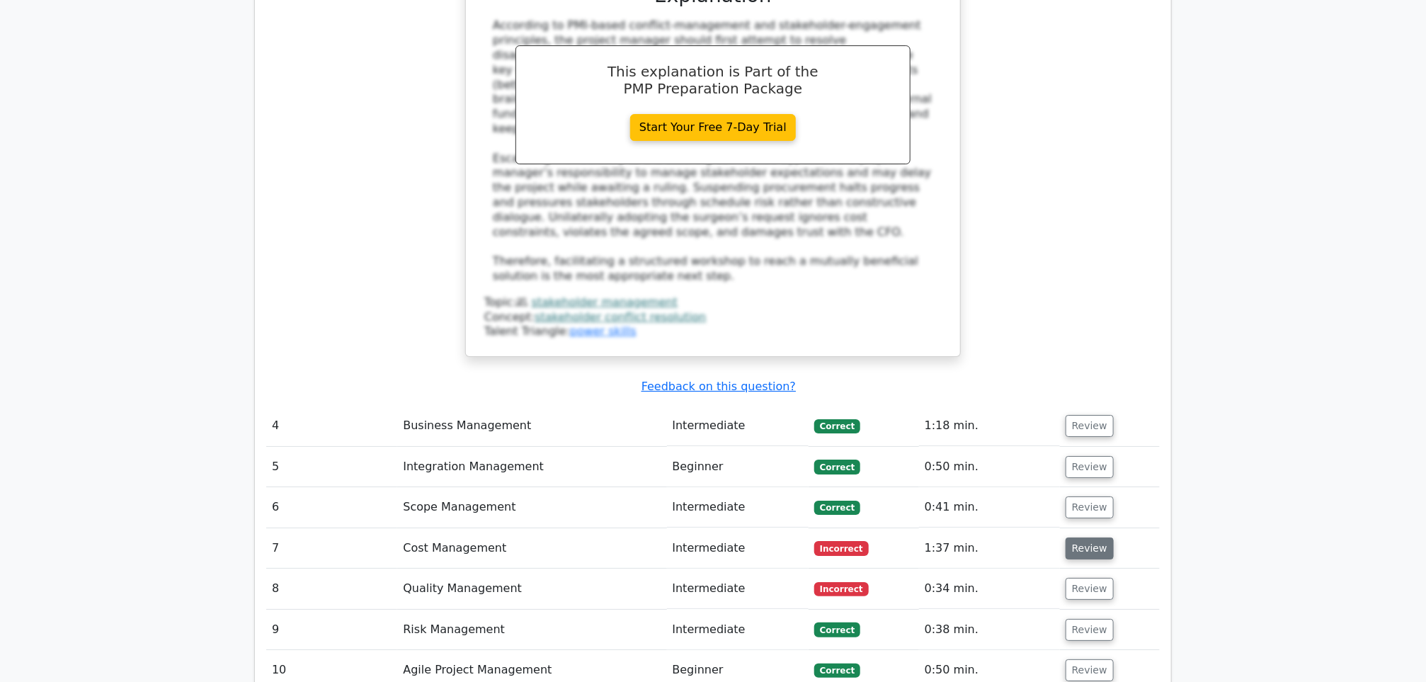
click at [1075, 538] on button "Review" at bounding box center [1090, 549] width 48 height 22
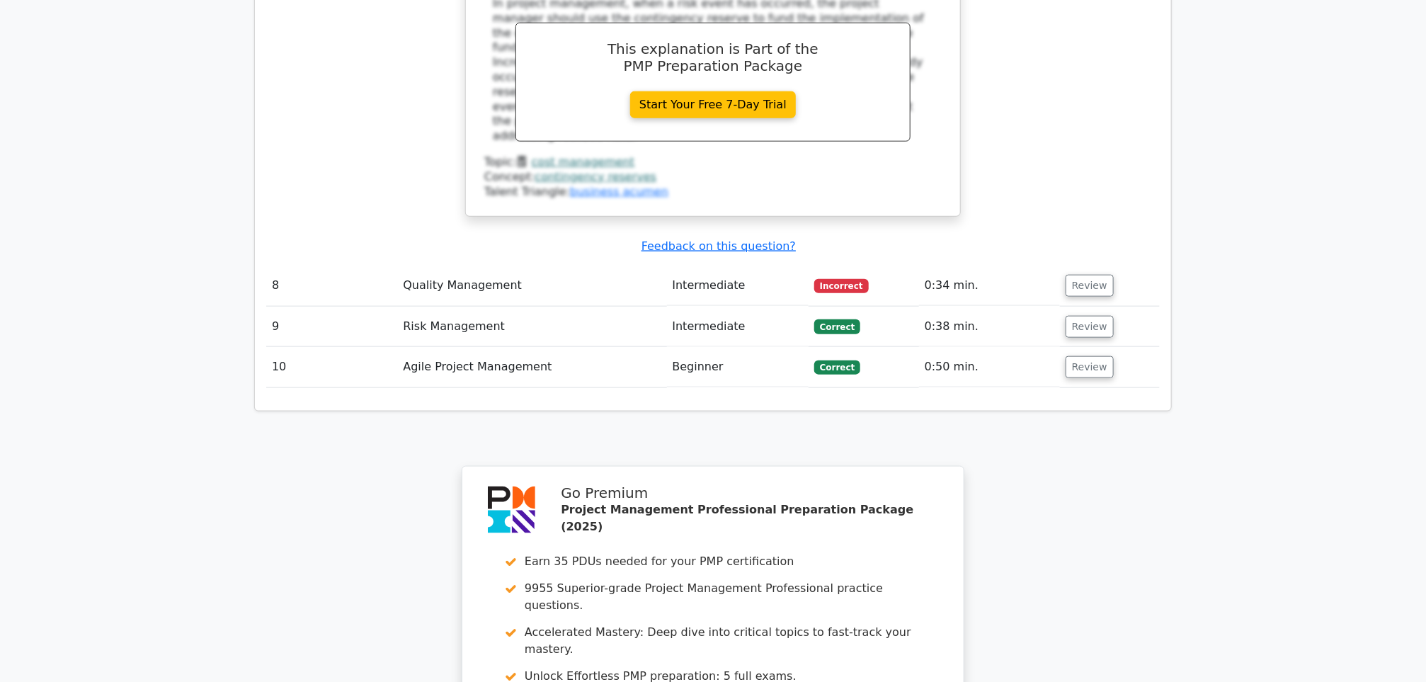
scroll to position [3583, 0]
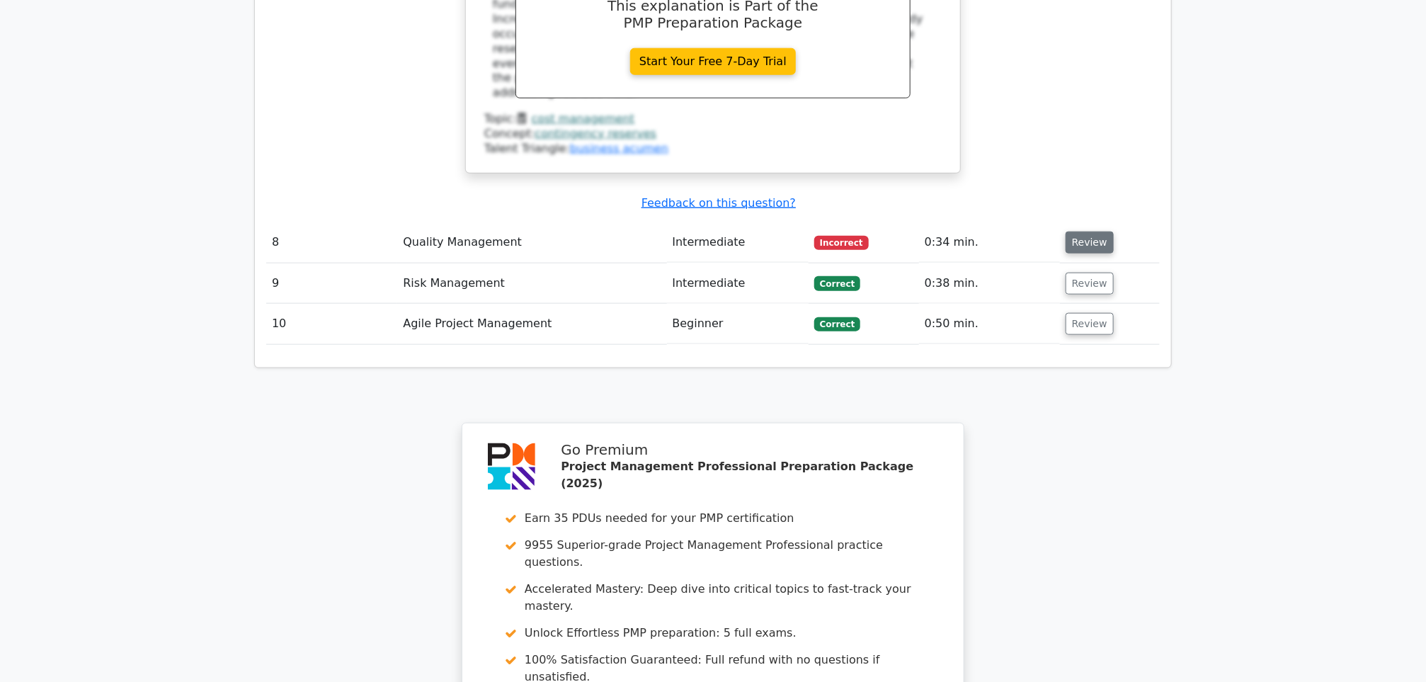
click at [1094, 232] on button "Review" at bounding box center [1090, 243] width 48 height 22
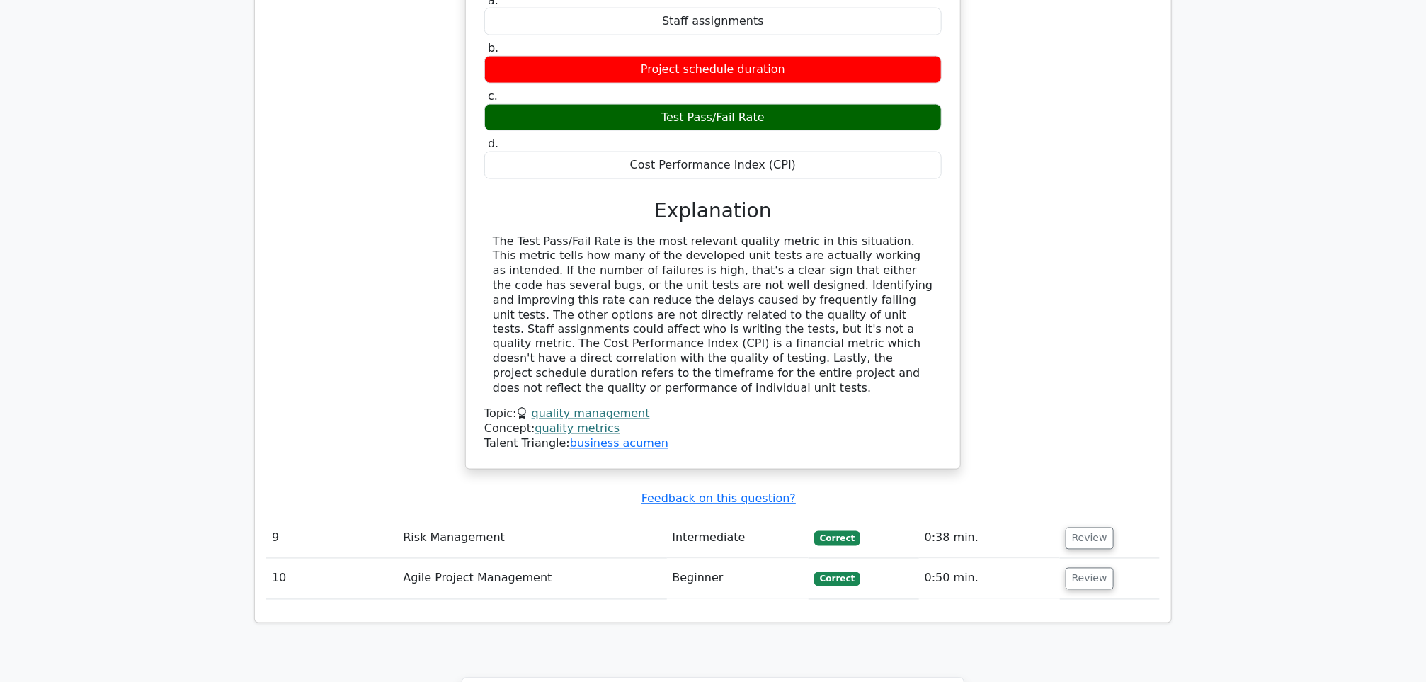
scroll to position [3902, 0]
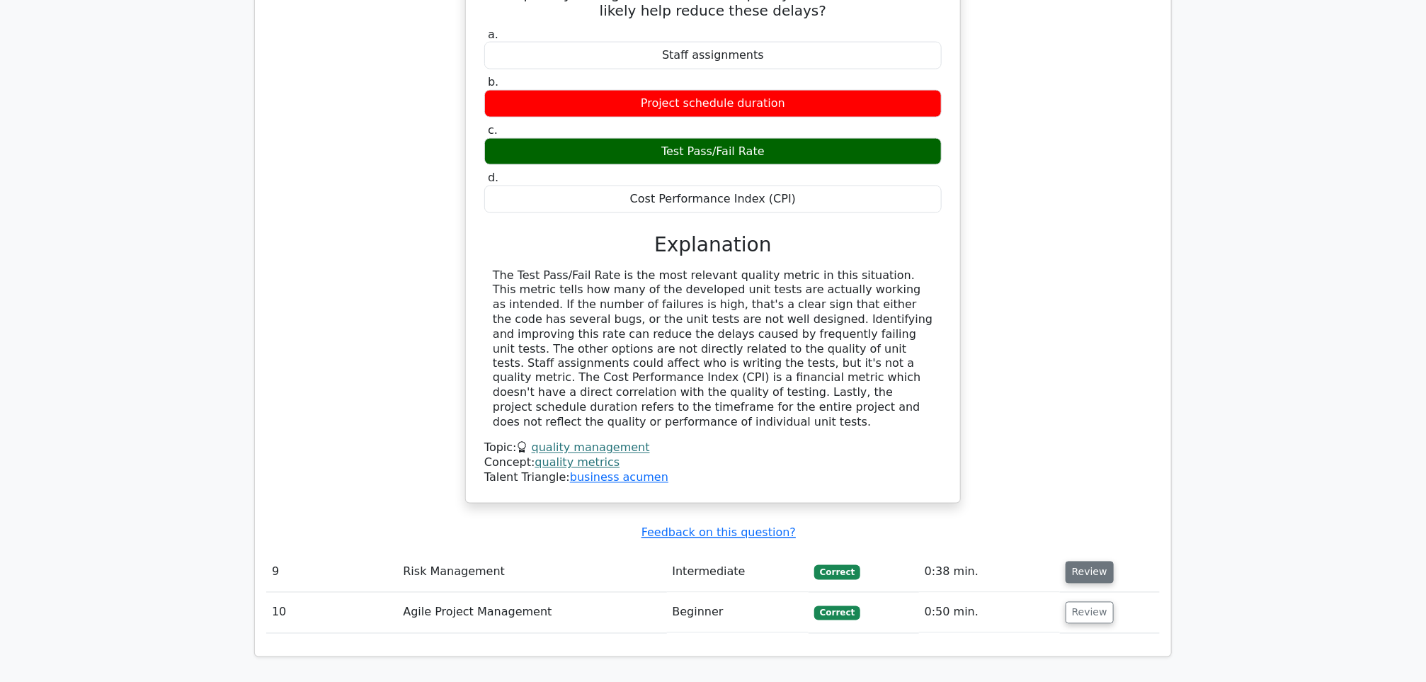
click at [1072, 562] on button "Review" at bounding box center [1090, 573] width 48 height 22
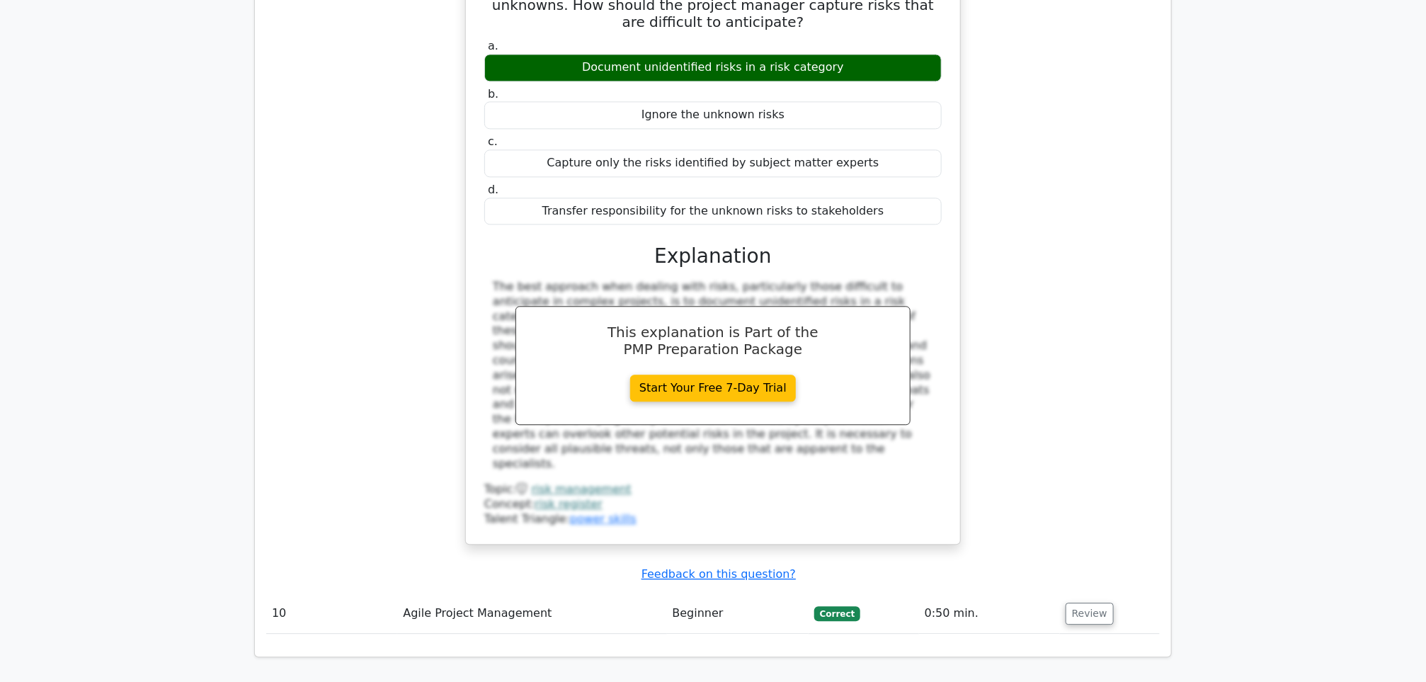
scroll to position [4539, 0]
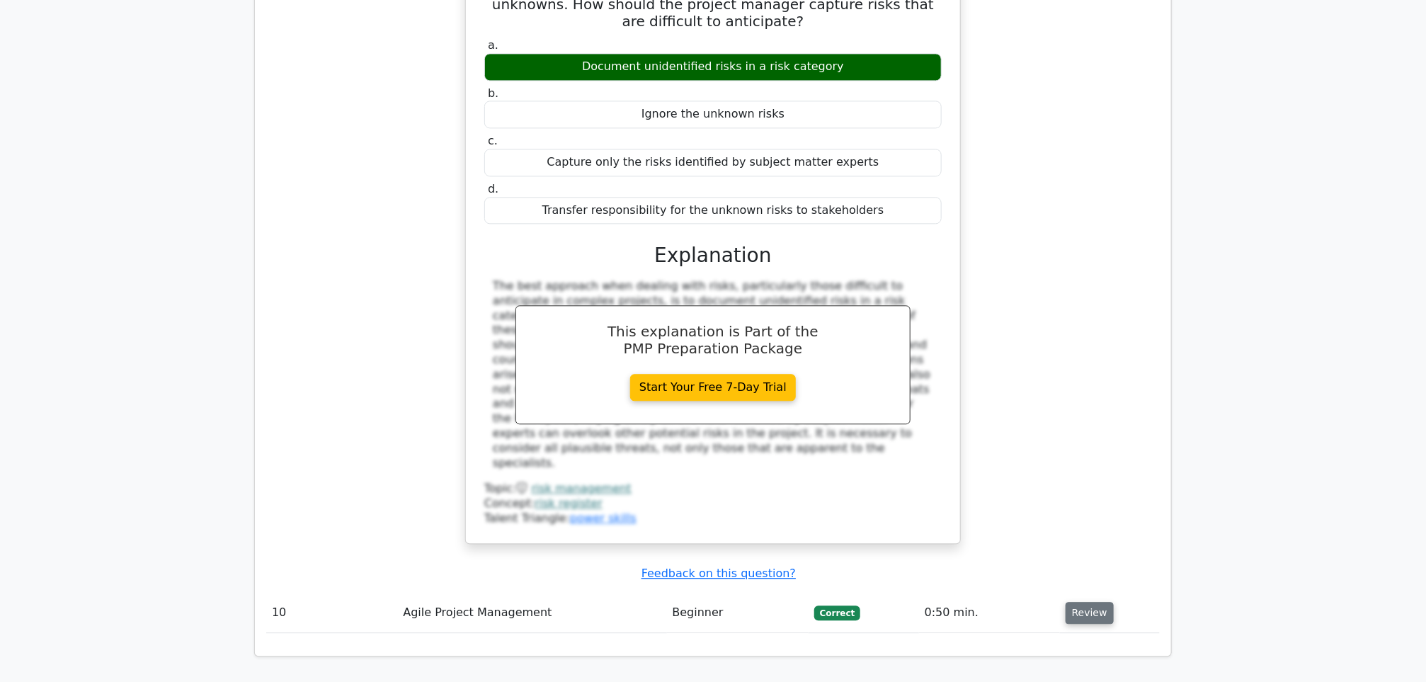
click at [1094, 602] on button "Review" at bounding box center [1090, 613] width 48 height 22
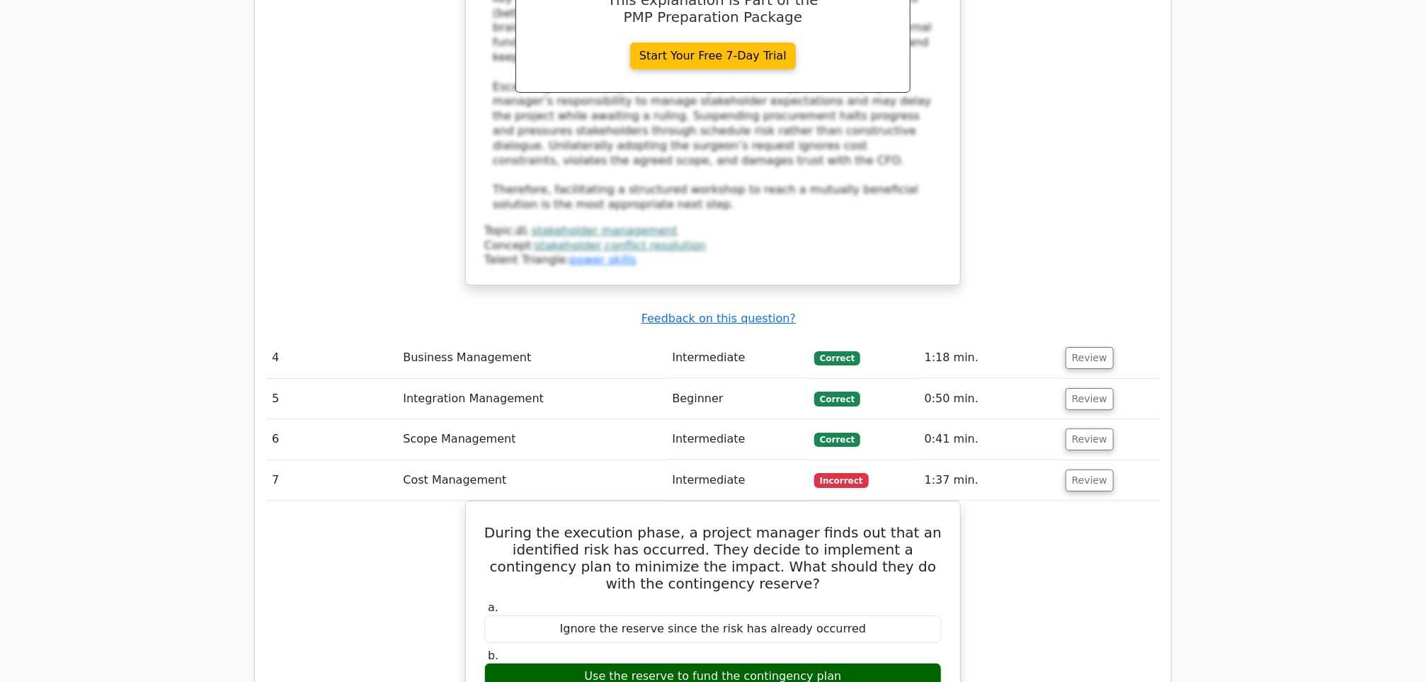
scroll to position [2627, 0]
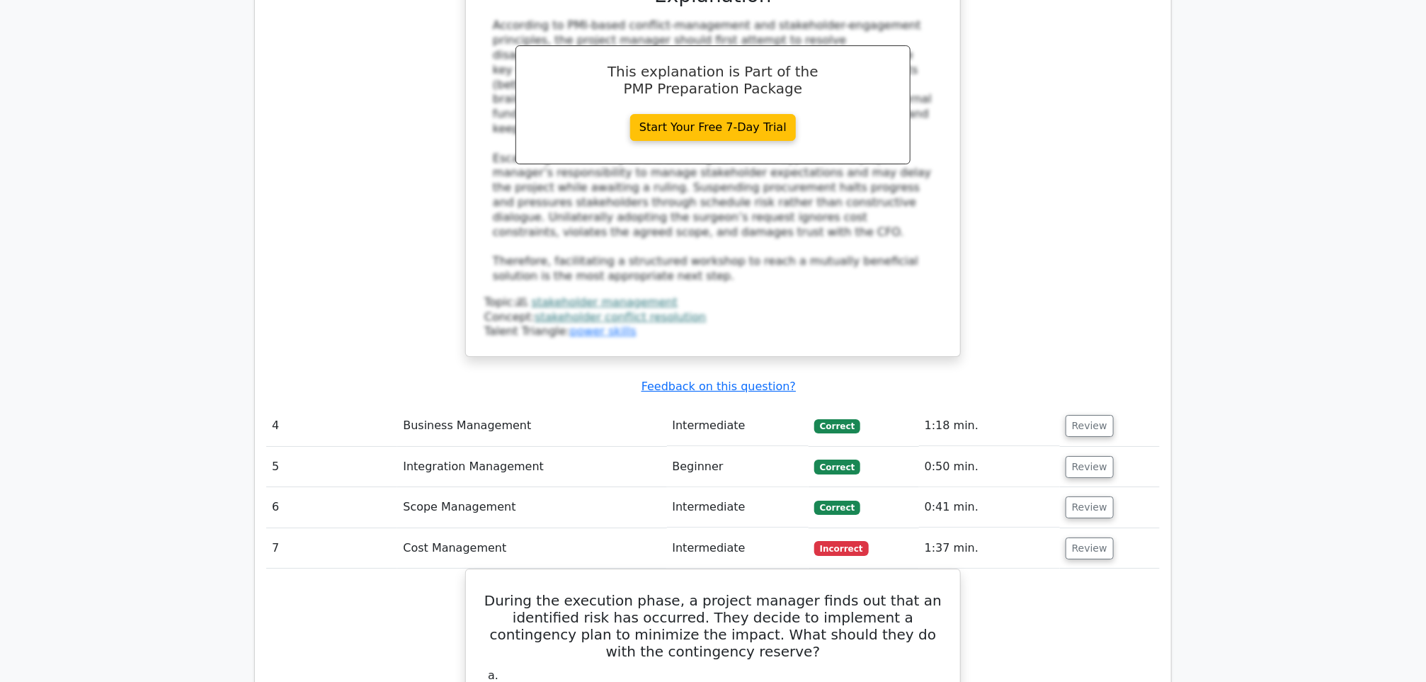
click at [842, 541] on span "Incorrect" at bounding box center [842, 548] width 55 height 14
click at [853, 487] on td "Correct" at bounding box center [864, 507] width 110 height 40
click at [1088, 487] on td "Review" at bounding box center [1110, 507] width 100 height 40
click at [1084, 497] on button "Review" at bounding box center [1090, 508] width 48 height 22
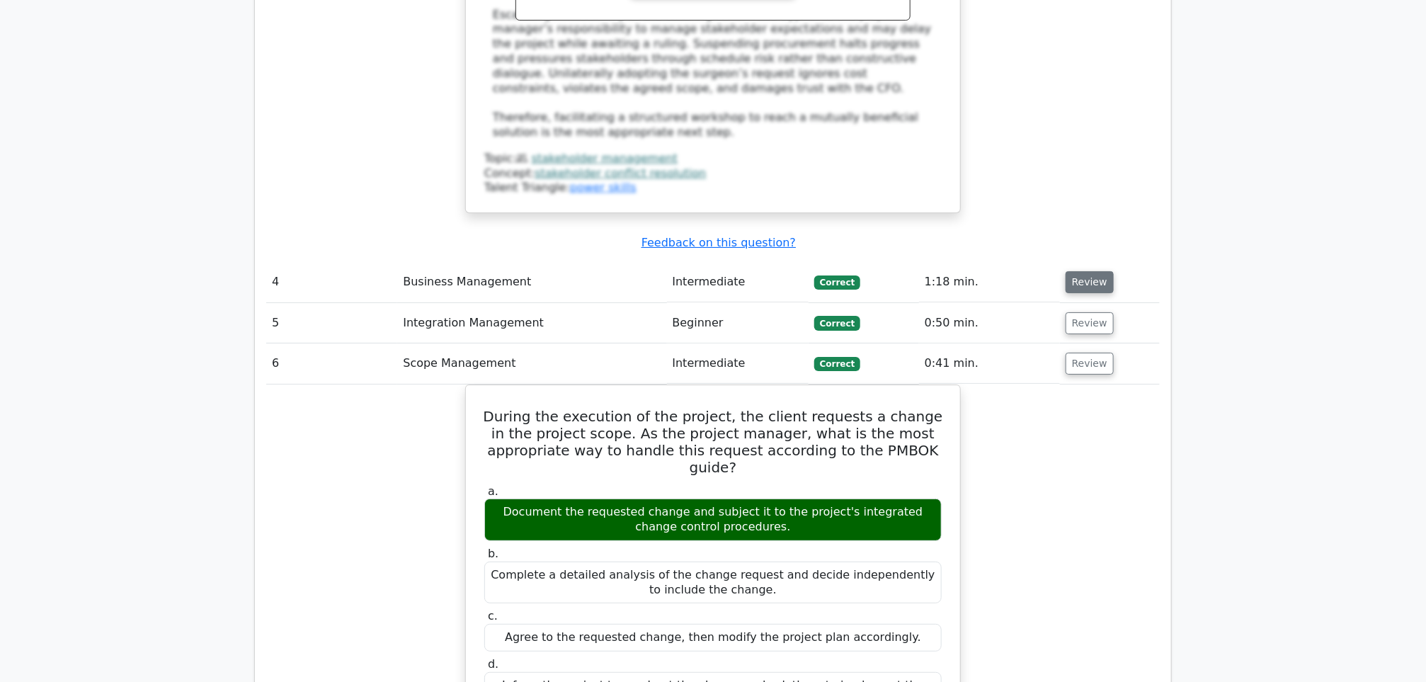
scroll to position [2733, 0]
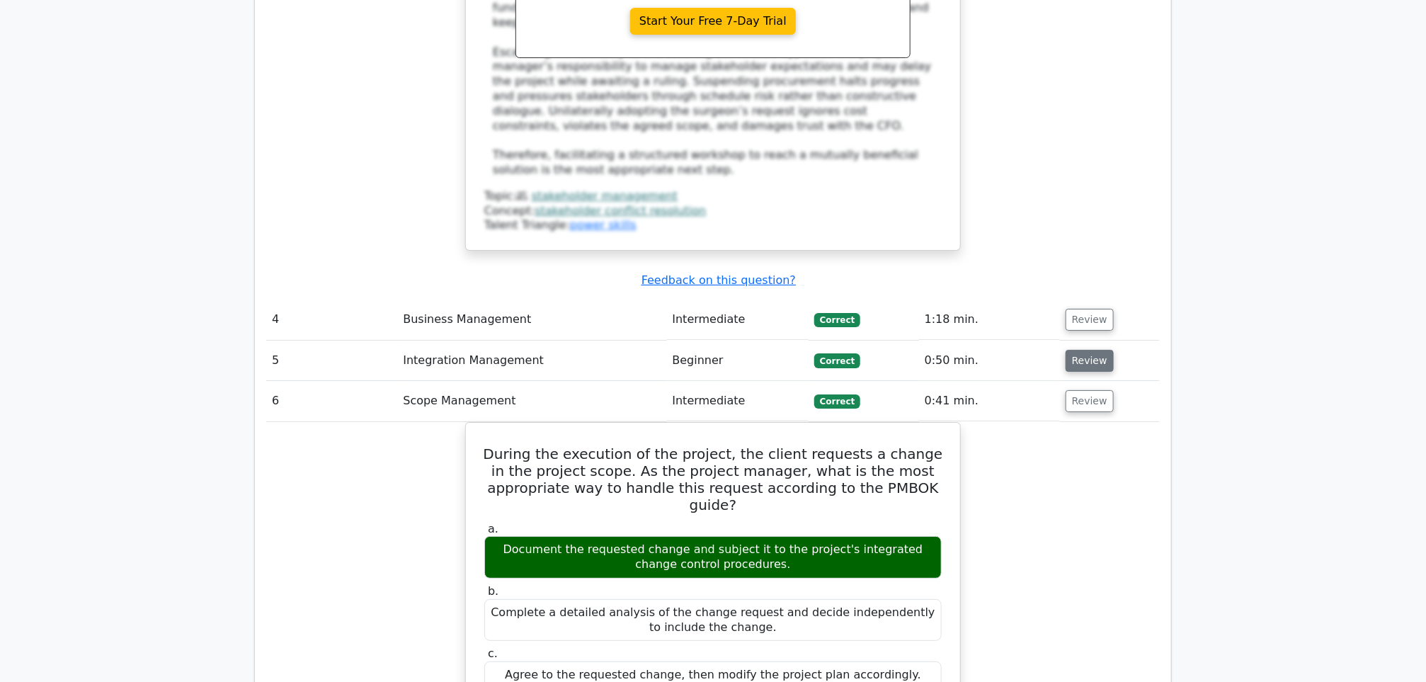
click at [1090, 350] on button "Review" at bounding box center [1090, 361] width 48 height 22
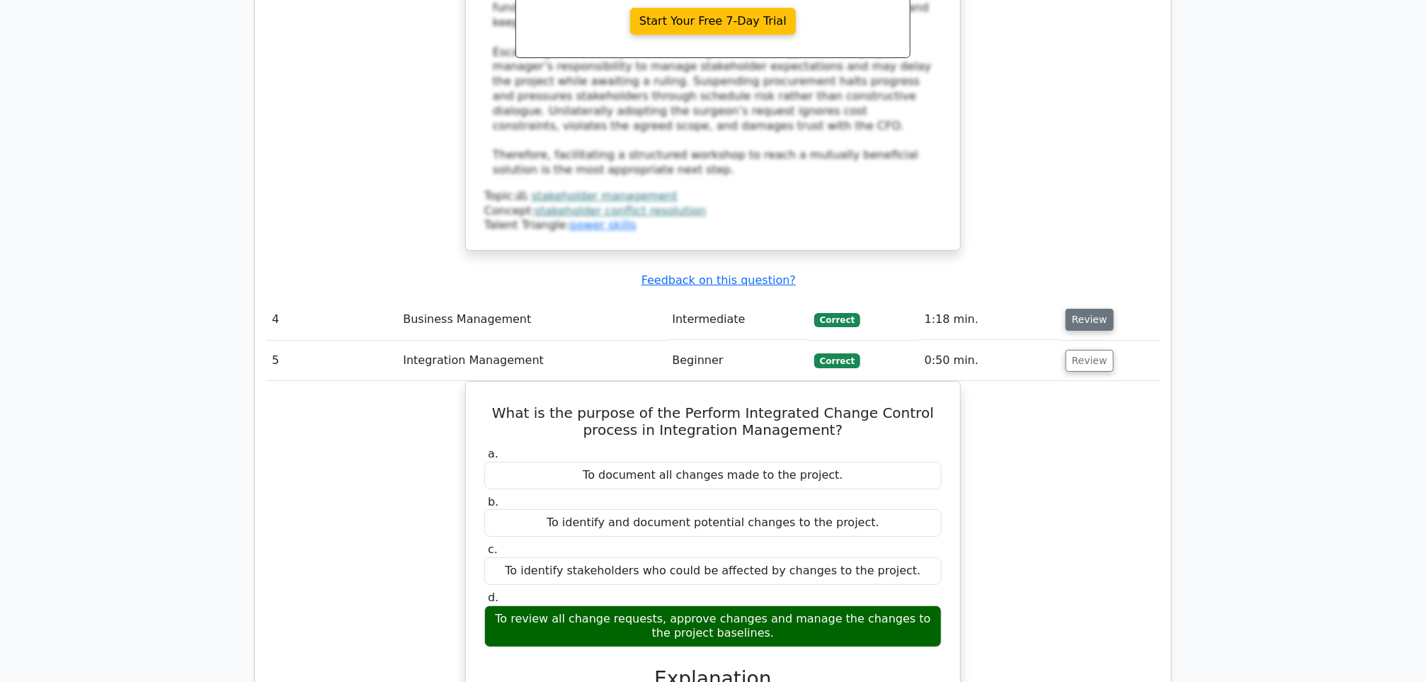
click at [1076, 309] on button "Review" at bounding box center [1090, 320] width 48 height 22
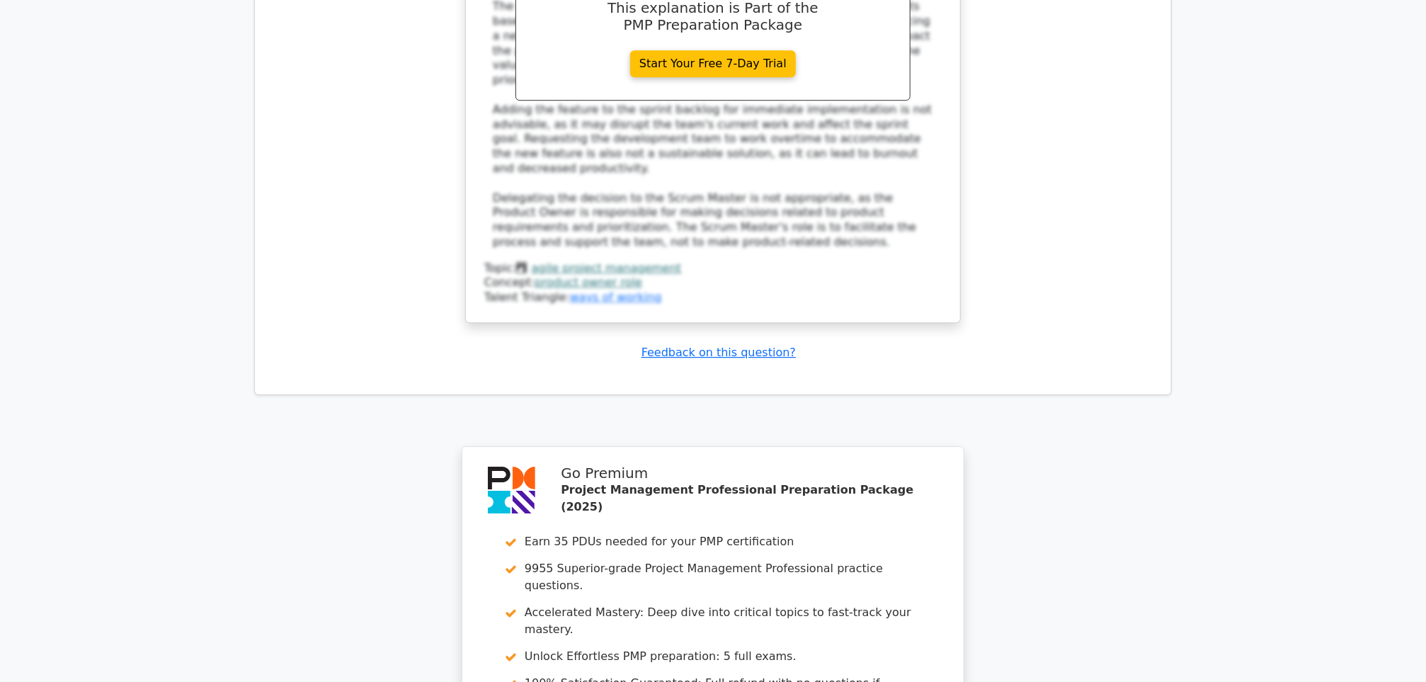
scroll to position [7914, 0]
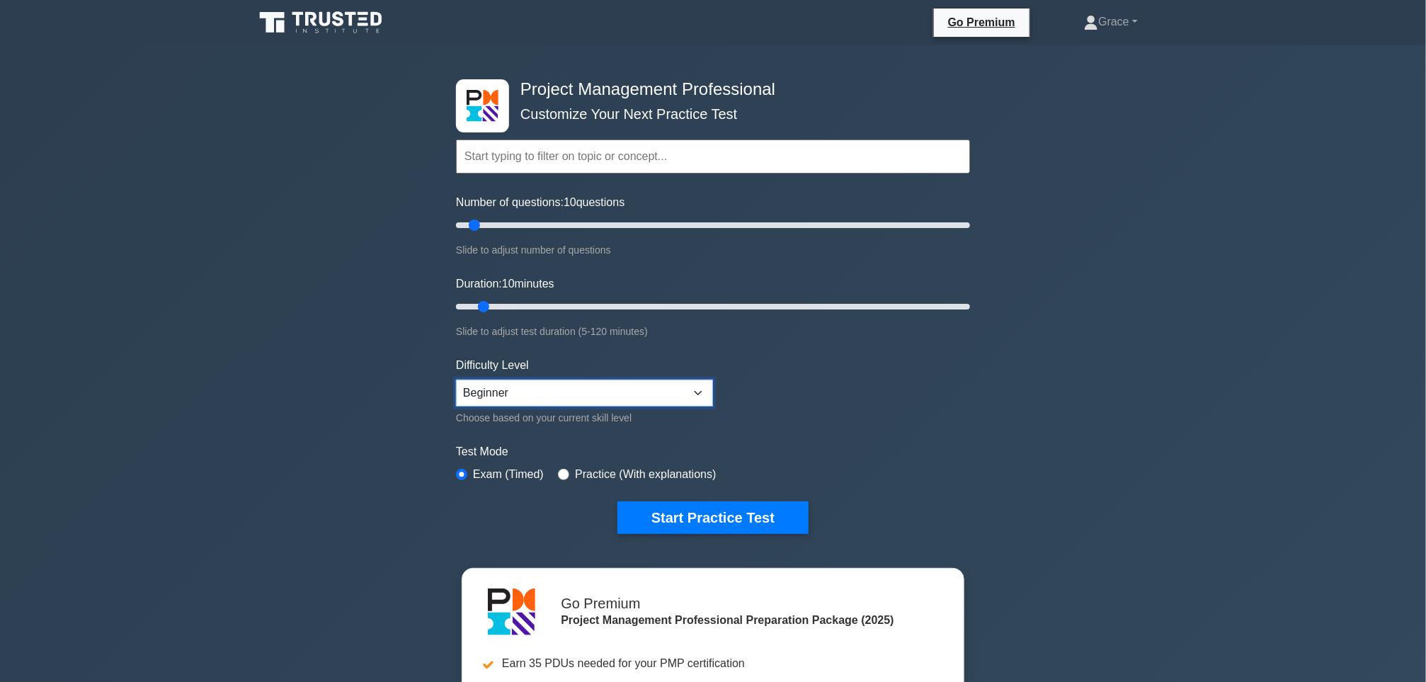
click at [687, 394] on select "Beginner Intermediate Expert" at bounding box center [584, 393] width 257 height 27
select select "intermediate"
click at [456, 380] on select "Beginner Intermediate Expert" at bounding box center [584, 393] width 257 height 27
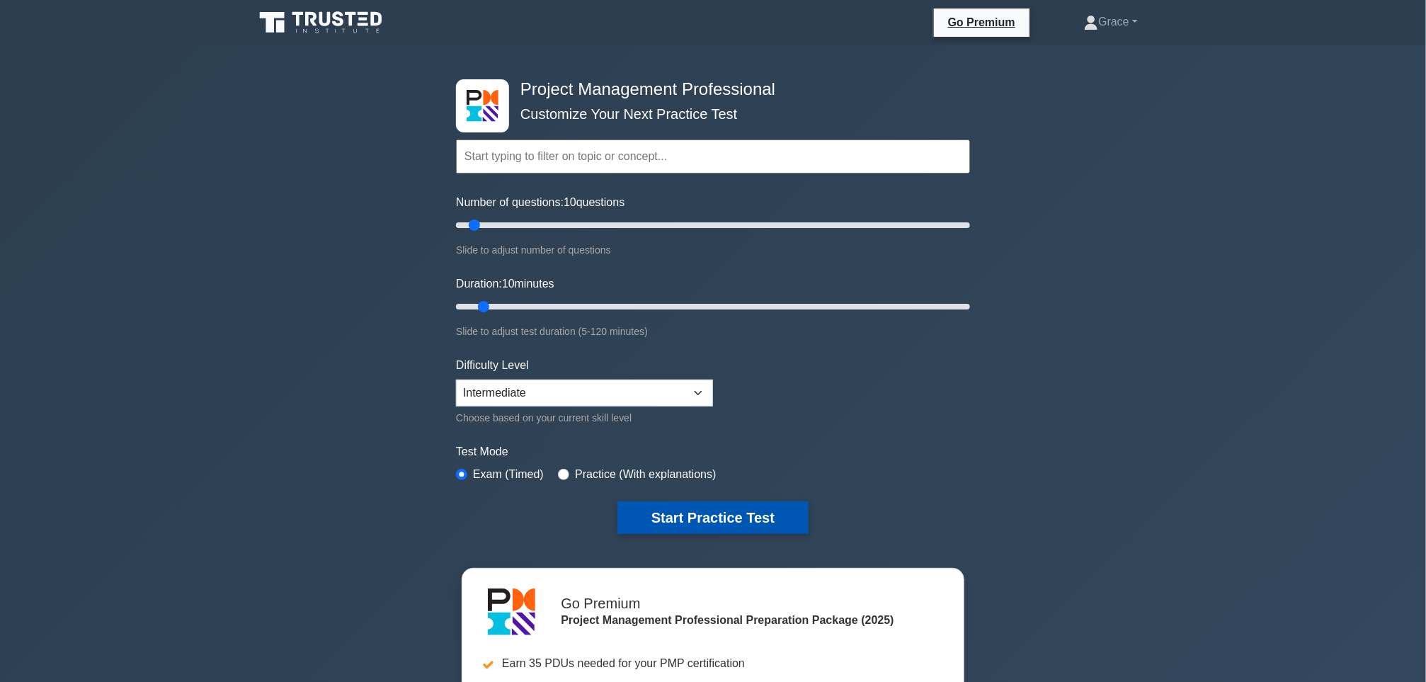
click at [759, 509] on button "Start Practice Test" at bounding box center [713, 517] width 191 height 33
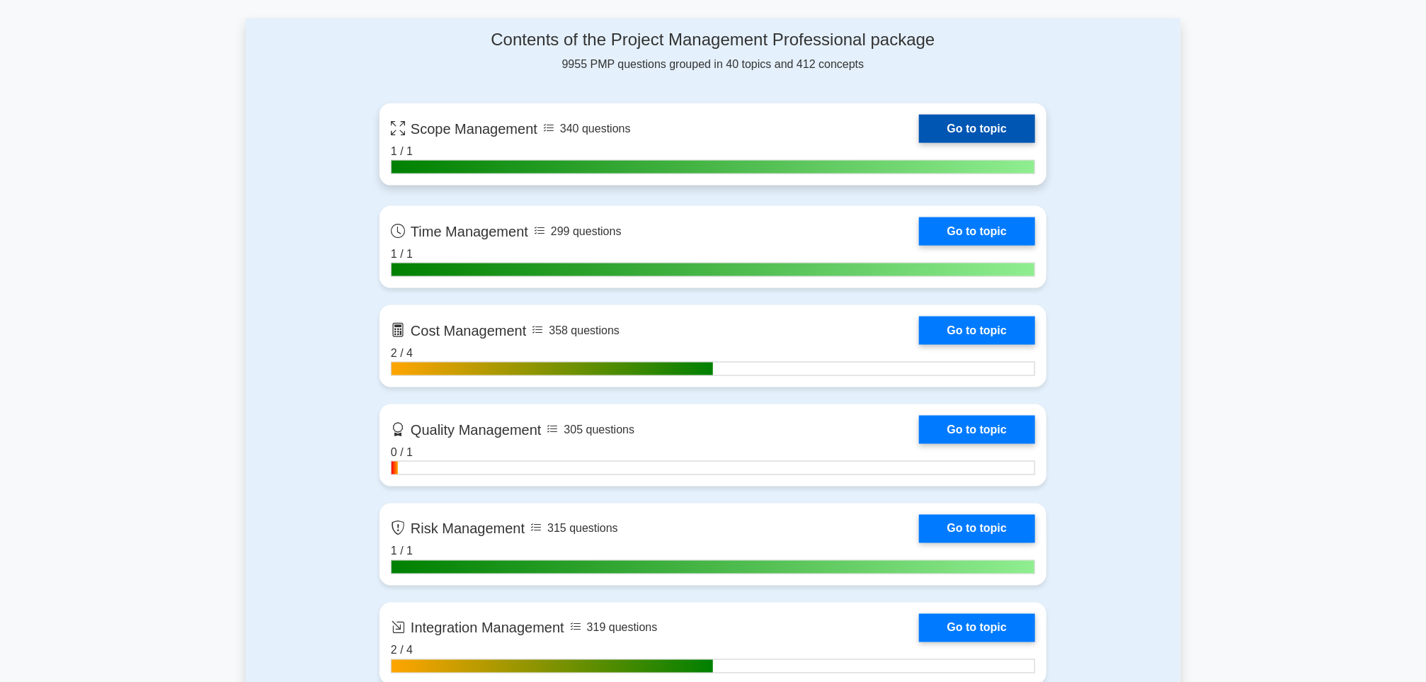
scroll to position [744, 0]
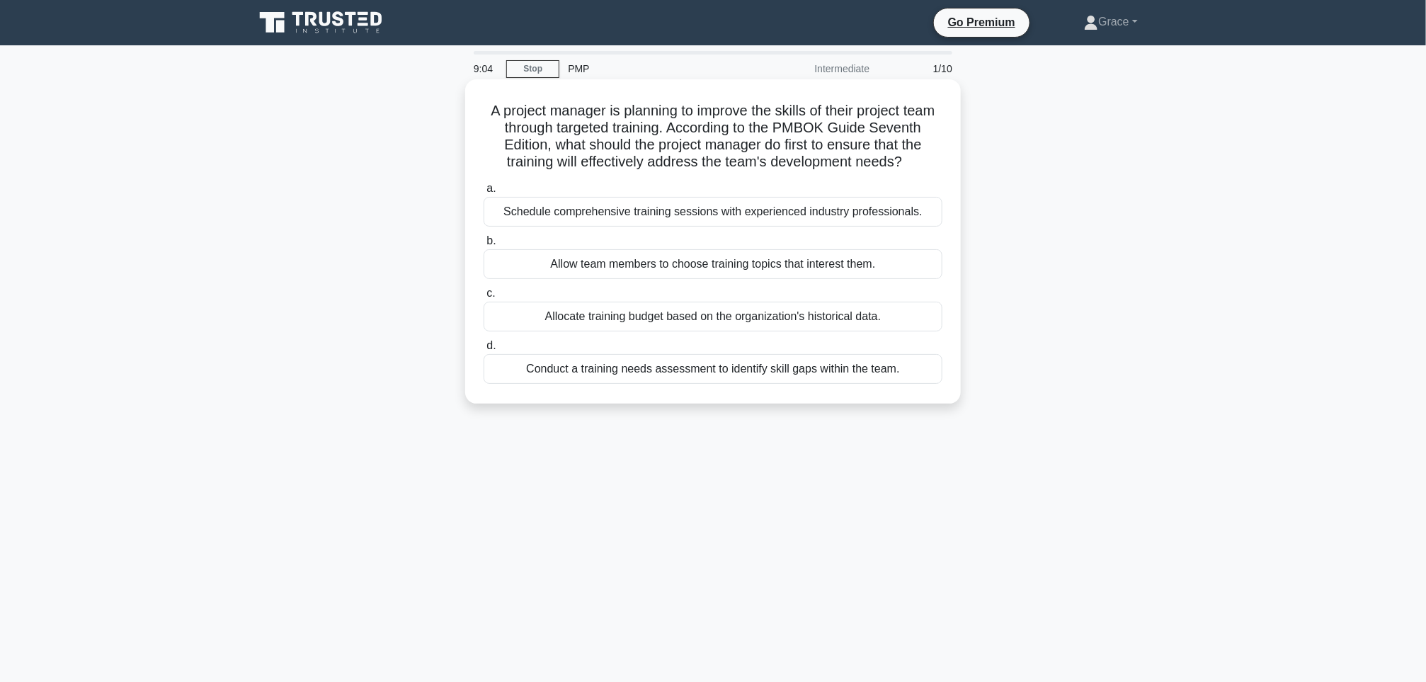
click at [757, 331] on div "Allocate training budget based on the organization's historical data." at bounding box center [713, 317] width 459 height 30
click at [484, 298] on input "c. Allocate training budget based on the organization's historical data." at bounding box center [484, 293] width 0 height 9
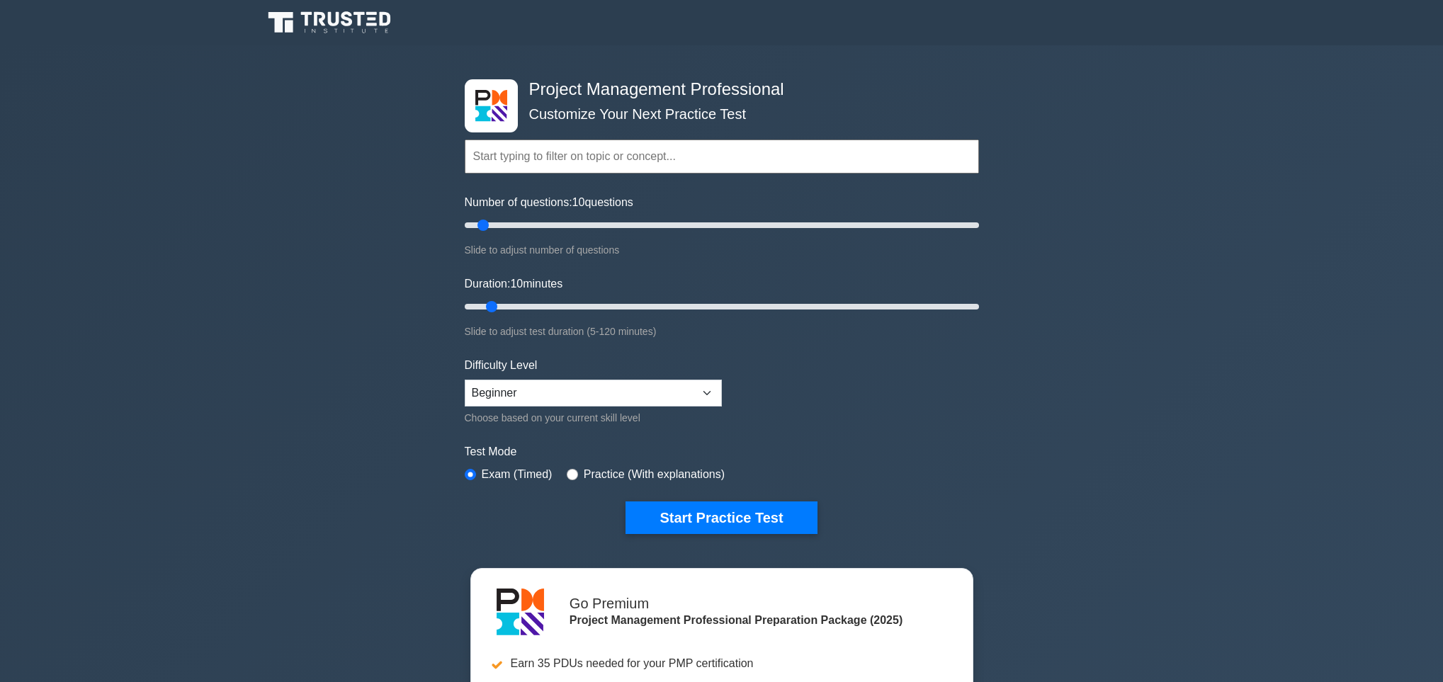
select select "beginner"
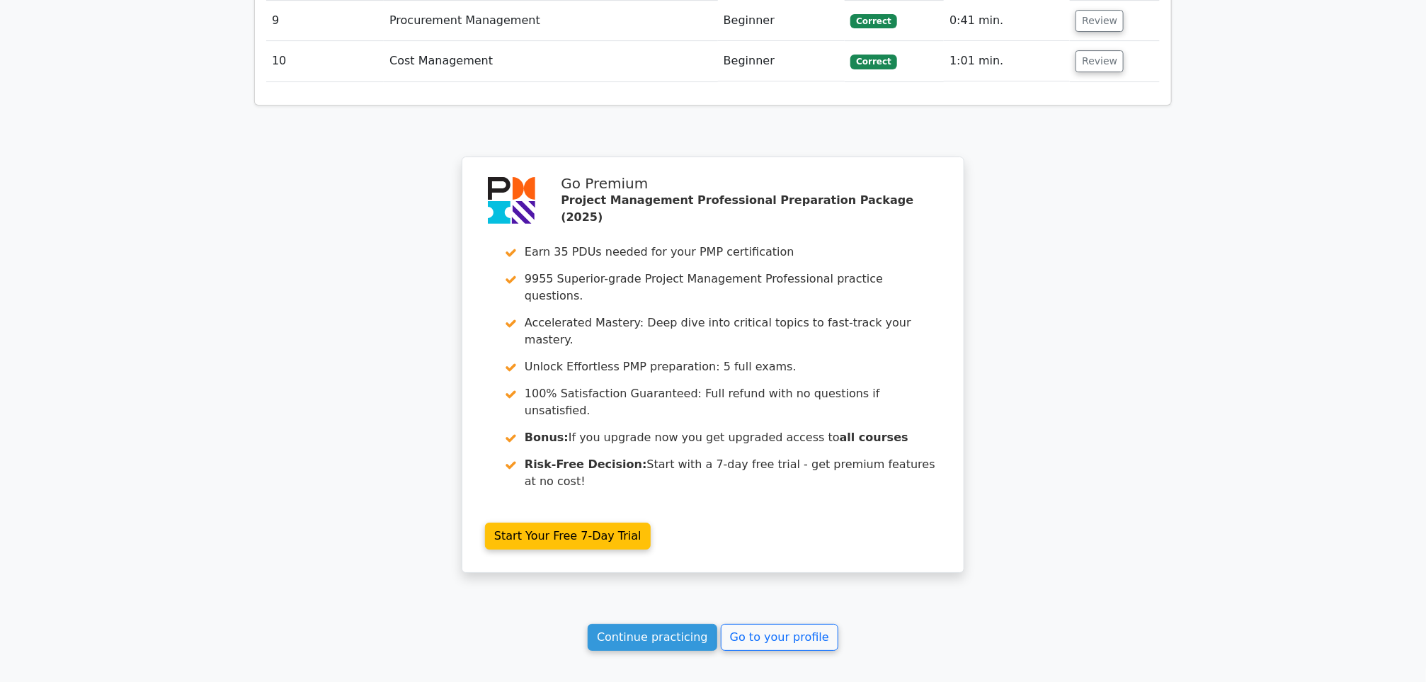
scroll to position [2574, 0]
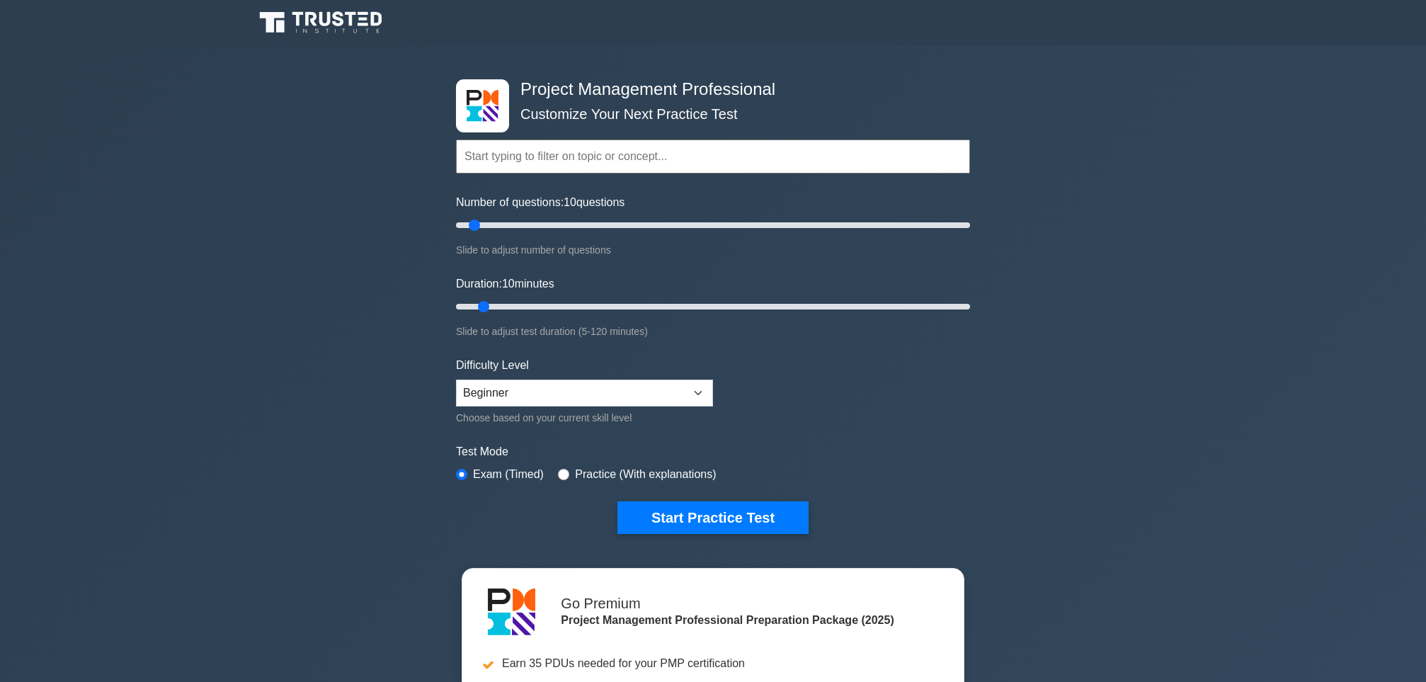
select select "beginner"
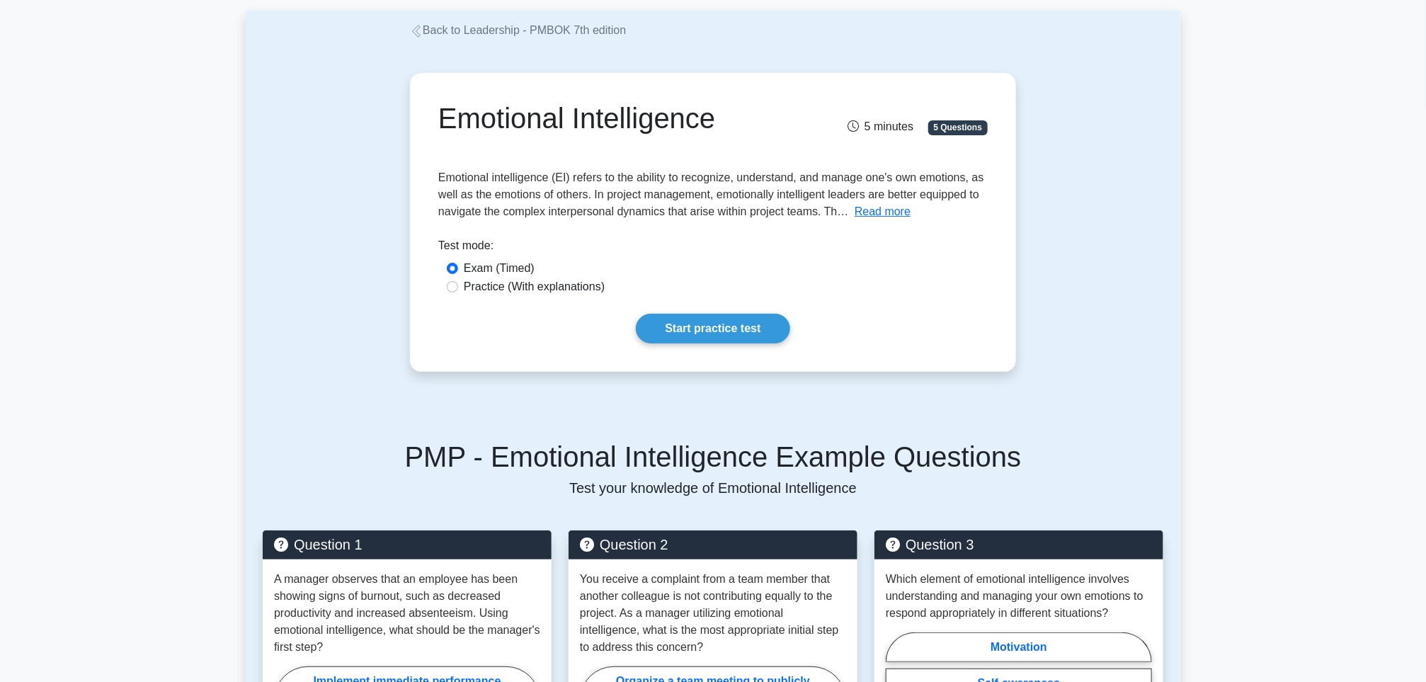
scroll to position [106, 0]
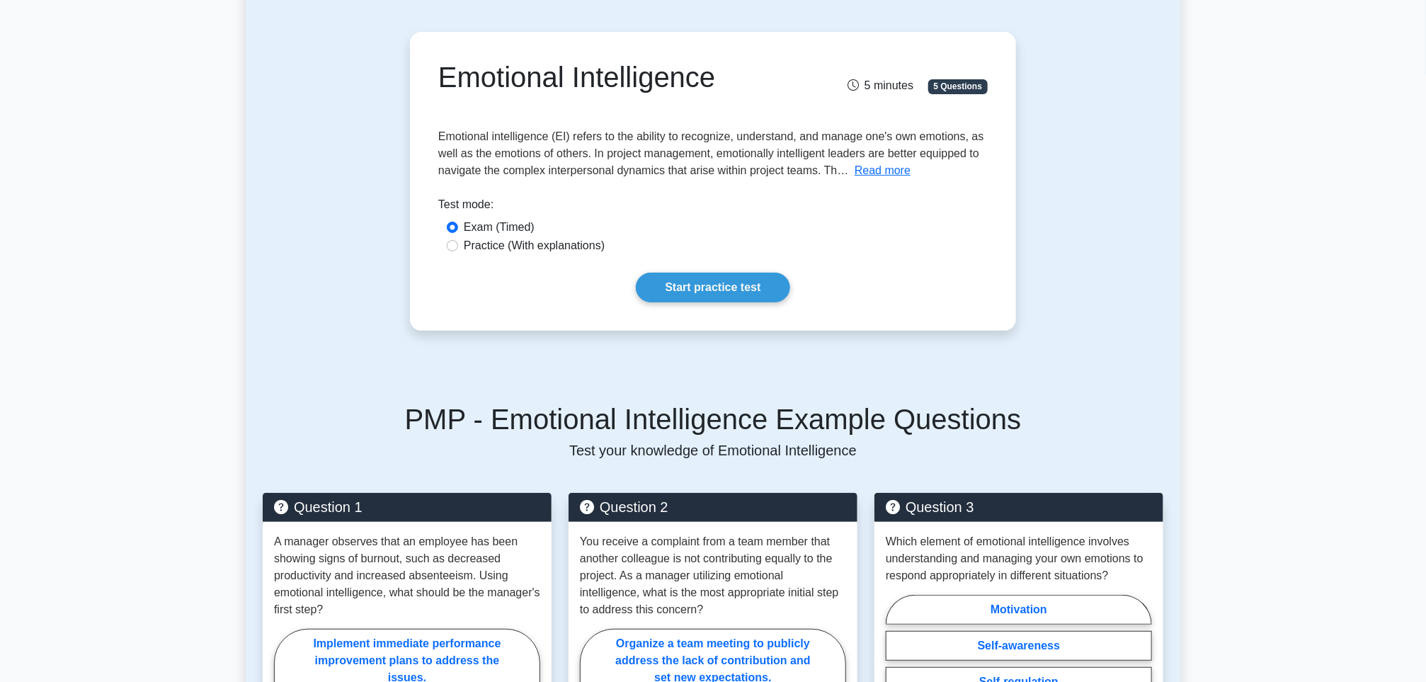
click at [494, 245] on label "Practice (With explanations)" at bounding box center [534, 245] width 141 height 17
click at [458, 245] on input "Practice (With explanations)" at bounding box center [452, 245] width 11 height 11
radio input "true"
click at [701, 283] on link "Start practice test" at bounding box center [713, 288] width 154 height 30
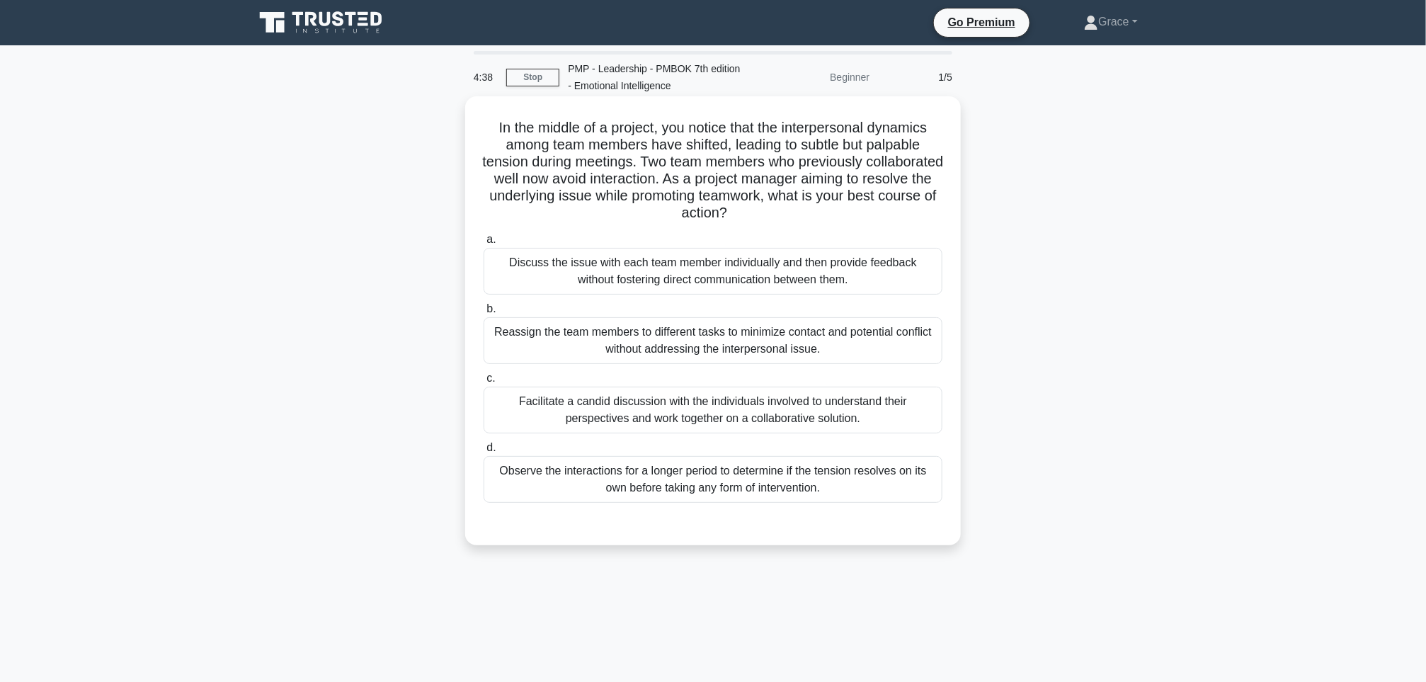
click at [531, 414] on div "Facilitate a candid discussion with the individuals involved to understand thei…" at bounding box center [713, 410] width 459 height 47
click at [484, 383] on input "c. Facilitate a candid discussion with the individuals involved to understand t…" at bounding box center [484, 378] width 0 height 9
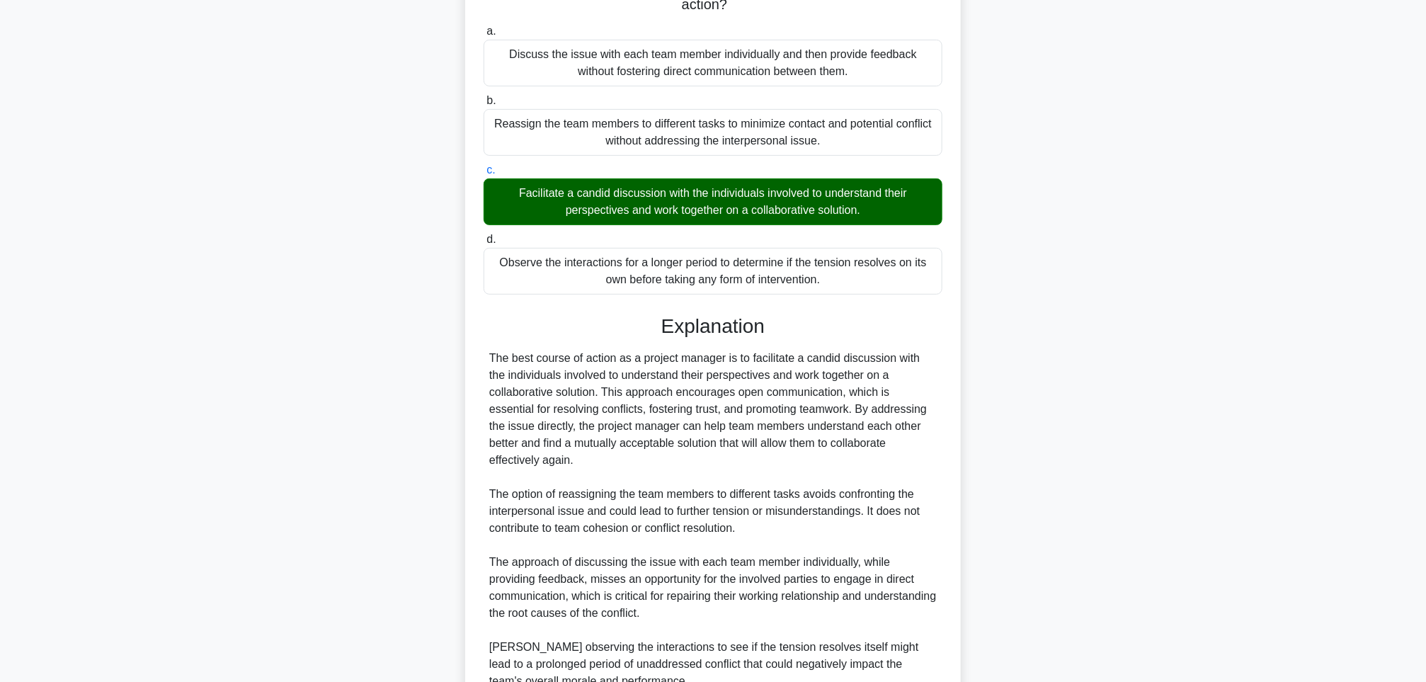
scroll to position [330, 0]
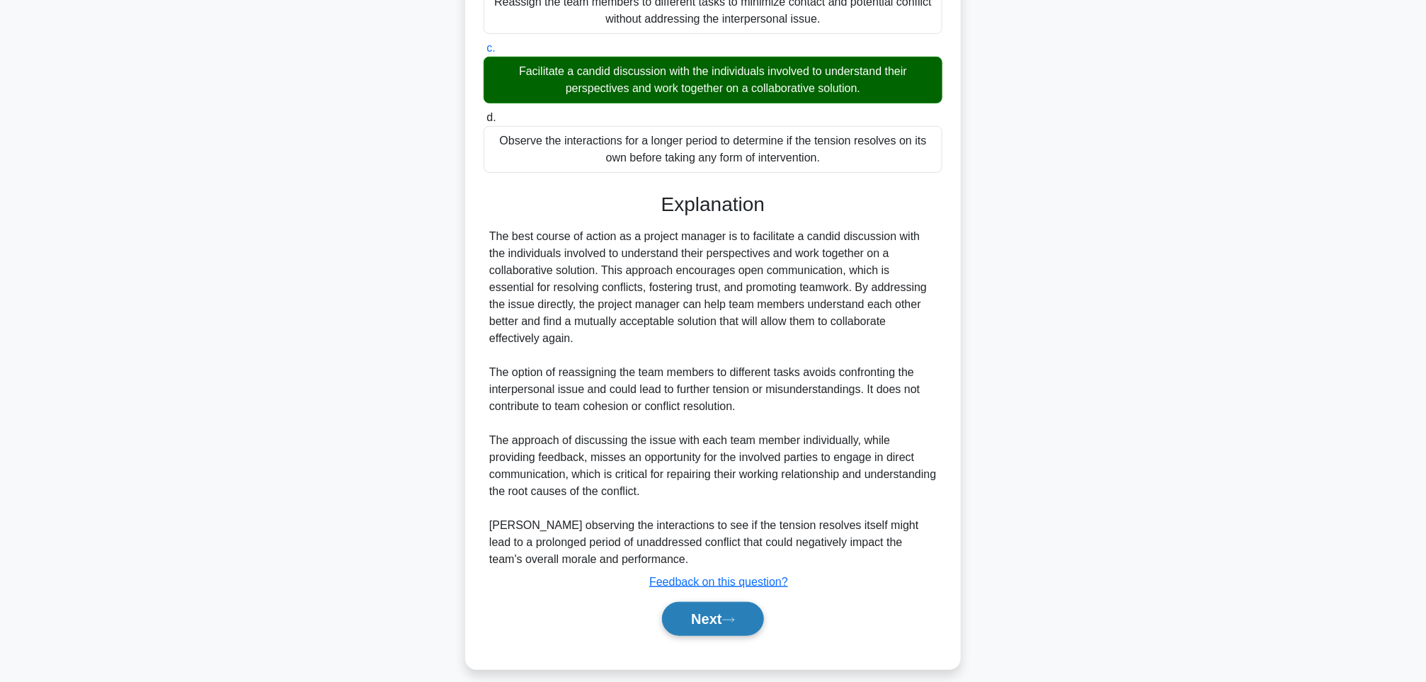
click at [676, 610] on button "Next" at bounding box center [712, 619] width 101 height 34
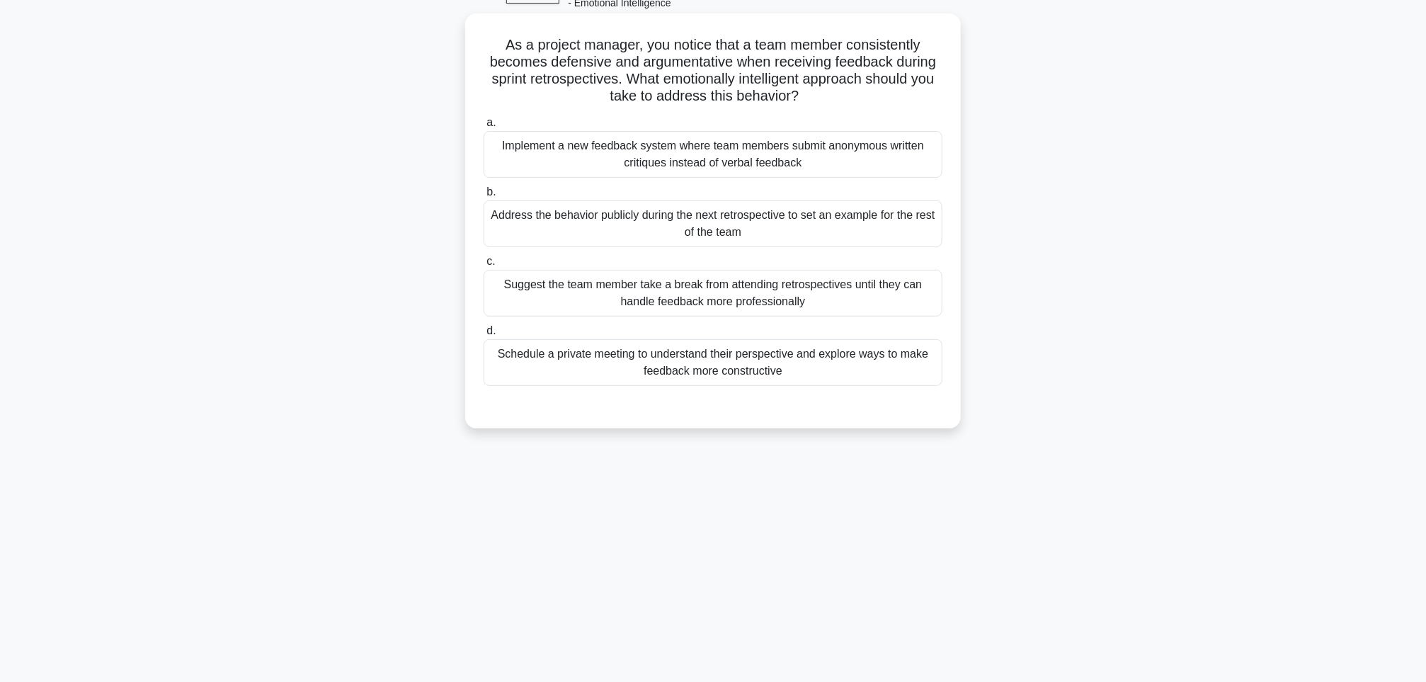
click at [581, 370] on div "Schedule a private meeting to understand their perspective and explore ways to …" at bounding box center [713, 362] width 459 height 47
click at [484, 336] on input "d. Schedule a private meeting to understand their perspective and explore ways …" at bounding box center [484, 331] width 0 height 9
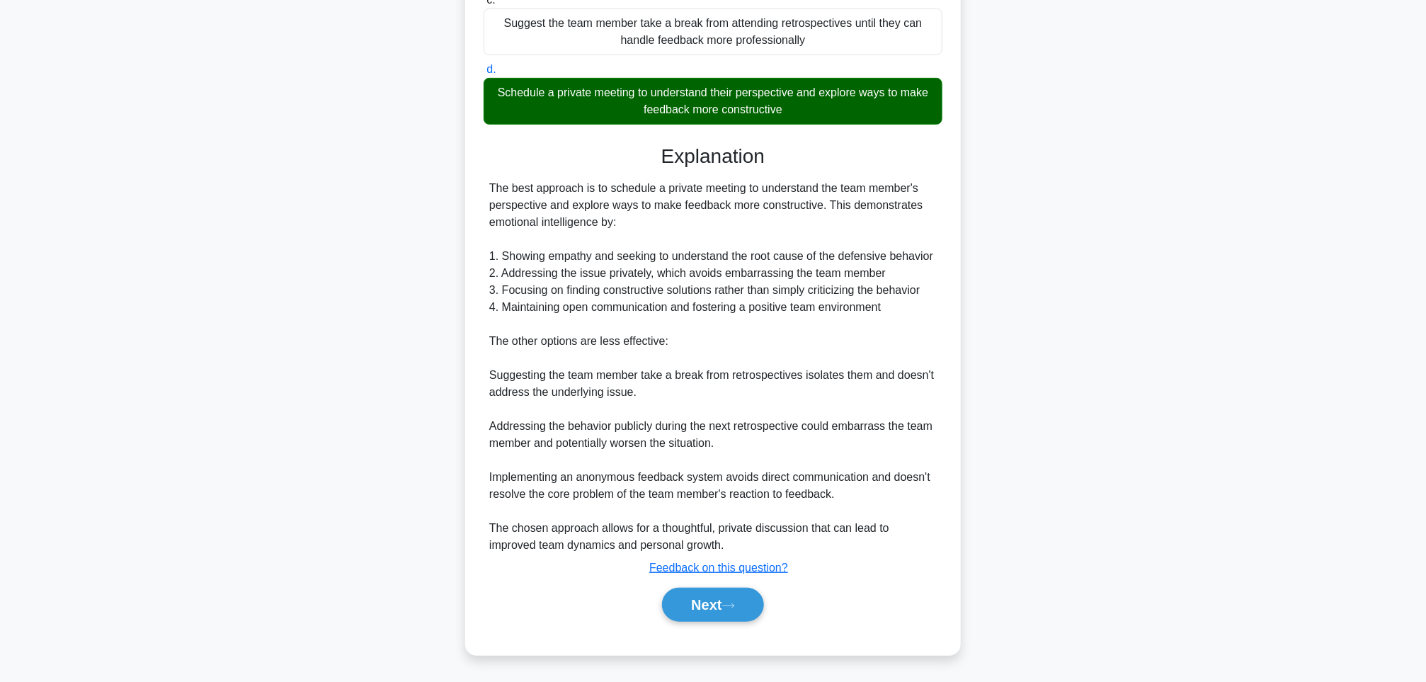
scroll to position [347, 0]
click at [705, 616] on button "Next" at bounding box center [712, 605] width 101 height 34
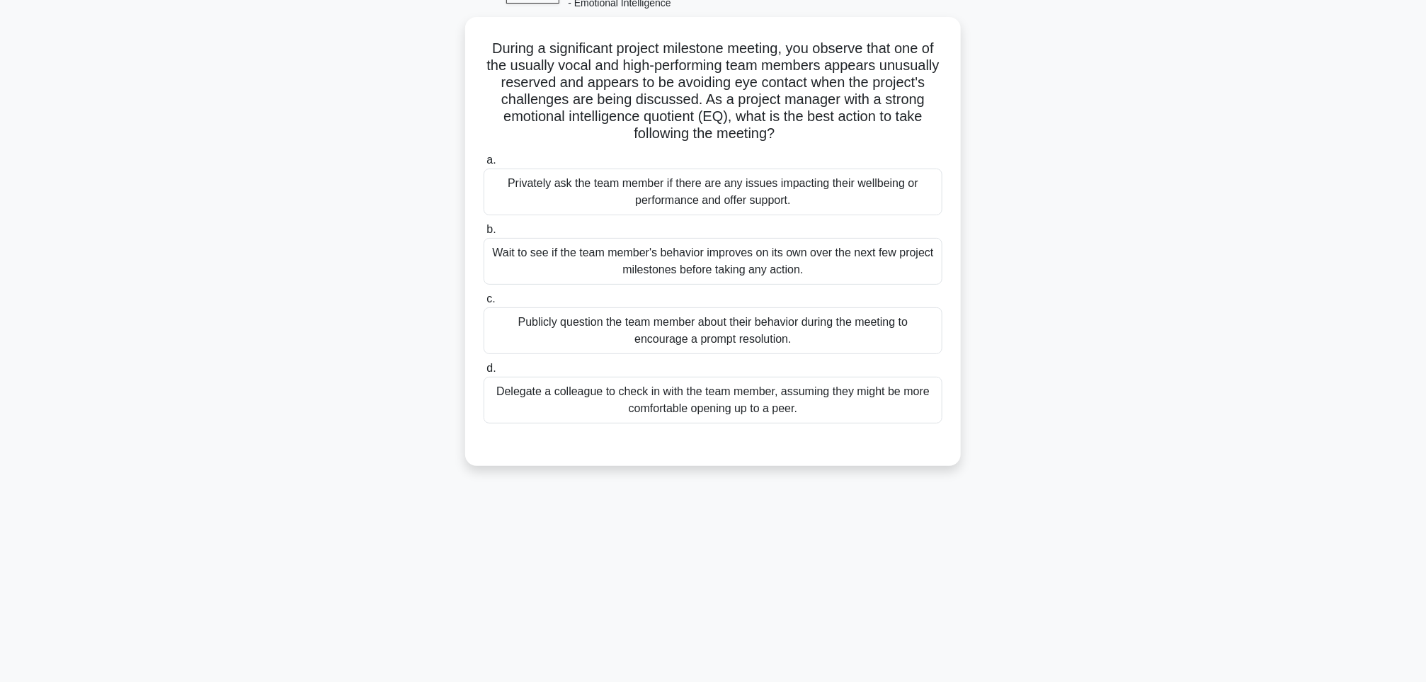
scroll to position [83, 0]
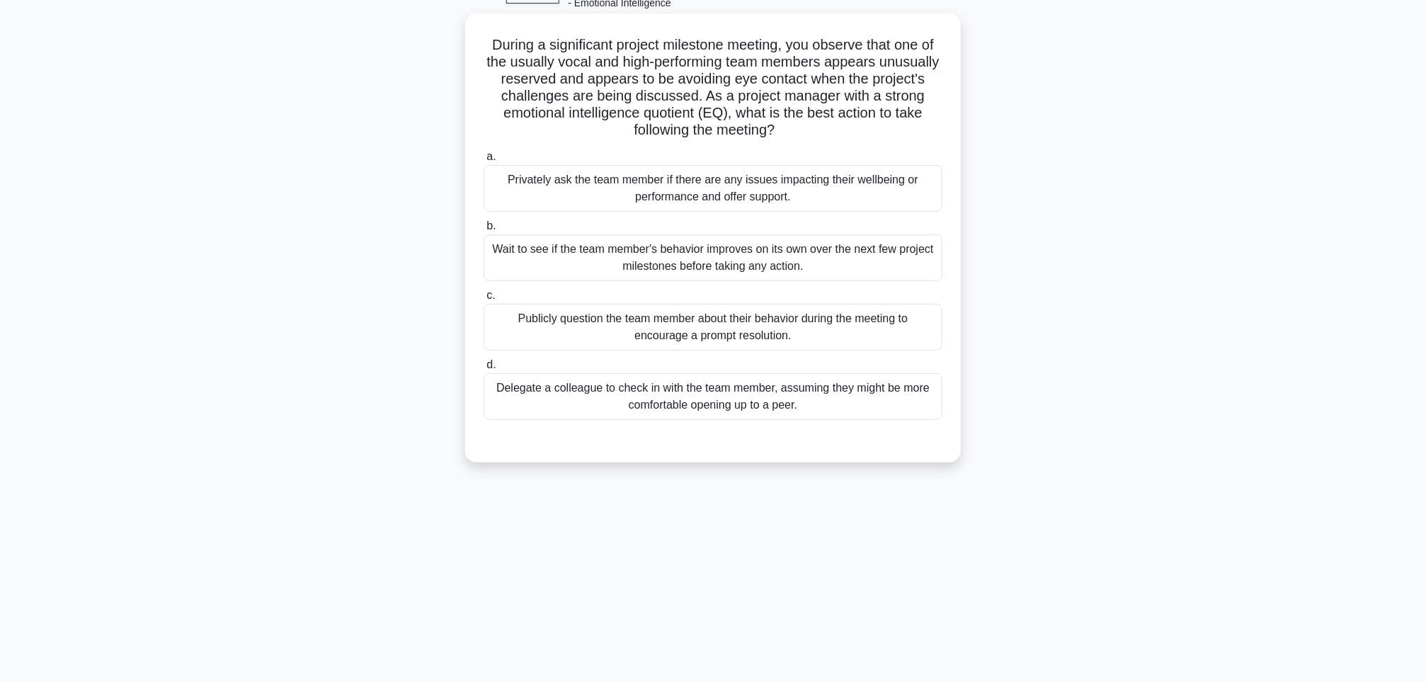
click at [531, 194] on div "Privately ask the team member if there are any issues impacting their wellbeing…" at bounding box center [713, 188] width 459 height 47
click at [484, 161] on input "a. Privately ask the team member if there are any issues impacting their wellbe…" at bounding box center [484, 156] width 0 height 9
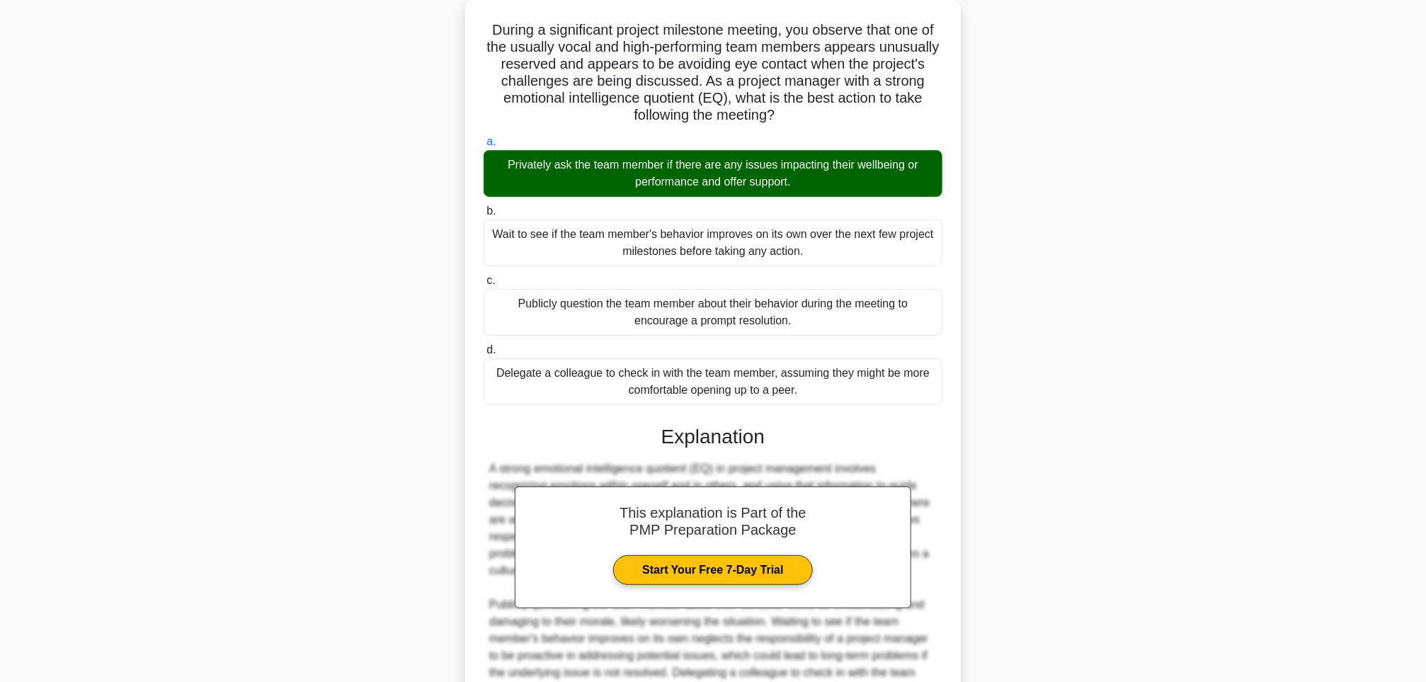
scroll to position [279, 0]
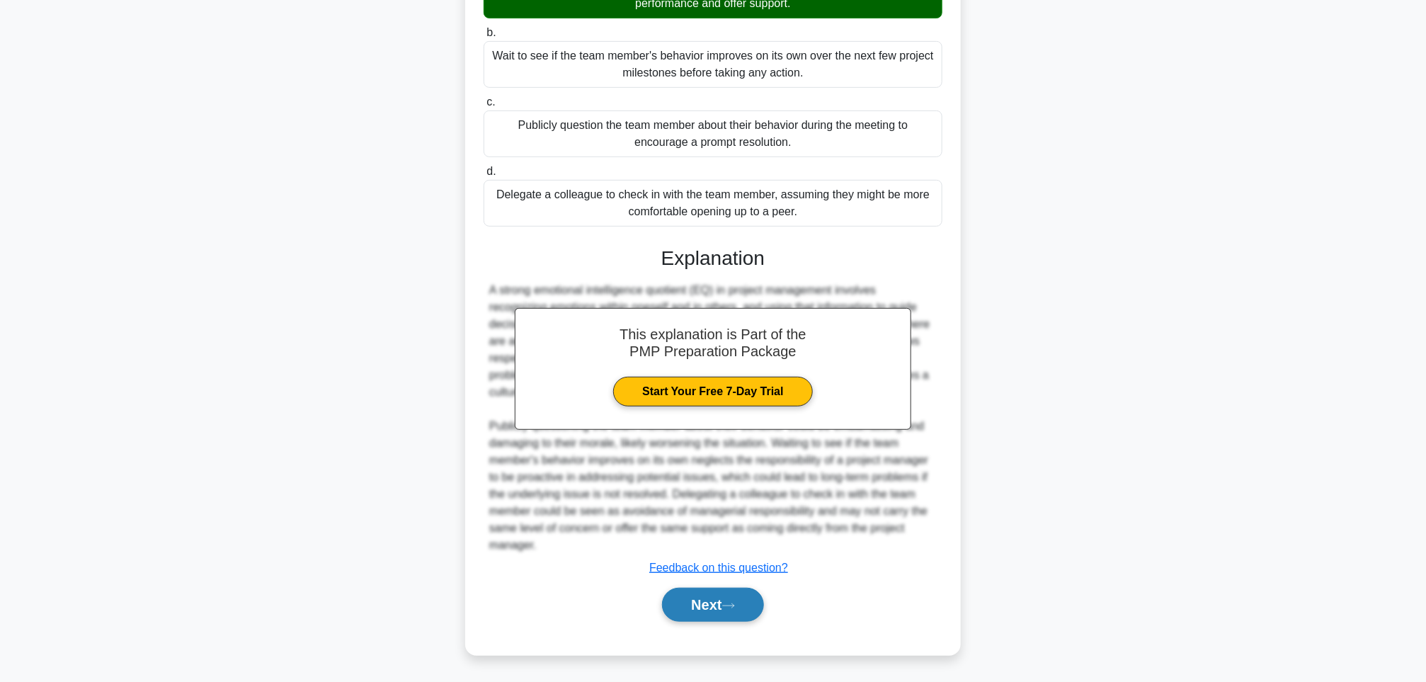
click at [718, 600] on button "Next" at bounding box center [712, 605] width 101 height 34
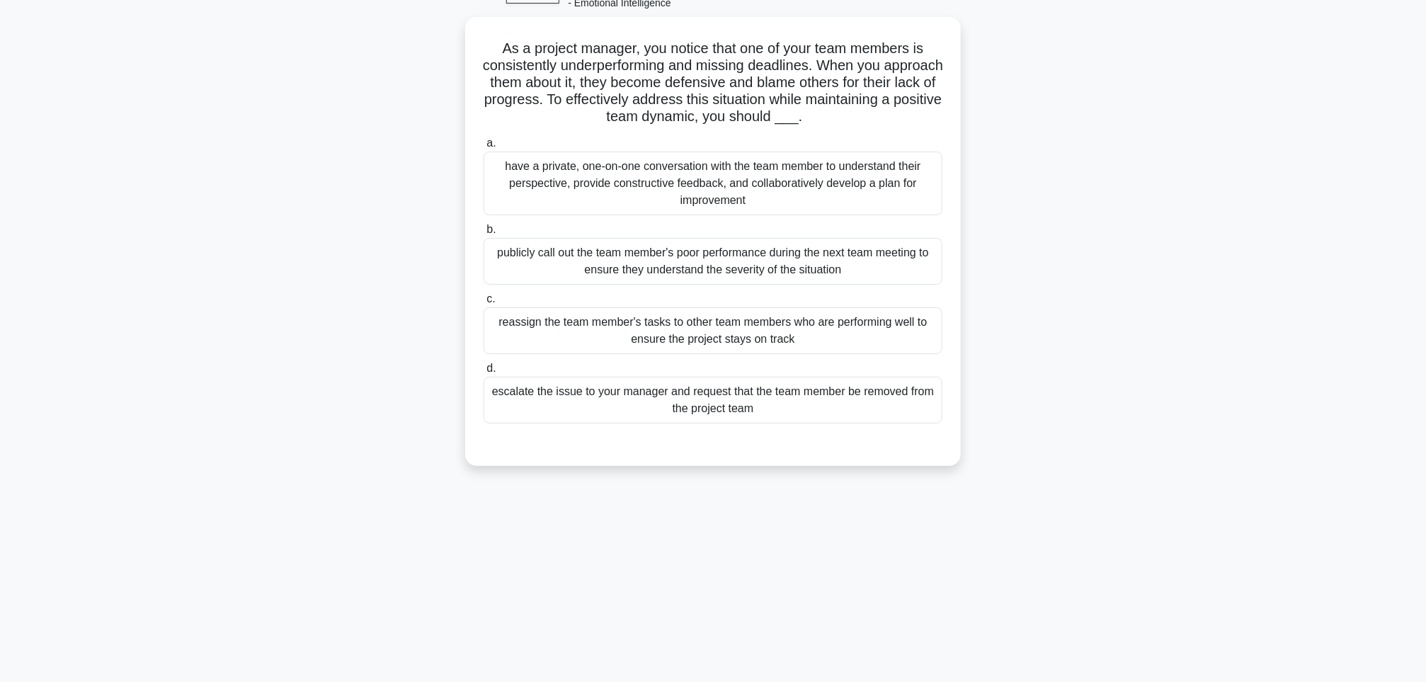
scroll to position [83, 0]
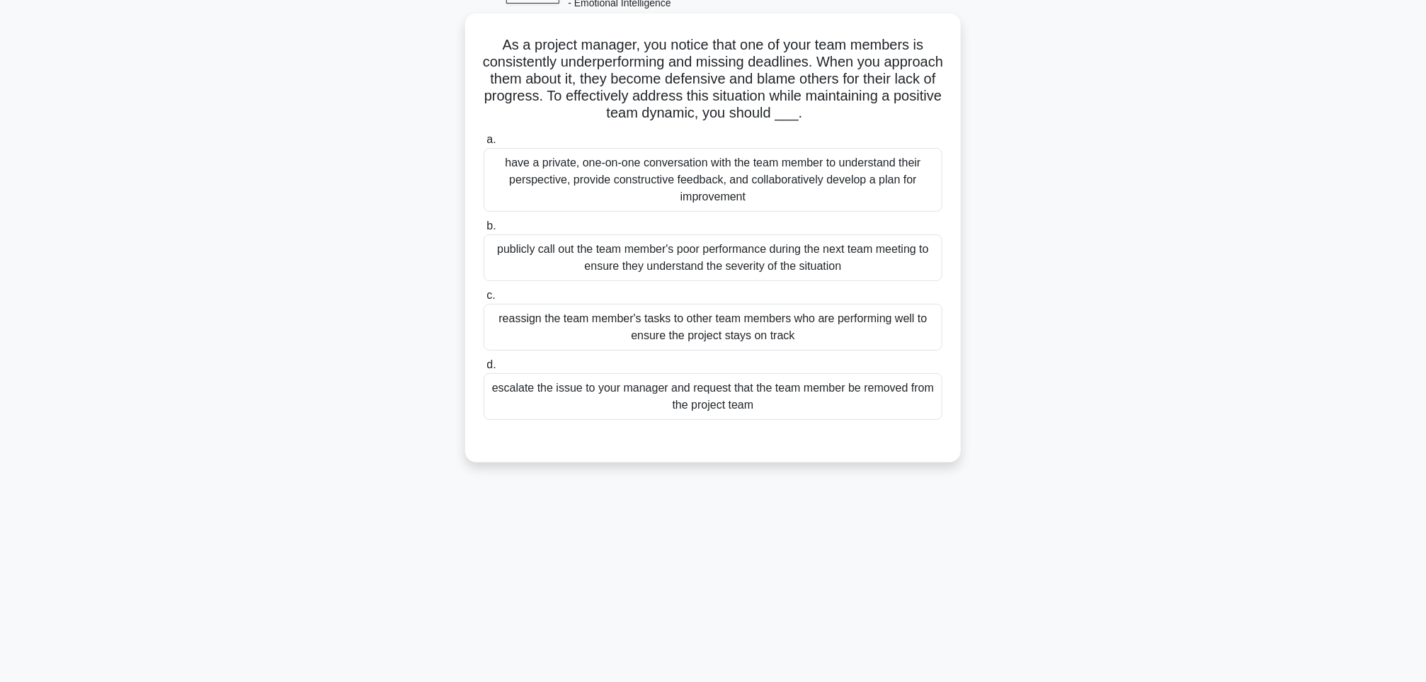
click at [540, 188] on div "have a private, one-on-one conversation with the team member to understand thei…" at bounding box center [713, 180] width 459 height 64
click at [484, 144] on input "a. have a private, one-on-one conversation with the team member to understand t…" at bounding box center [484, 139] width 0 height 9
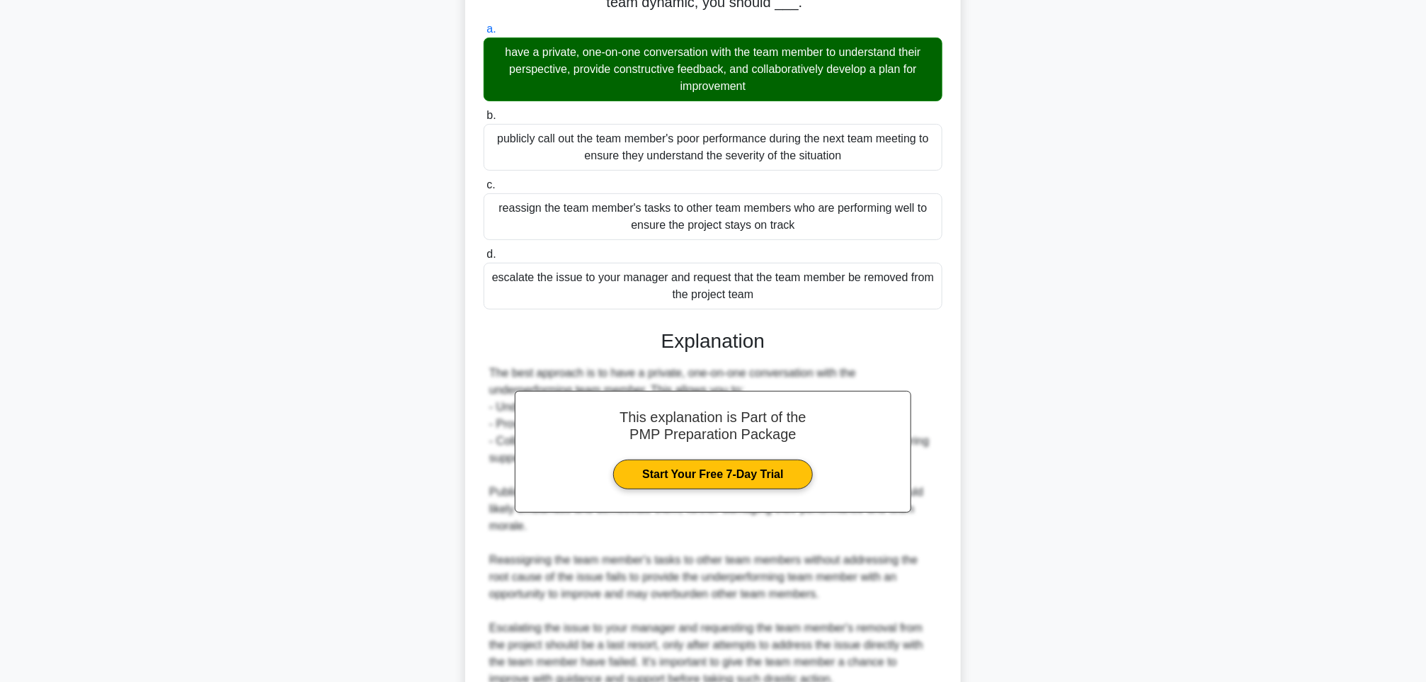
scroll to position [330, 0]
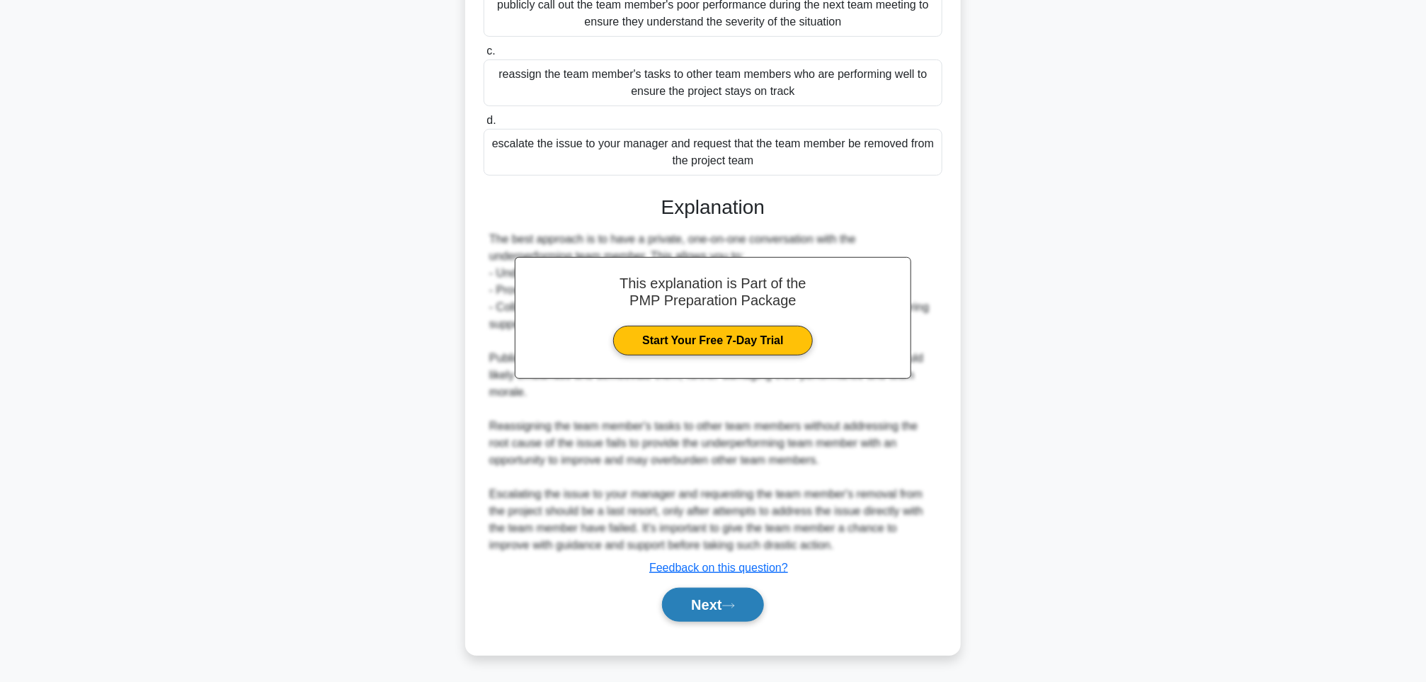
click at [693, 616] on button "Next" at bounding box center [712, 605] width 101 height 34
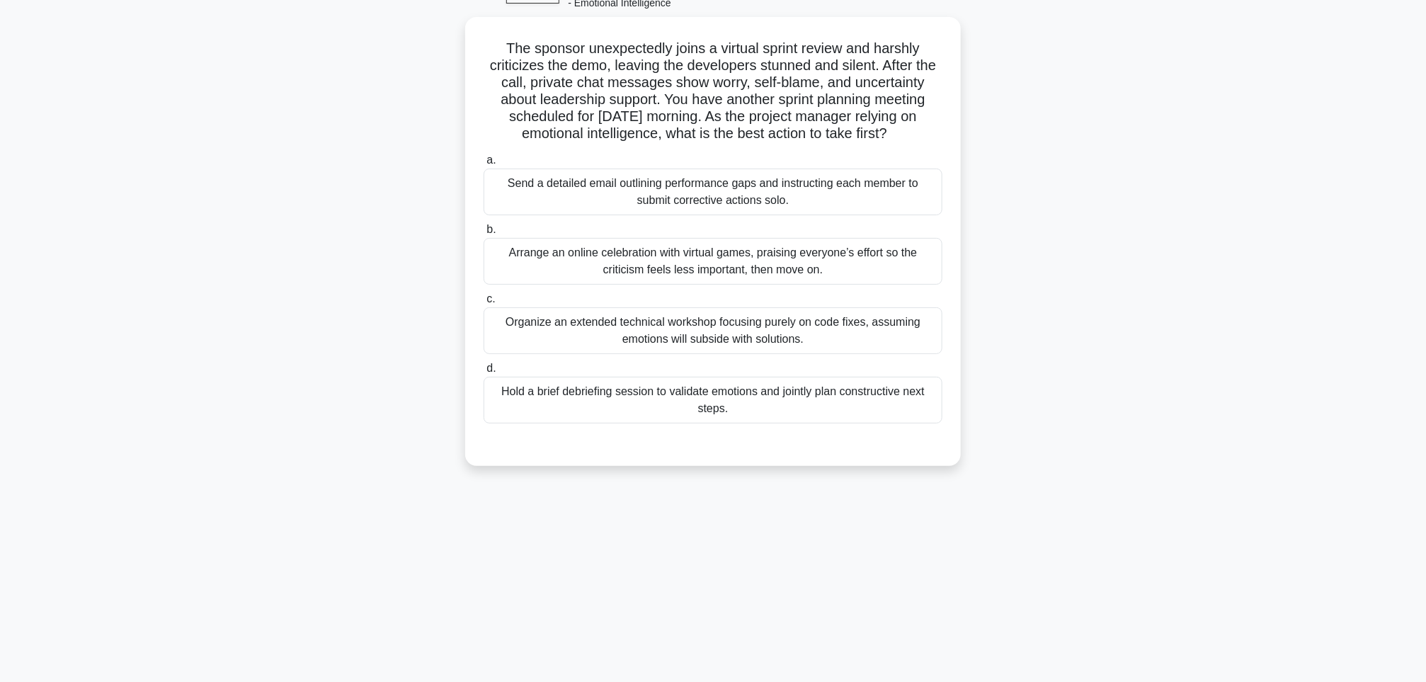
scroll to position [83, 0]
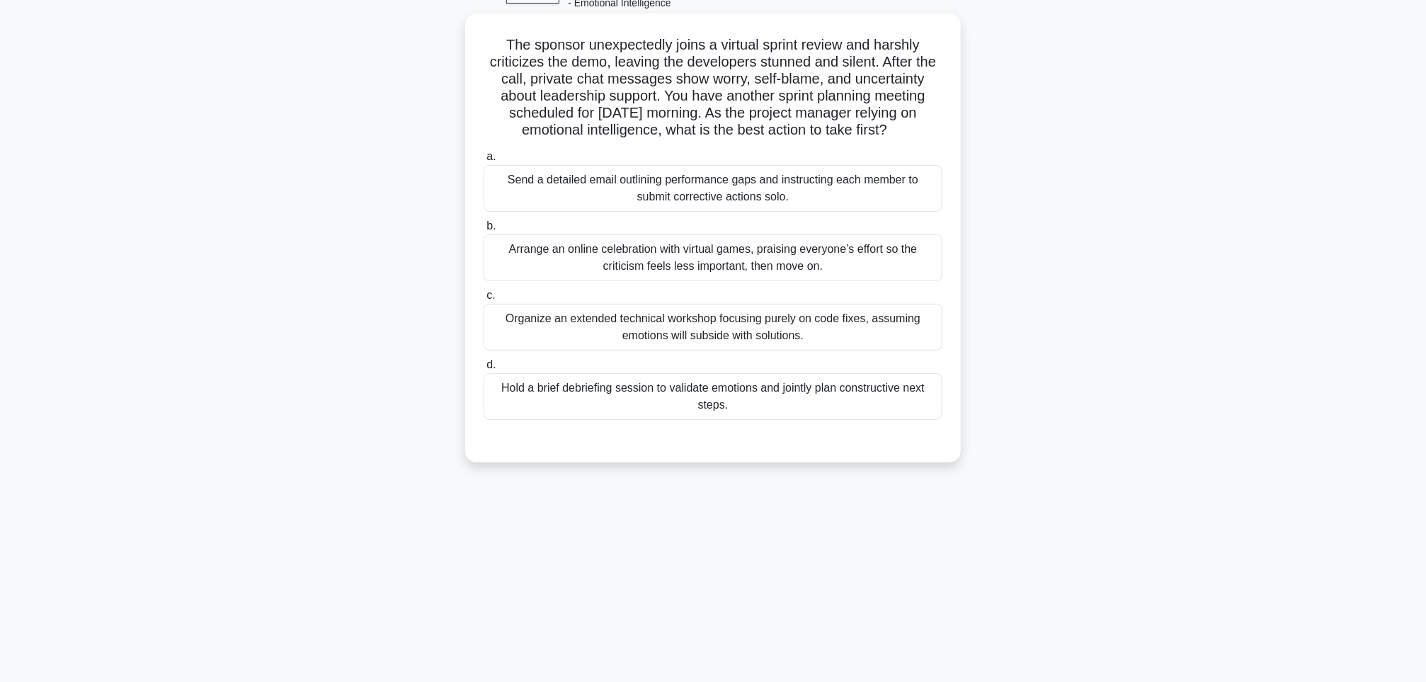
click at [757, 410] on div "Hold a brief debriefing session to validate emotions and jointly plan construct…" at bounding box center [713, 396] width 459 height 47
click at [484, 370] on input "d. Hold a brief debriefing session to validate emotions and jointly plan constr…" at bounding box center [484, 365] width 0 height 9
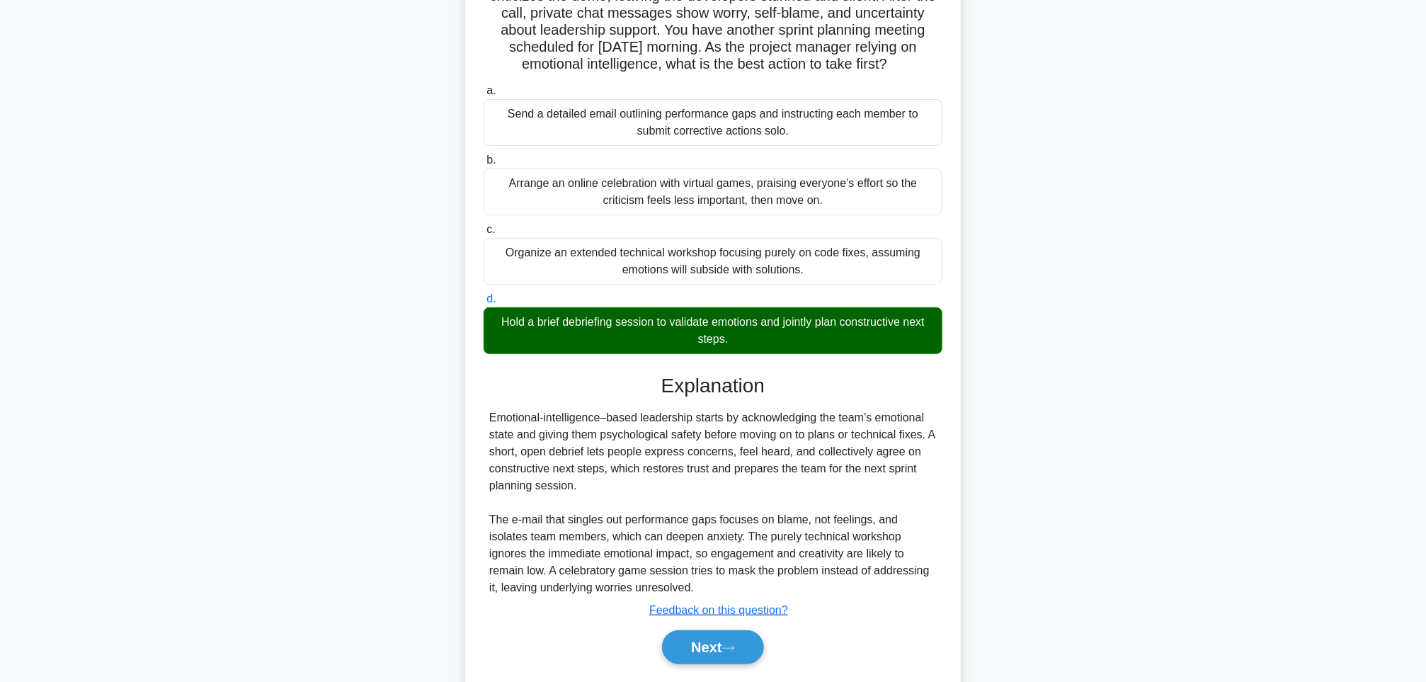
scroll to position [194, 0]
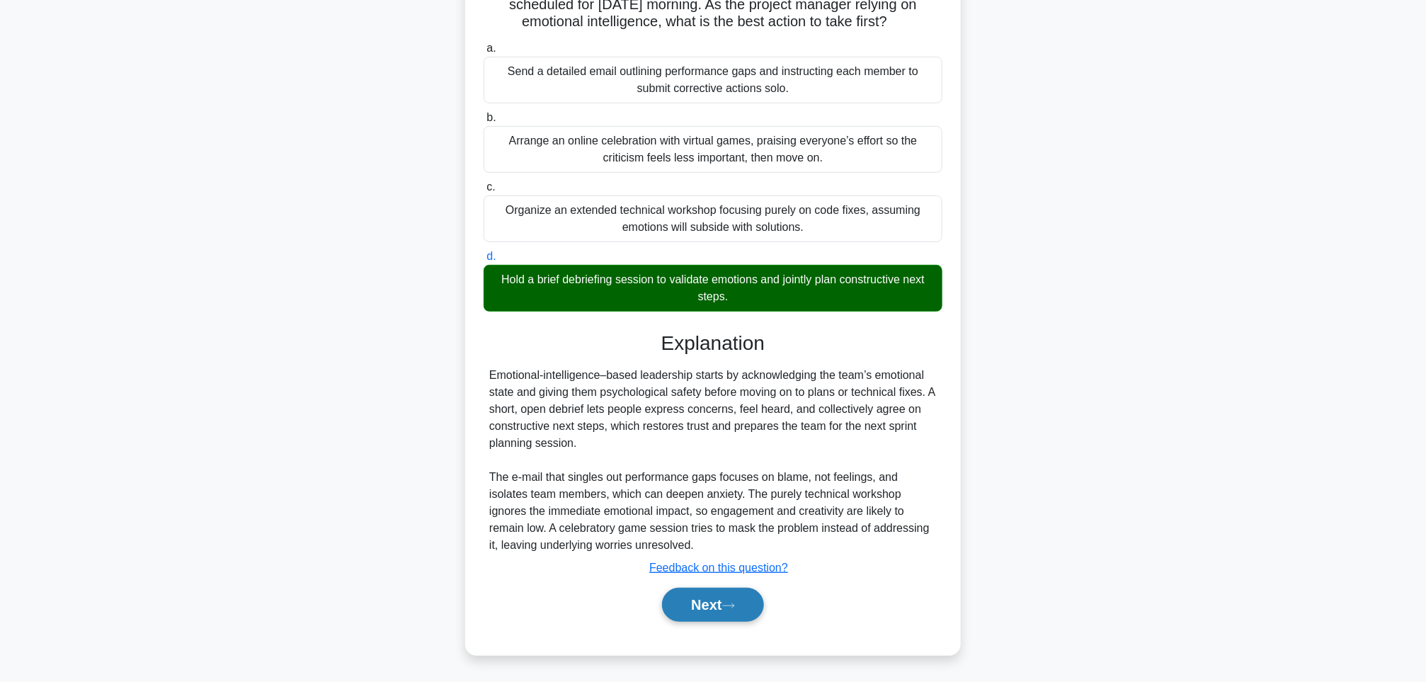
click at [717, 608] on button "Next" at bounding box center [712, 605] width 101 height 34
